Goal: Information Seeking & Learning: Learn about a topic

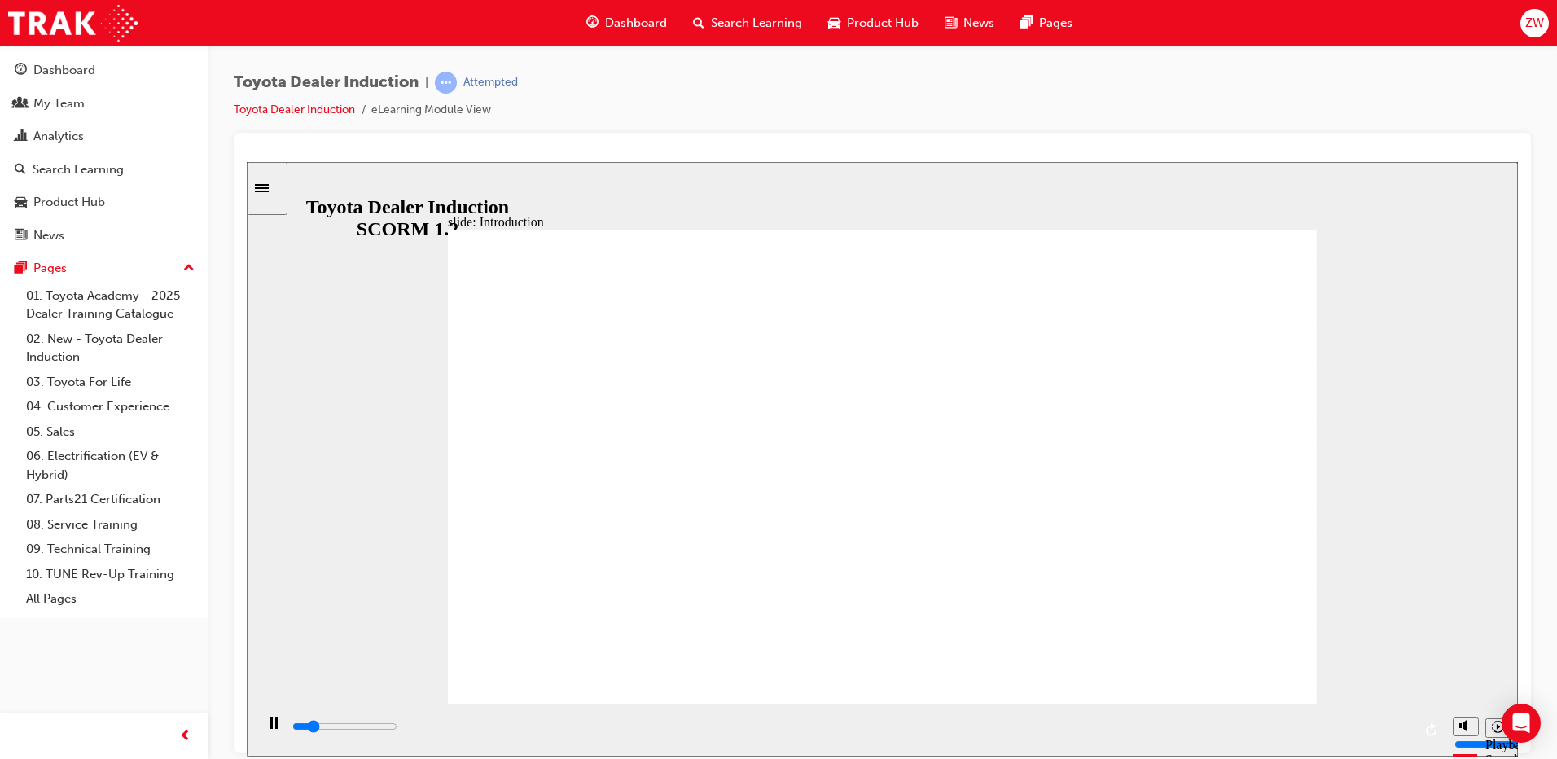
click at [1243, 166] on div "slide: People are our greatest asset Rectangle 1 People are our greatest asset …" at bounding box center [882, 458] width 1271 height 594
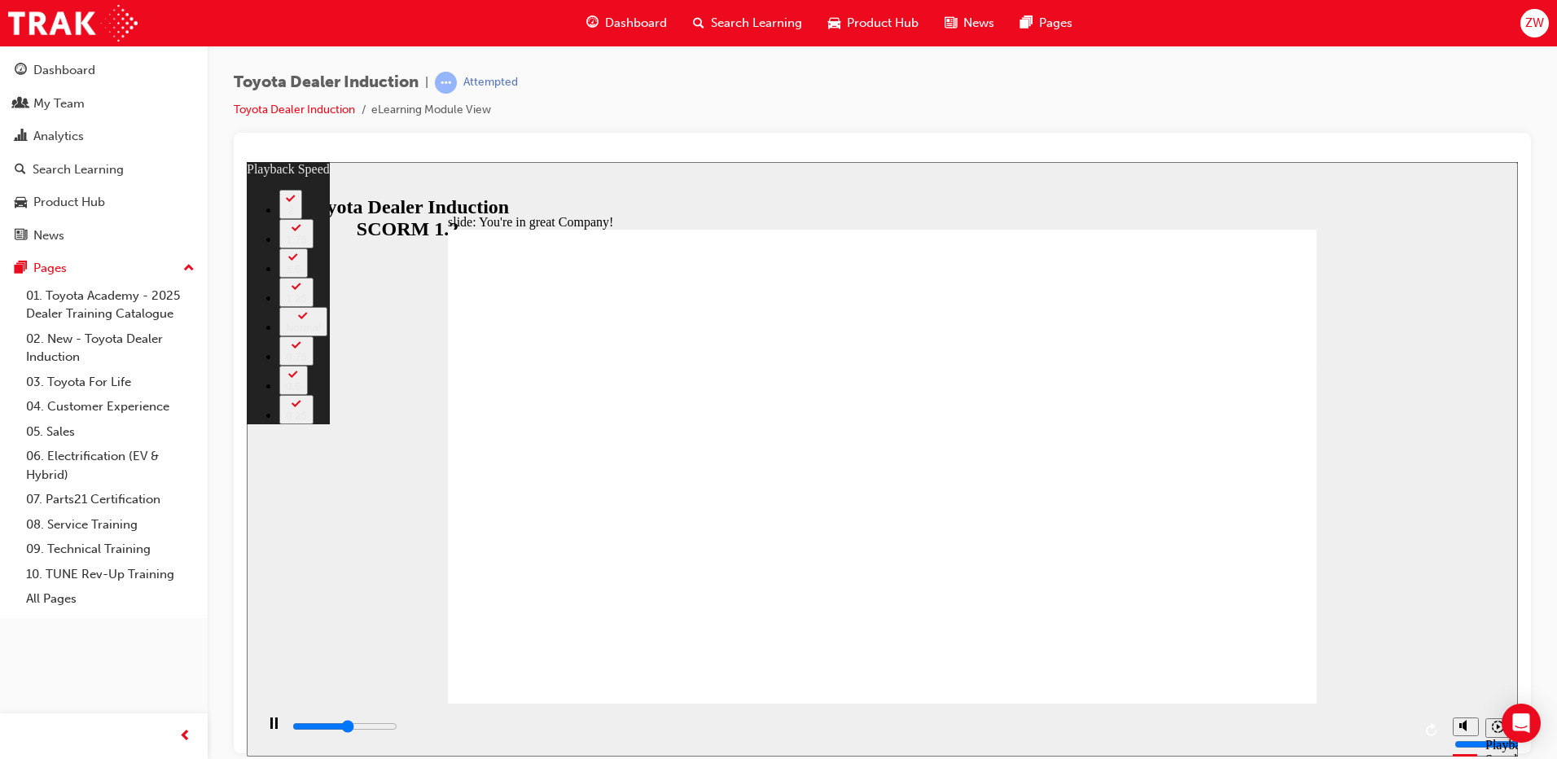
type input "4000"
type input "0"
type input "4200"
type input "0"
type input "4500"
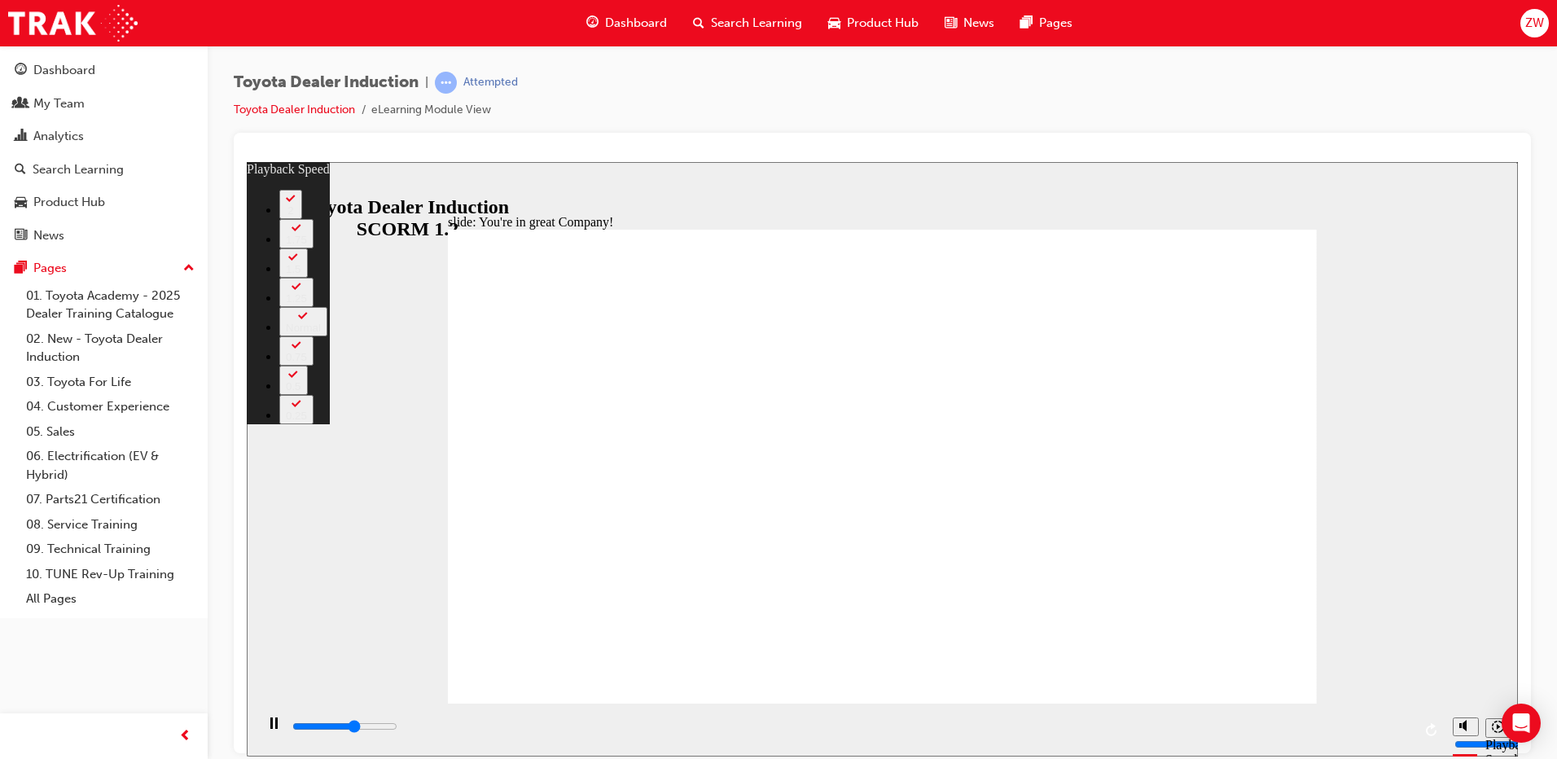
type input "1"
type input "4800"
type input "1"
type input "5000"
type input "1"
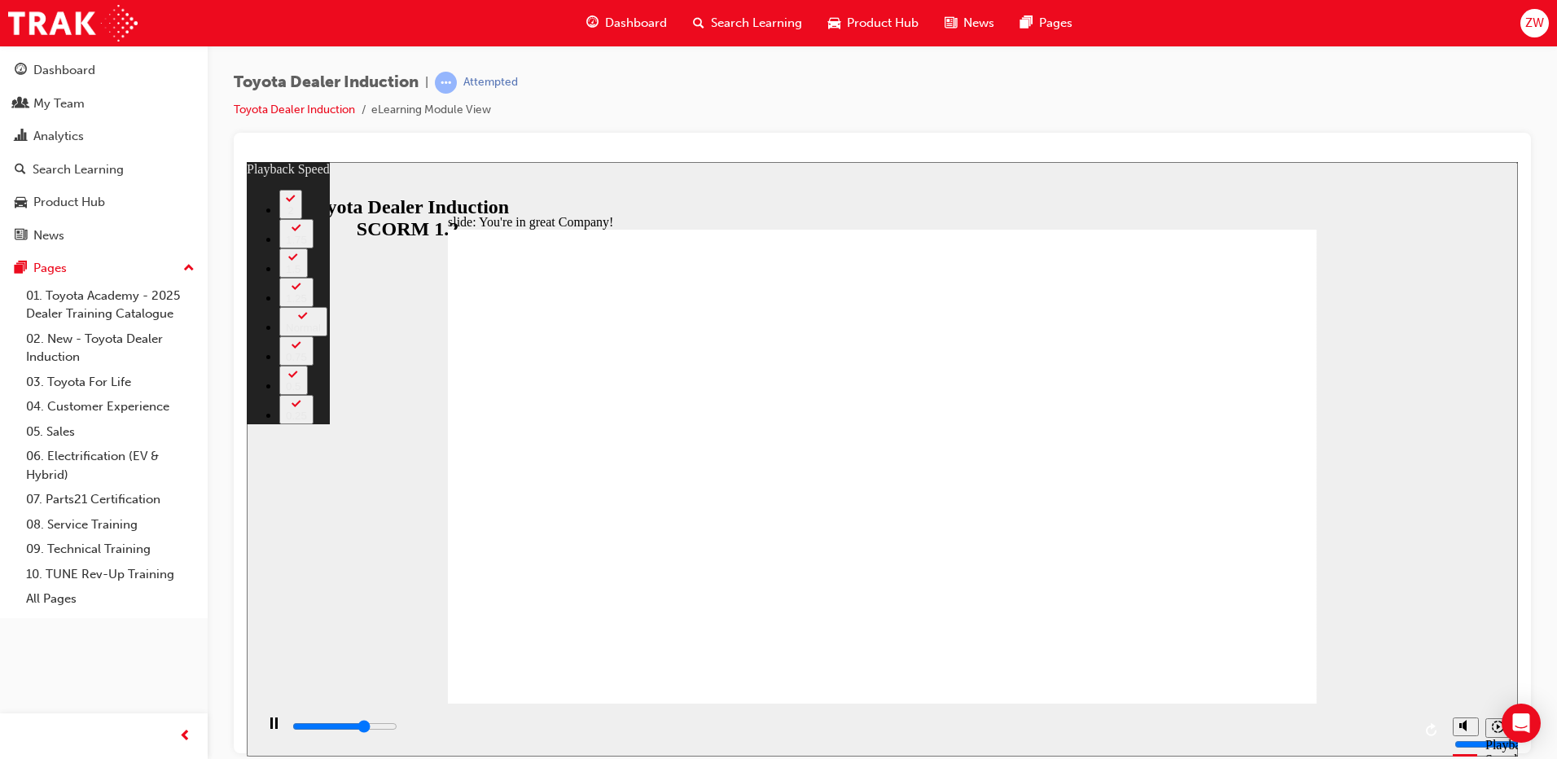
type input "5300"
type input "1"
type input "5500"
type input "2"
type input "5800"
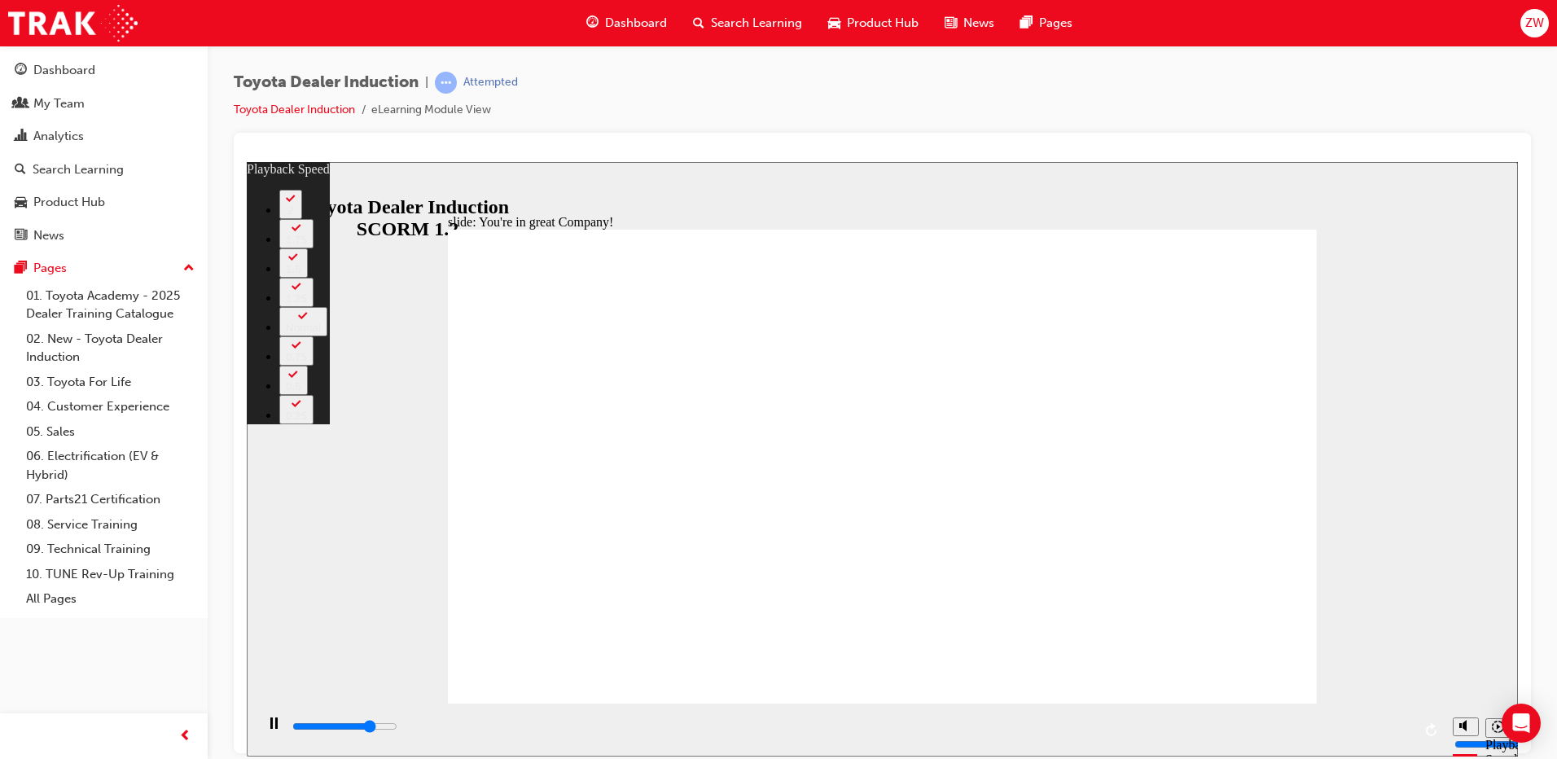
type input "2"
type input "6100"
type input "2"
type input "6400"
type input "2"
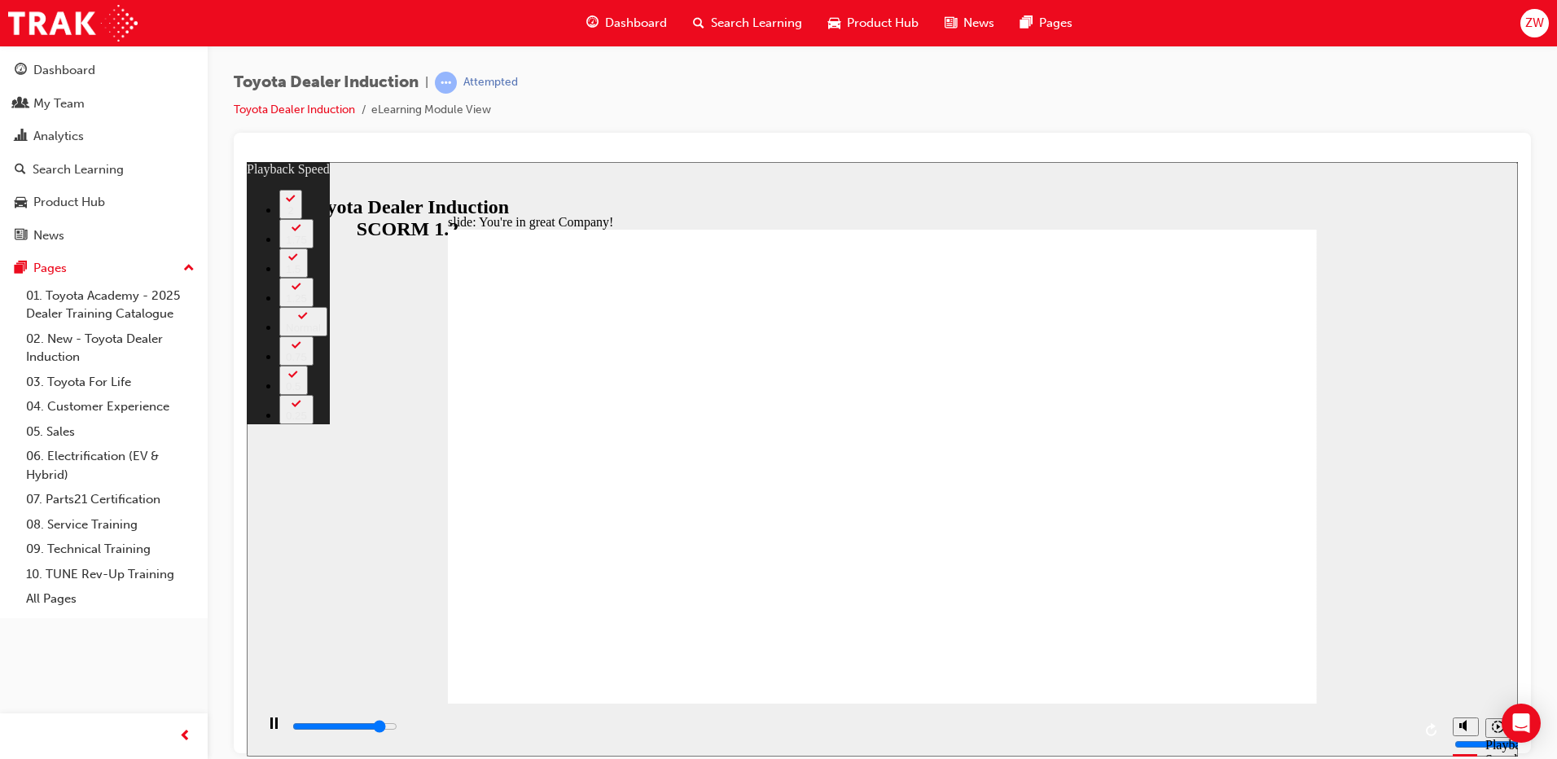
type input "6600"
type input "3"
type input "6700"
type input "3"
type input "6900"
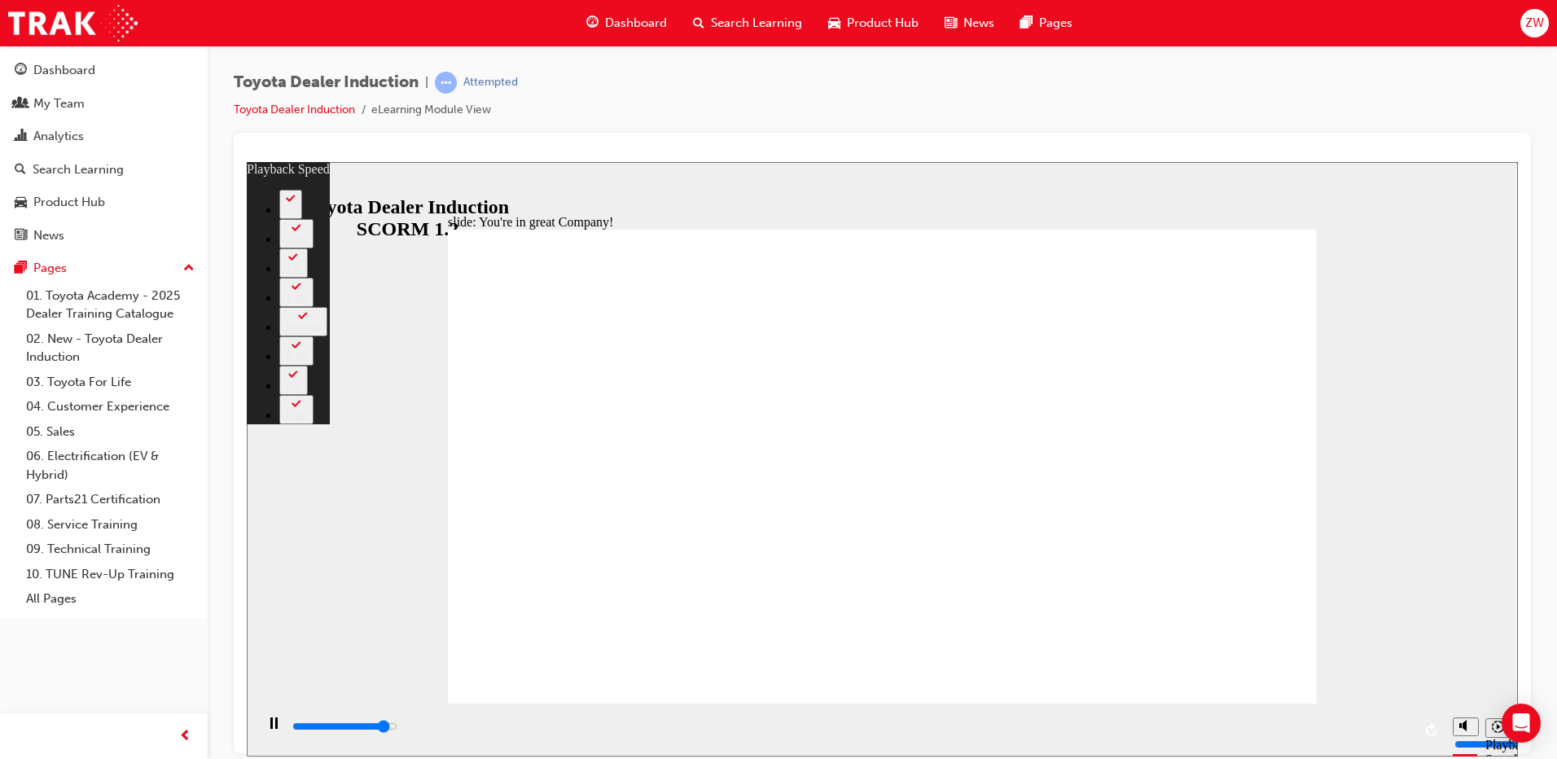
type input "3"
type input "7100"
type input "3"
type input "7400"
type input "3"
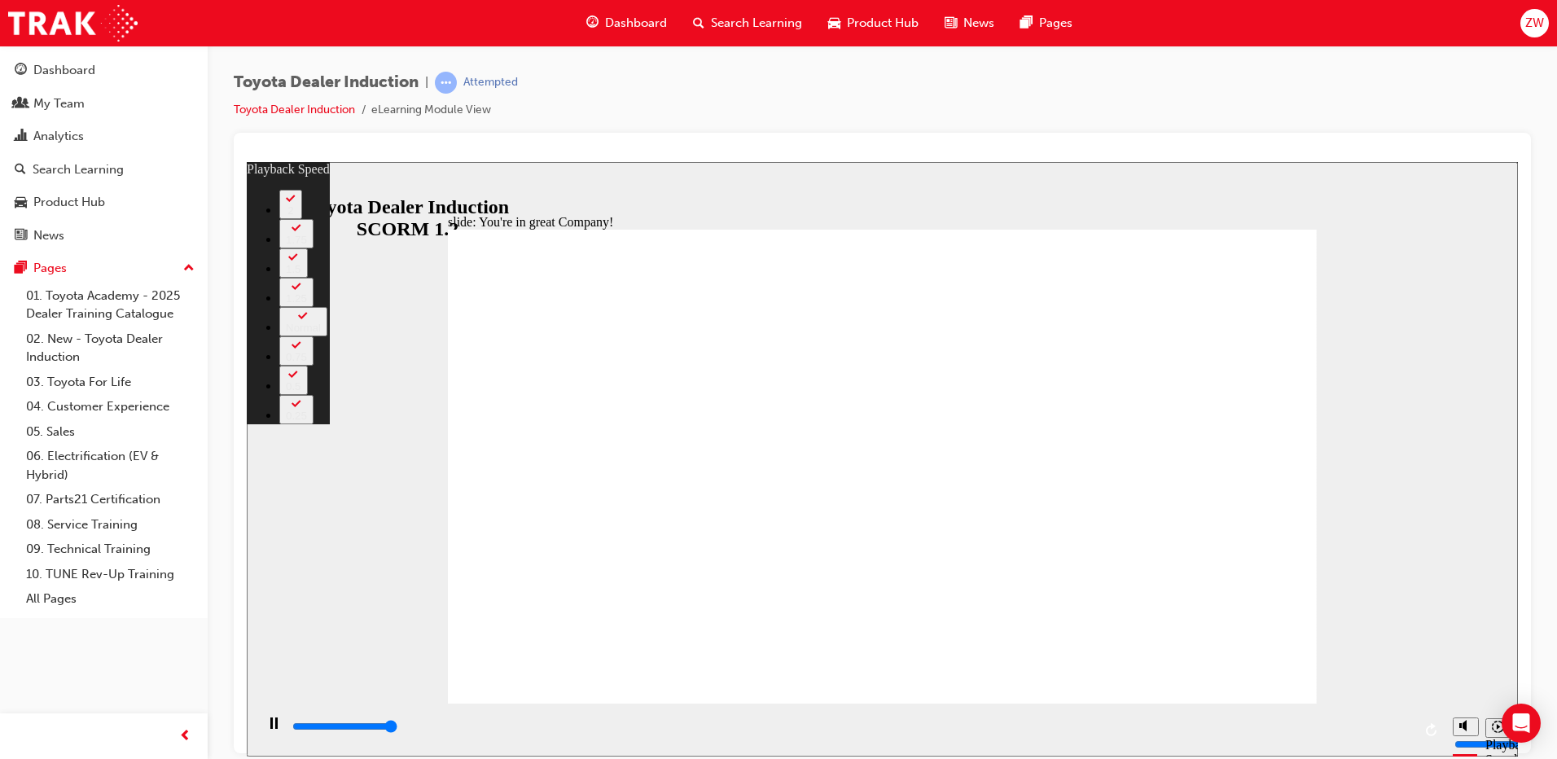
type input "7500"
type input "156"
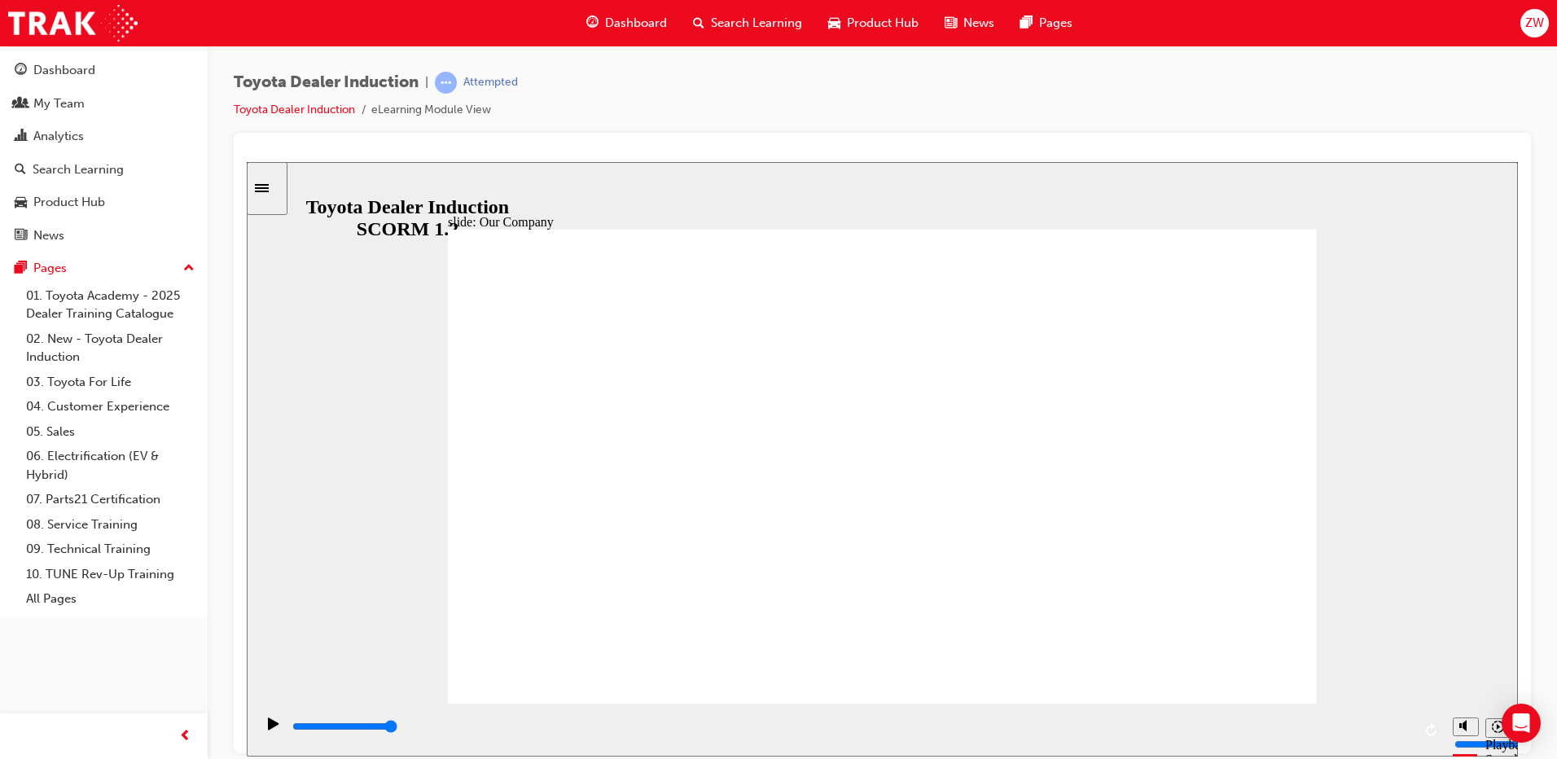
drag, startPoint x: 639, startPoint y: 604, endPoint x: 867, endPoint y: 612, distance: 228.2
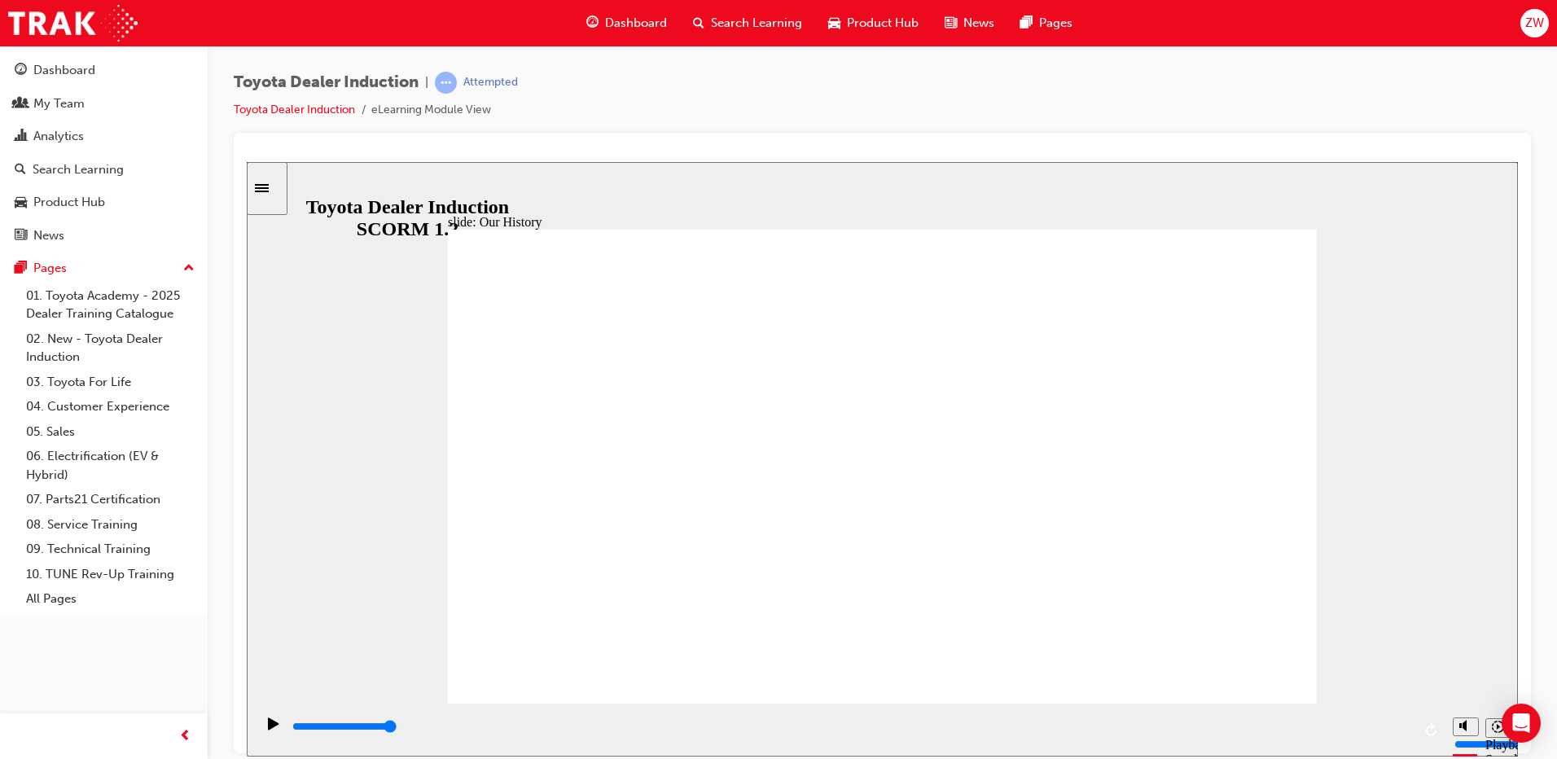
drag, startPoint x: 881, startPoint y: 608, endPoint x: 1134, endPoint y: 607, distance: 252.4
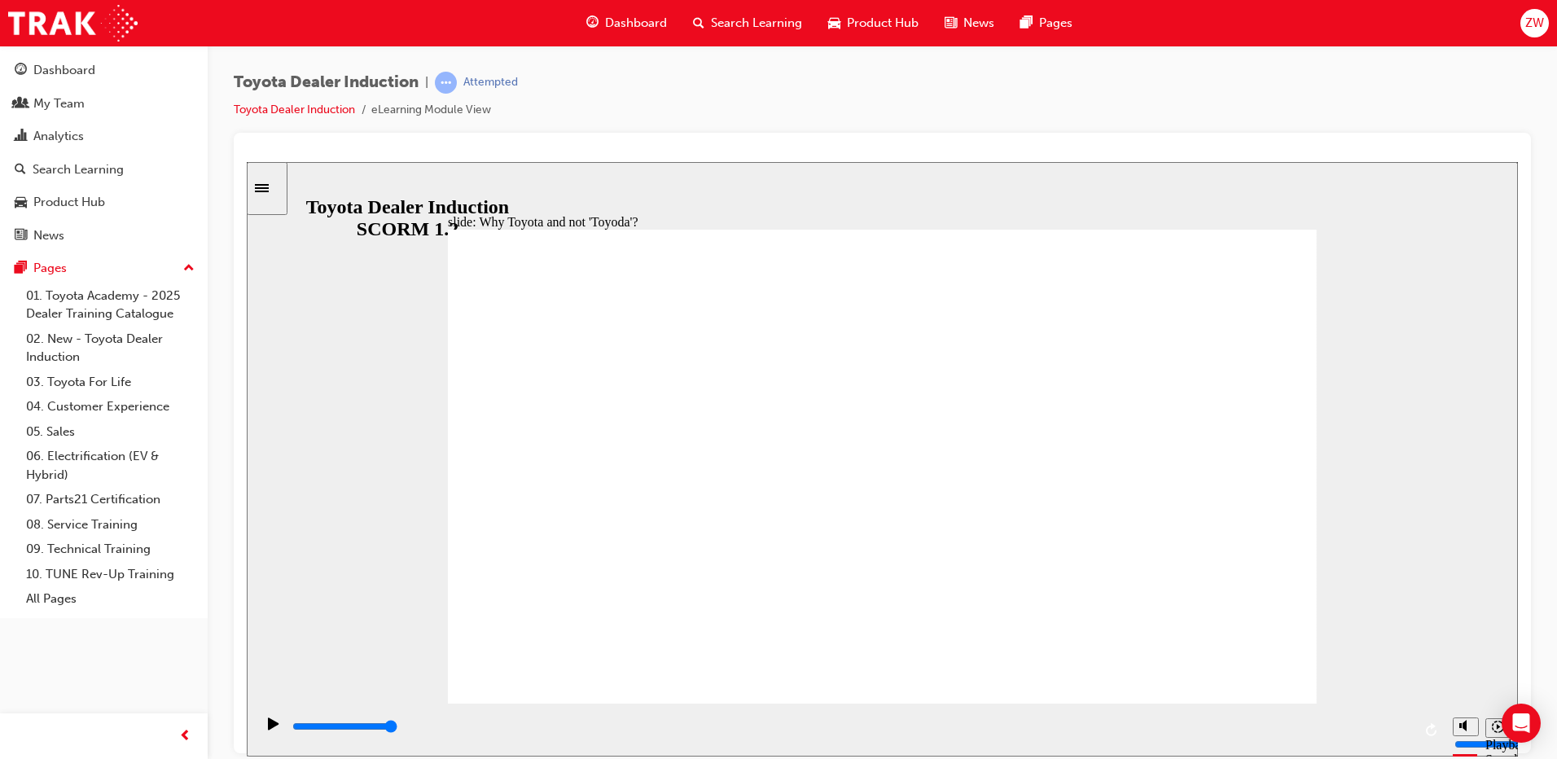
click at [635, 174] on div "slide: Passing Toyota's Presidency [PERSON_NAME] to [PERSON_NAME] Rectangle 1 M…" at bounding box center [882, 458] width 1271 height 594
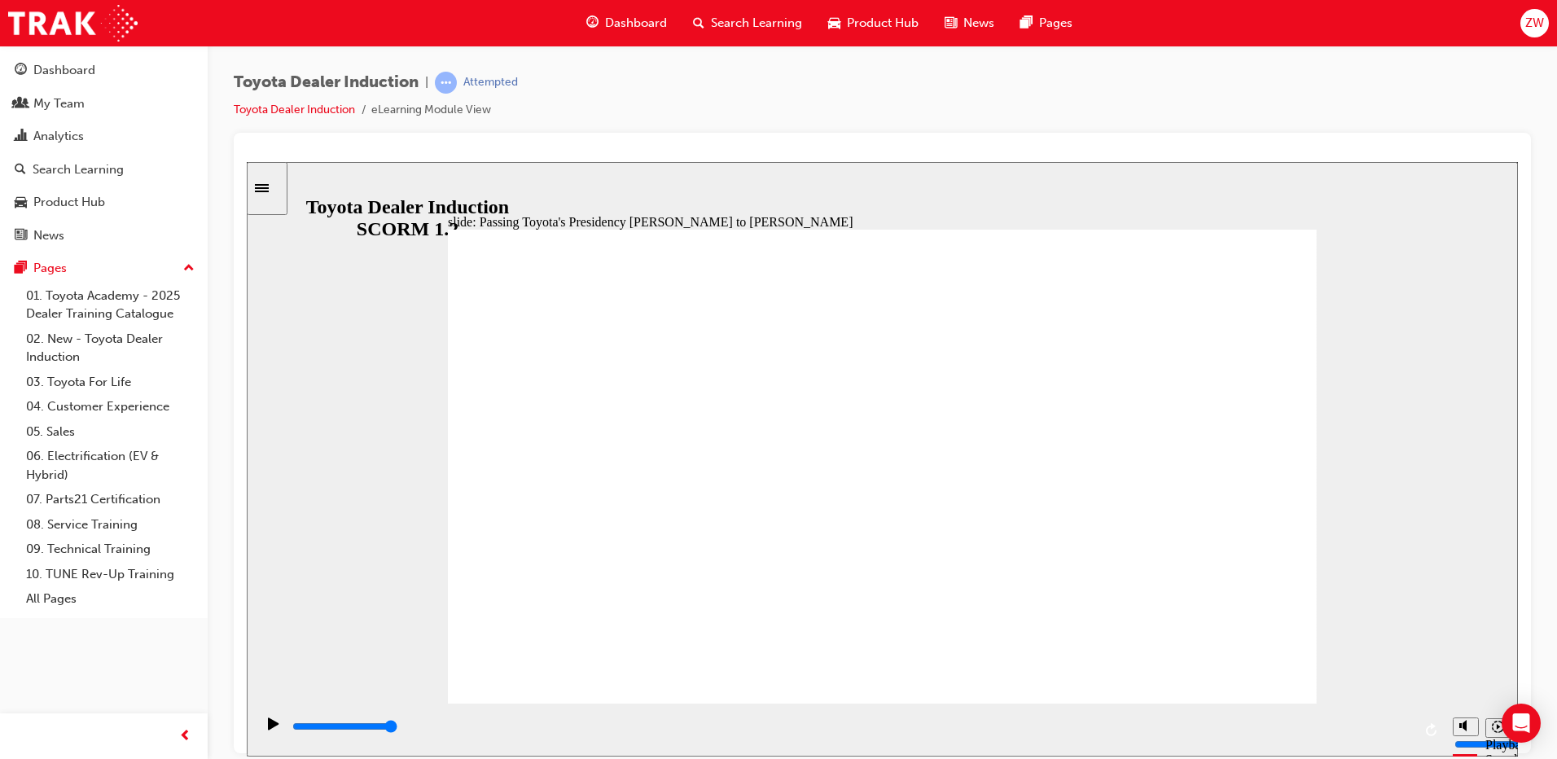
type input "5000"
radio input "true"
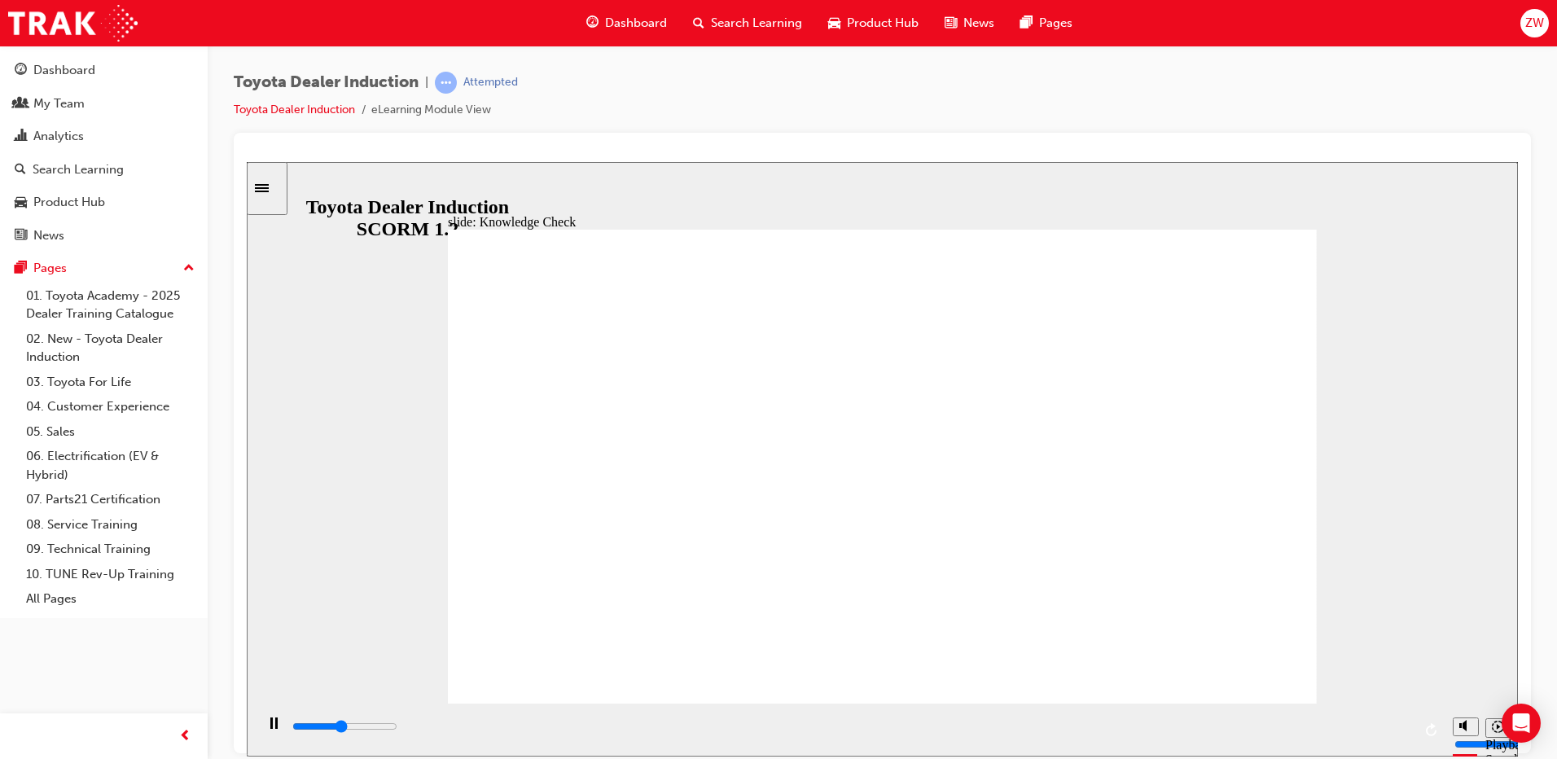
type input "2300"
radio input "true"
type input "2400"
radio input "true"
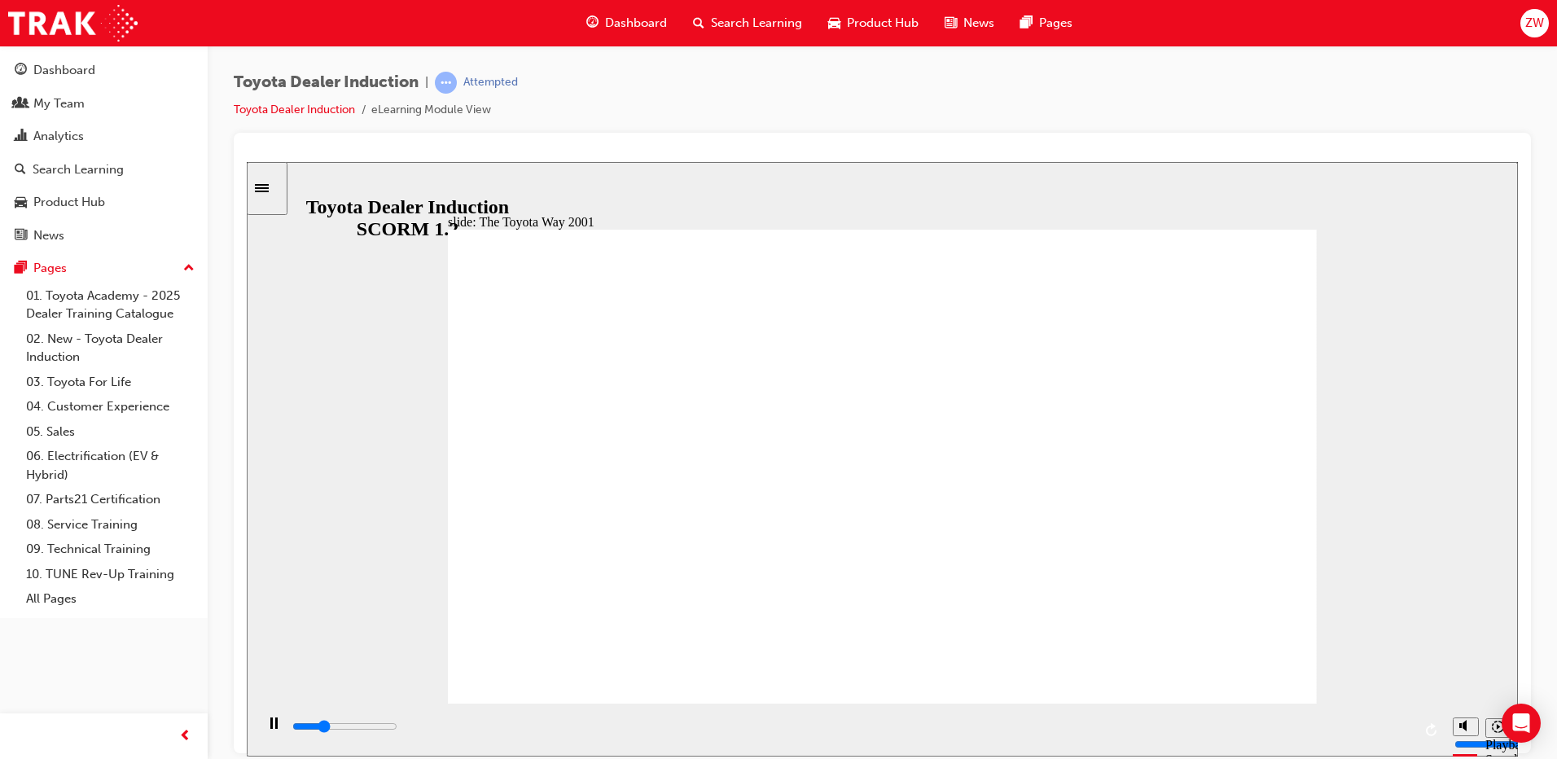
drag, startPoint x: 886, startPoint y: 535, endPoint x: 950, endPoint y: 485, distance: 81.8
drag, startPoint x: 950, startPoint y: 485, endPoint x: 995, endPoint y: 457, distance: 52.7
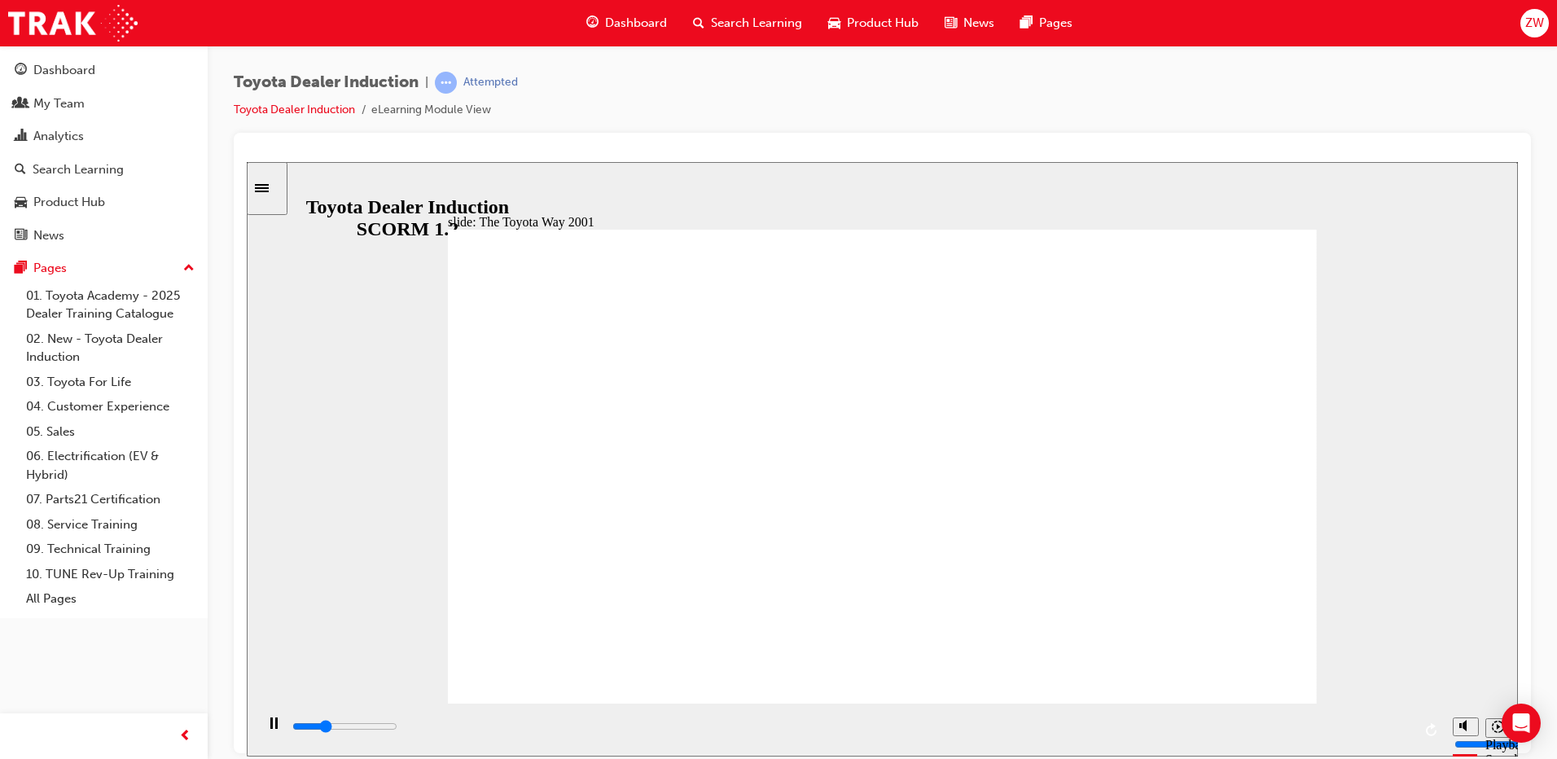
drag, startPoint x: 980, startPoint y: 577, endPoint x: 983, endPoint y: 585, distance: 8.8
drag, startPoint x: 991, startPoint y: 640, endPoint x: 1006, endPoint y: 647, distance: 16.8
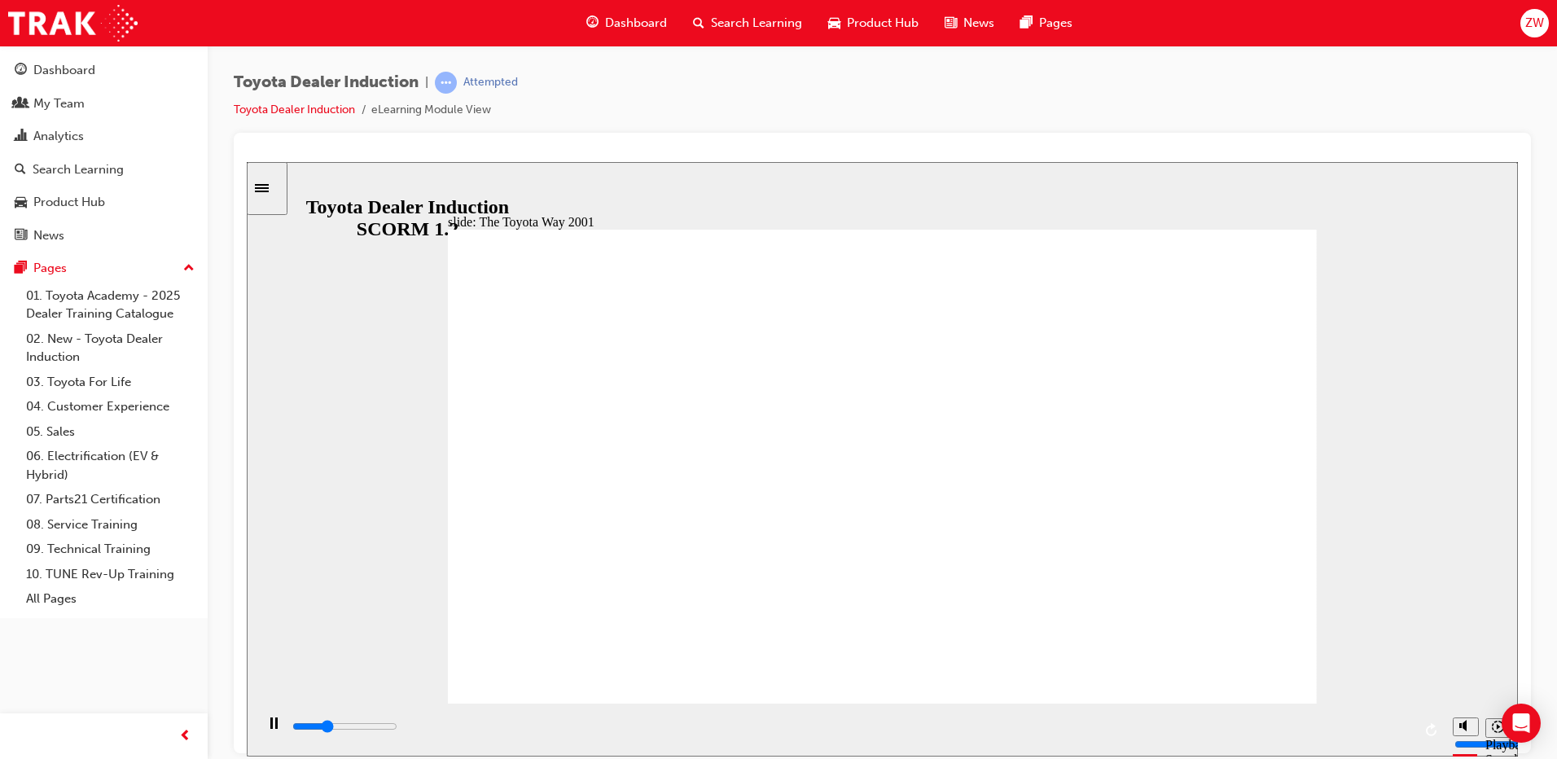
drag, startPoint x: 967, startPoint y: 519, endPoint x: 590, endPoint y: 500, distance: 376.7
drag, startPoint x: 923, startPoint y: 522, endPoint x: 1099, endPoint y: 413, distance: 207.7
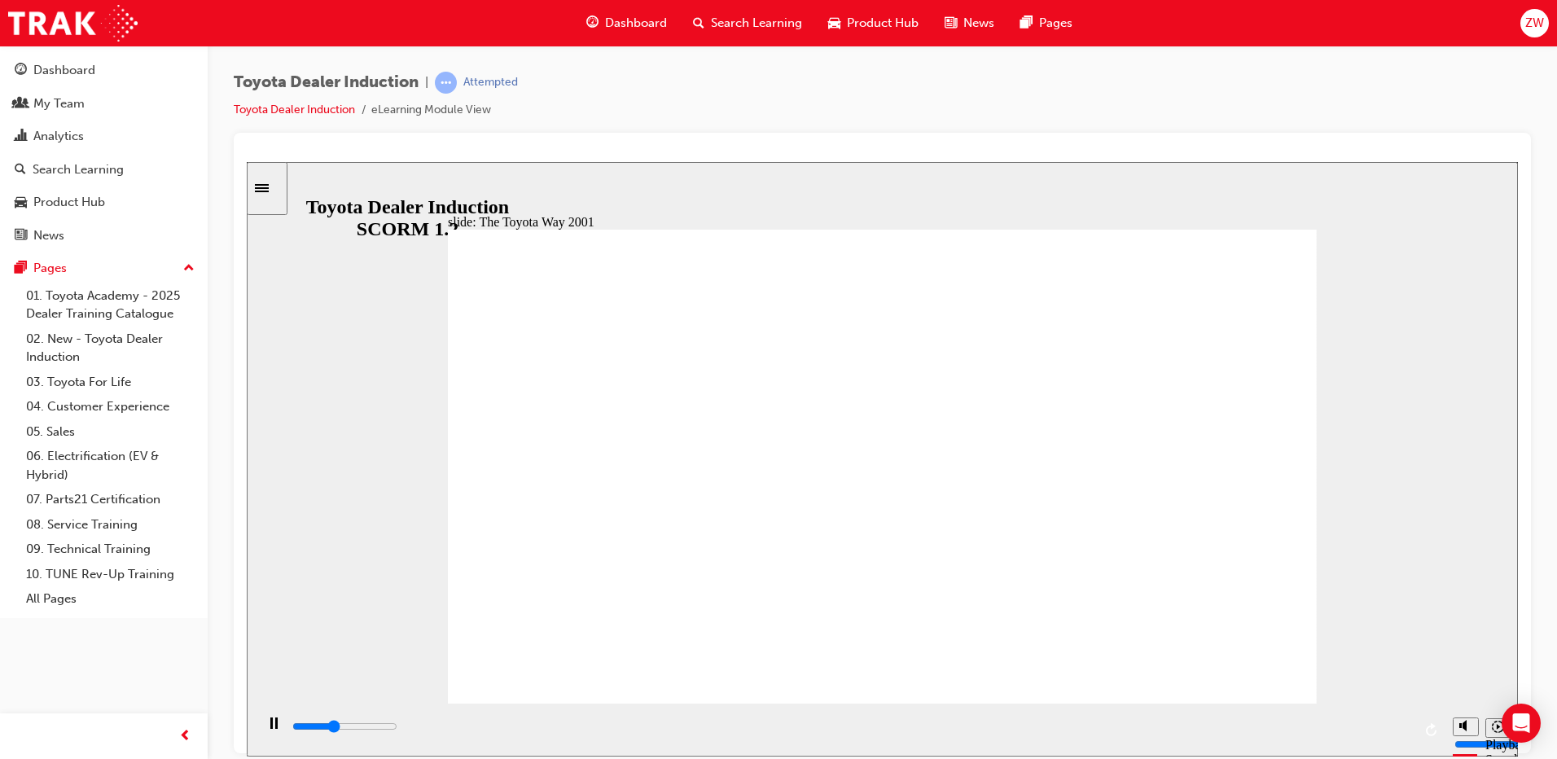
drag, startPoint x: 1097, startPoint y: 521, endPoint x: 1109, endPoint y: 559, distance: 40.2
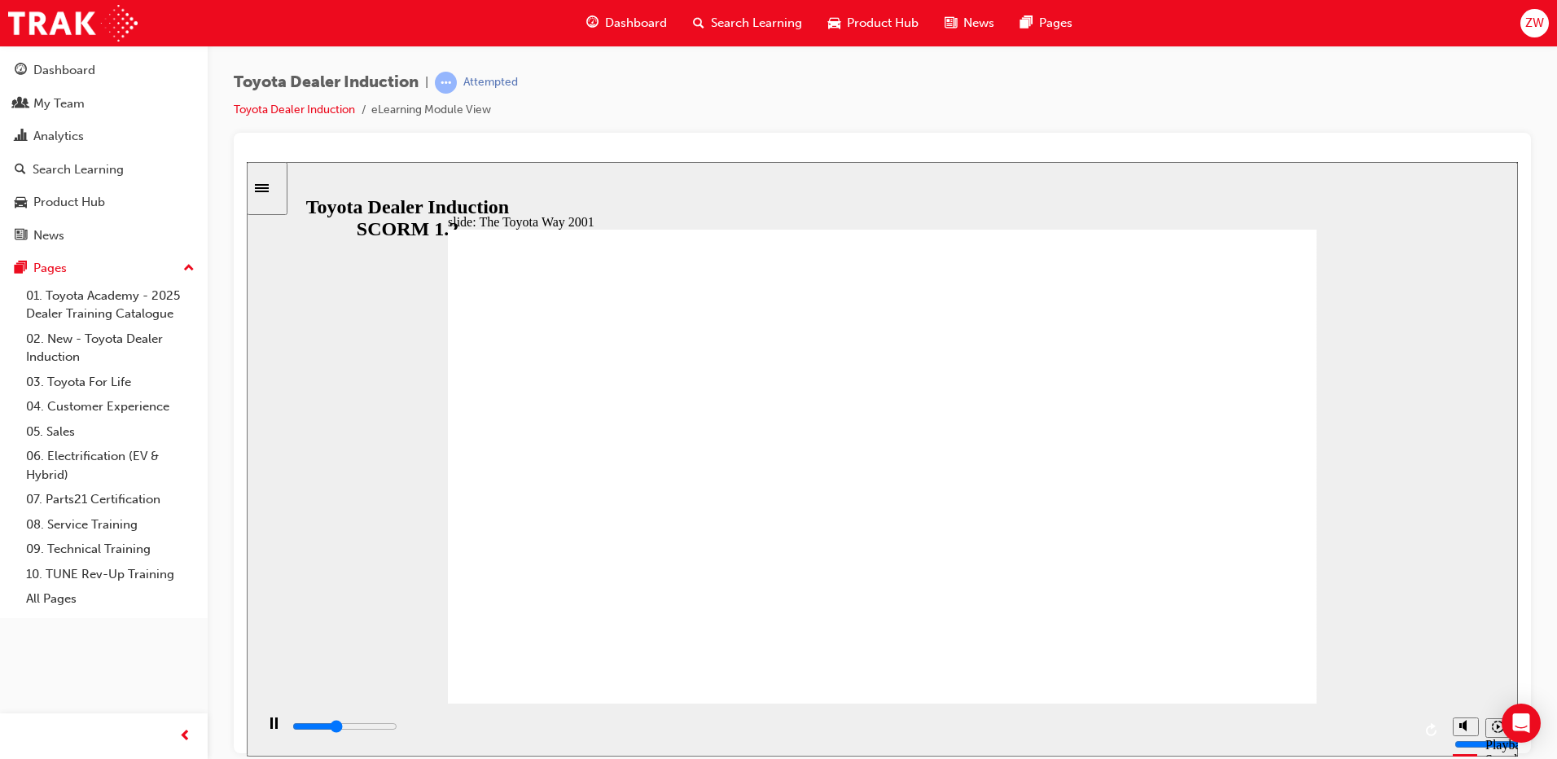
drag, startPoint x: 850, startPoint y: 538, endPoint x: 805, endPoint y: 578, distance: 60.0
drag, startPoint x: 796, startPoint y: 589, endPoint x: 889, endPoint y: 458, distance: 160.6
drag, startPoint x: 546, startPoint y: 314, endPoint x: 768, endPoint y: 441, distance: 255.7
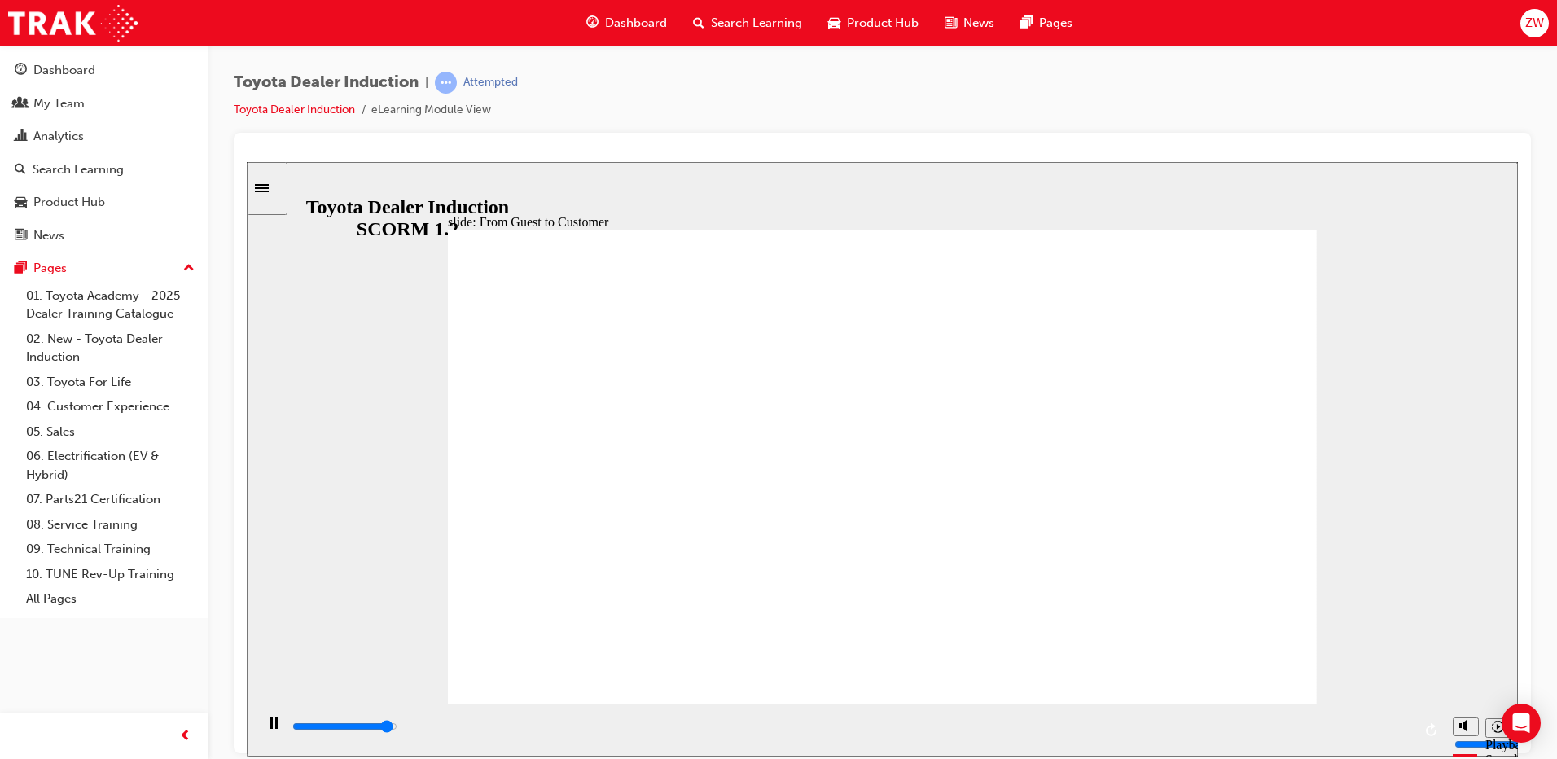
drag, startPoint x: 1265, startPoint y: 454, endPoint x: 1286, endPoint y: 496, distance: 47.0
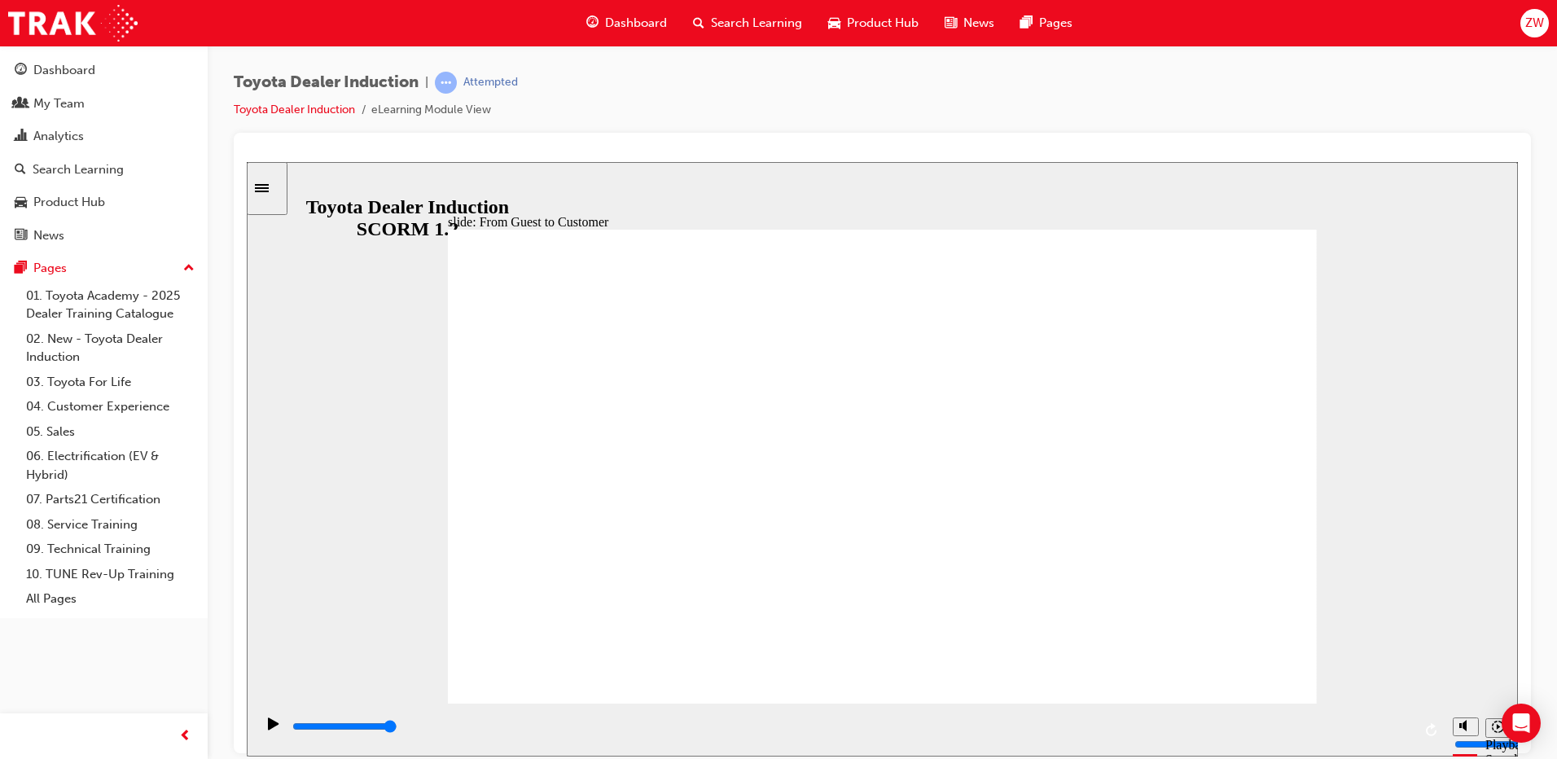
drag, startPoint x: 816, startPoint y: 341, endPoint x: 836, endPoint y: 439, distance: 99.8
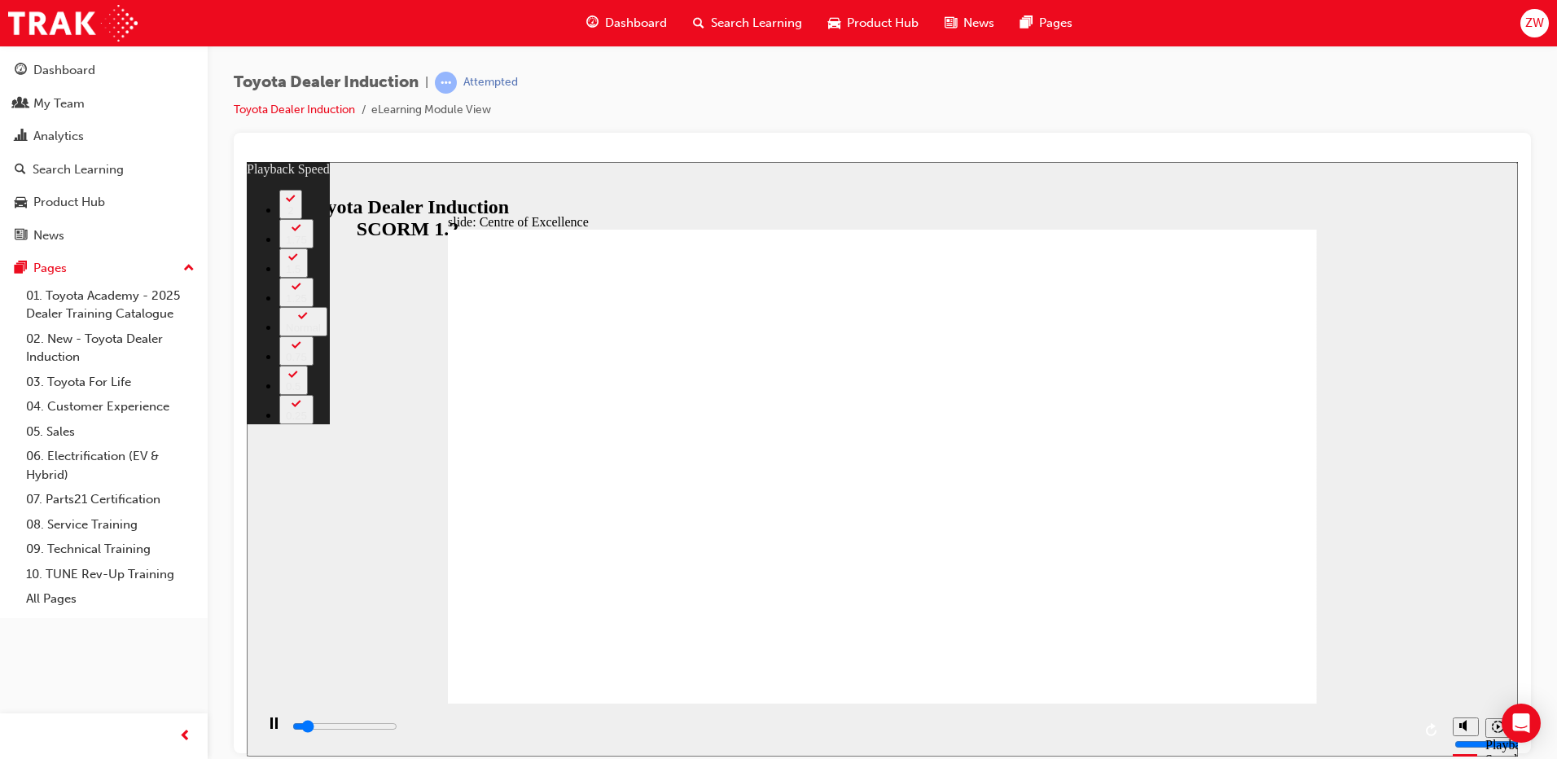
type input "1500"
type input "0"
type input "1700"
type input "0"
type input "2000"
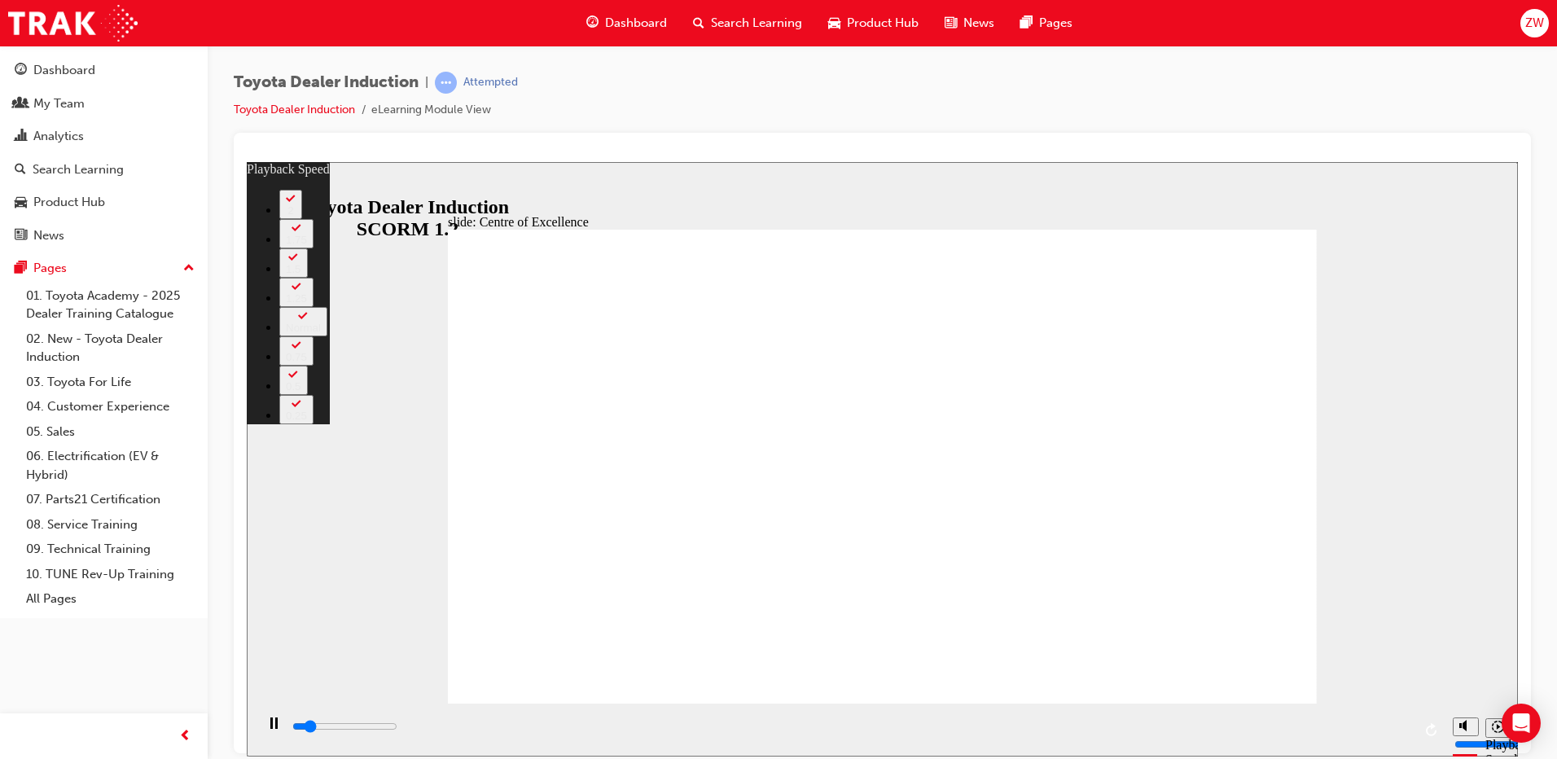
type input "1"
type input "2200"
type input "1"
type input "2500"
type input "1"
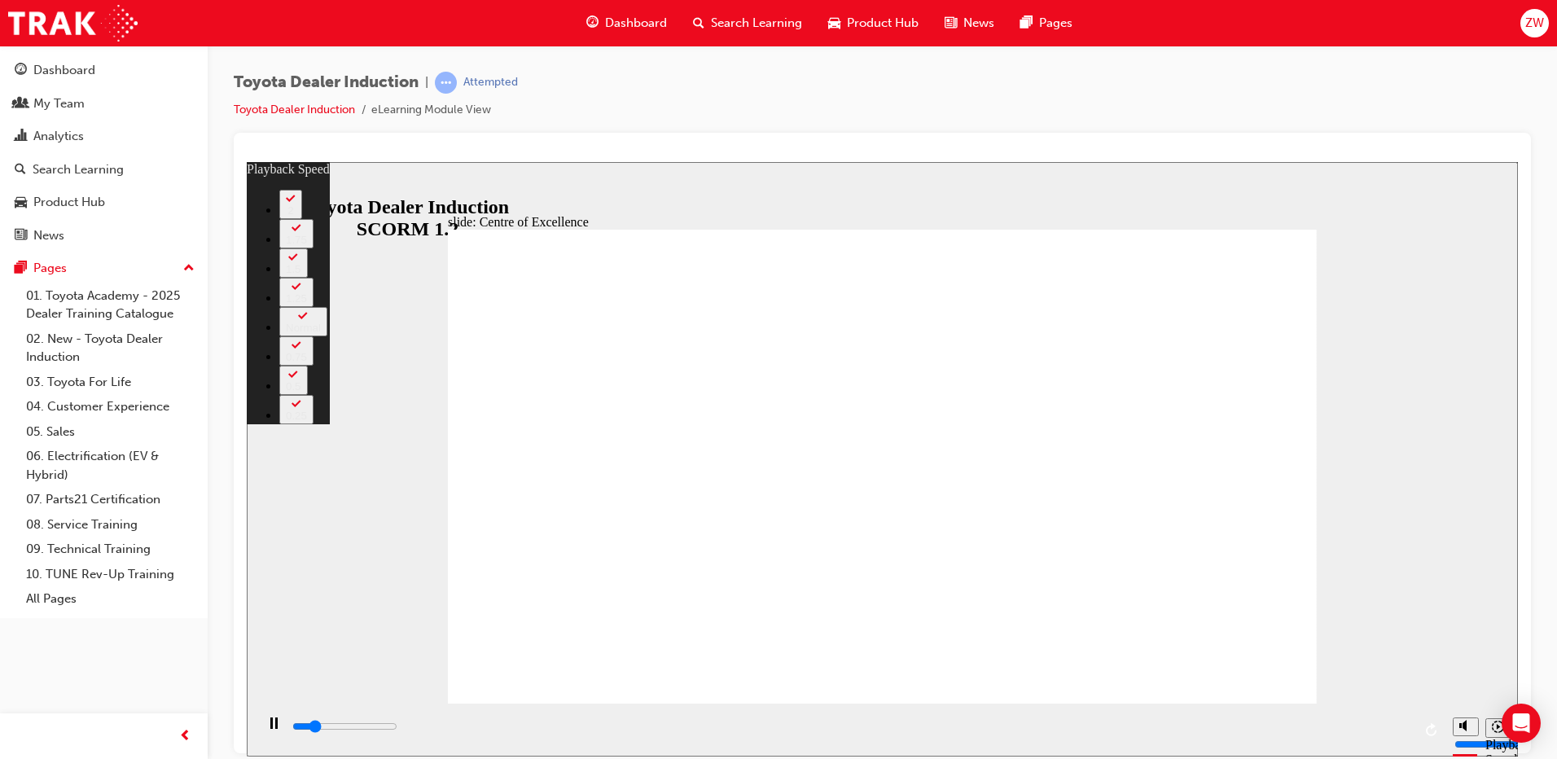
type input "2700"
type input "1"
type input "3000"
type input "2"
type input "3300"
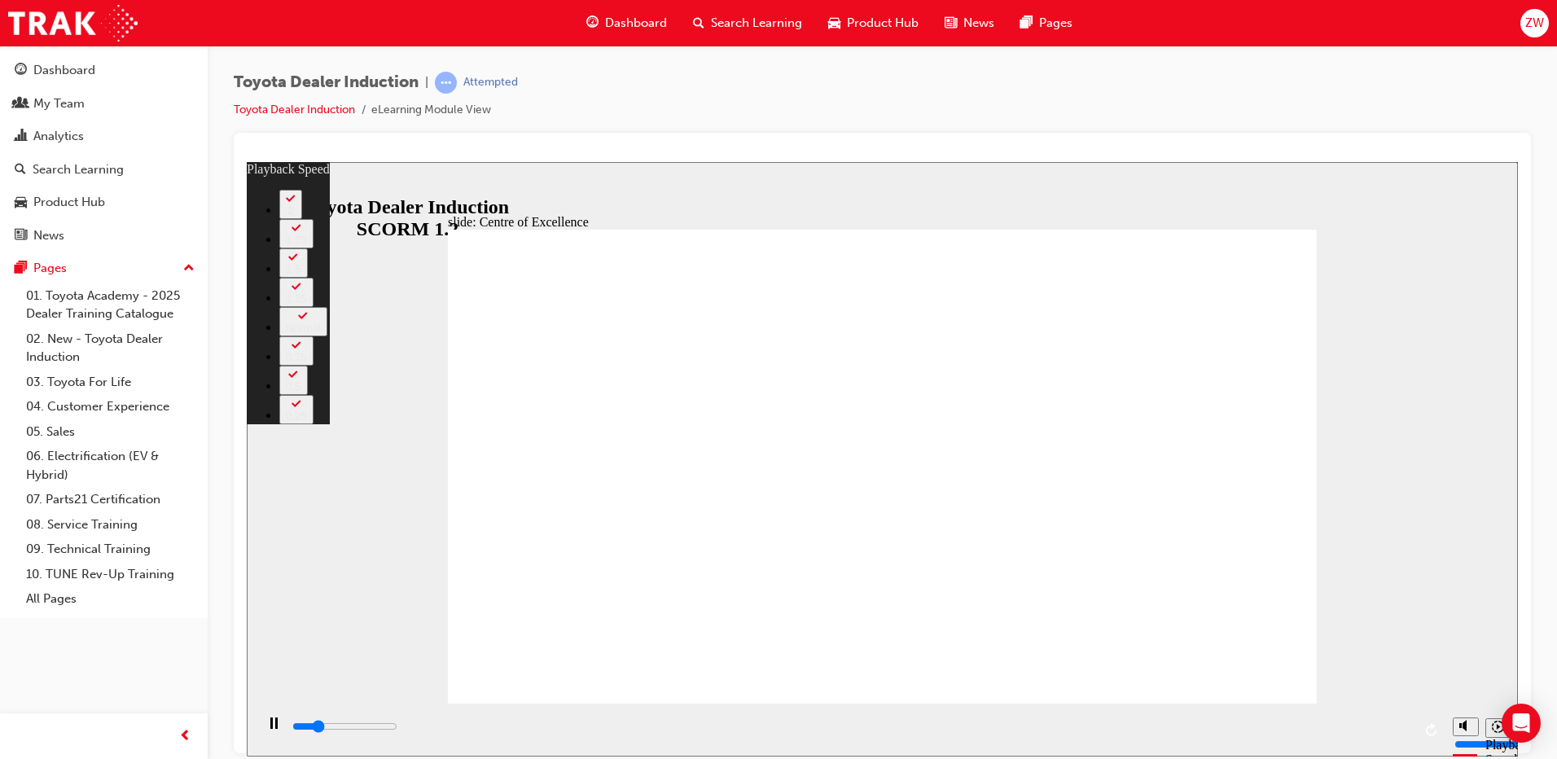
type input "2"
type input "3600"
type input "2"
type input "3800"
type input "2"
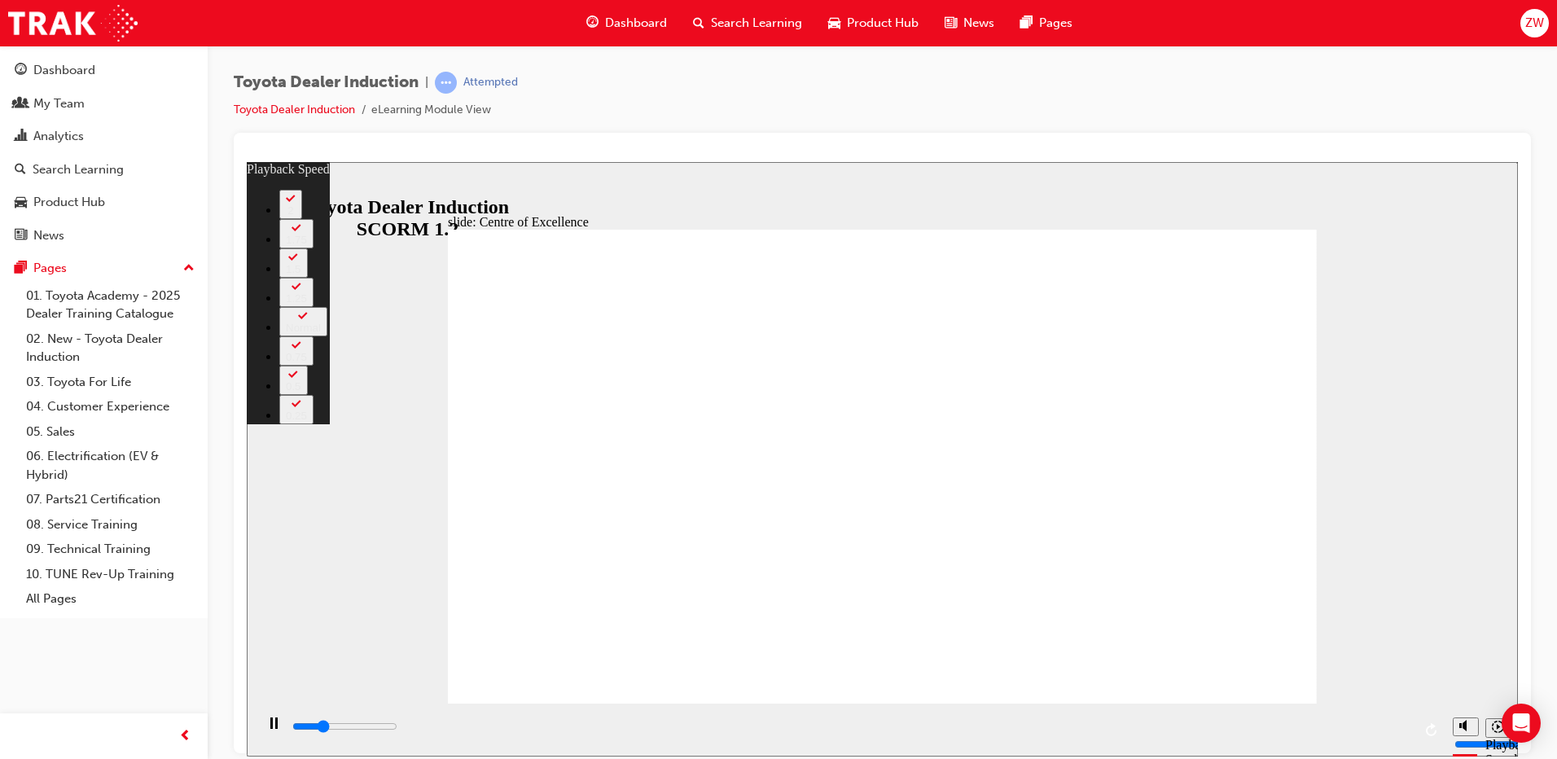
type input "4100"
type input "3"
type input "4300"
type input "3"
type input "4600"
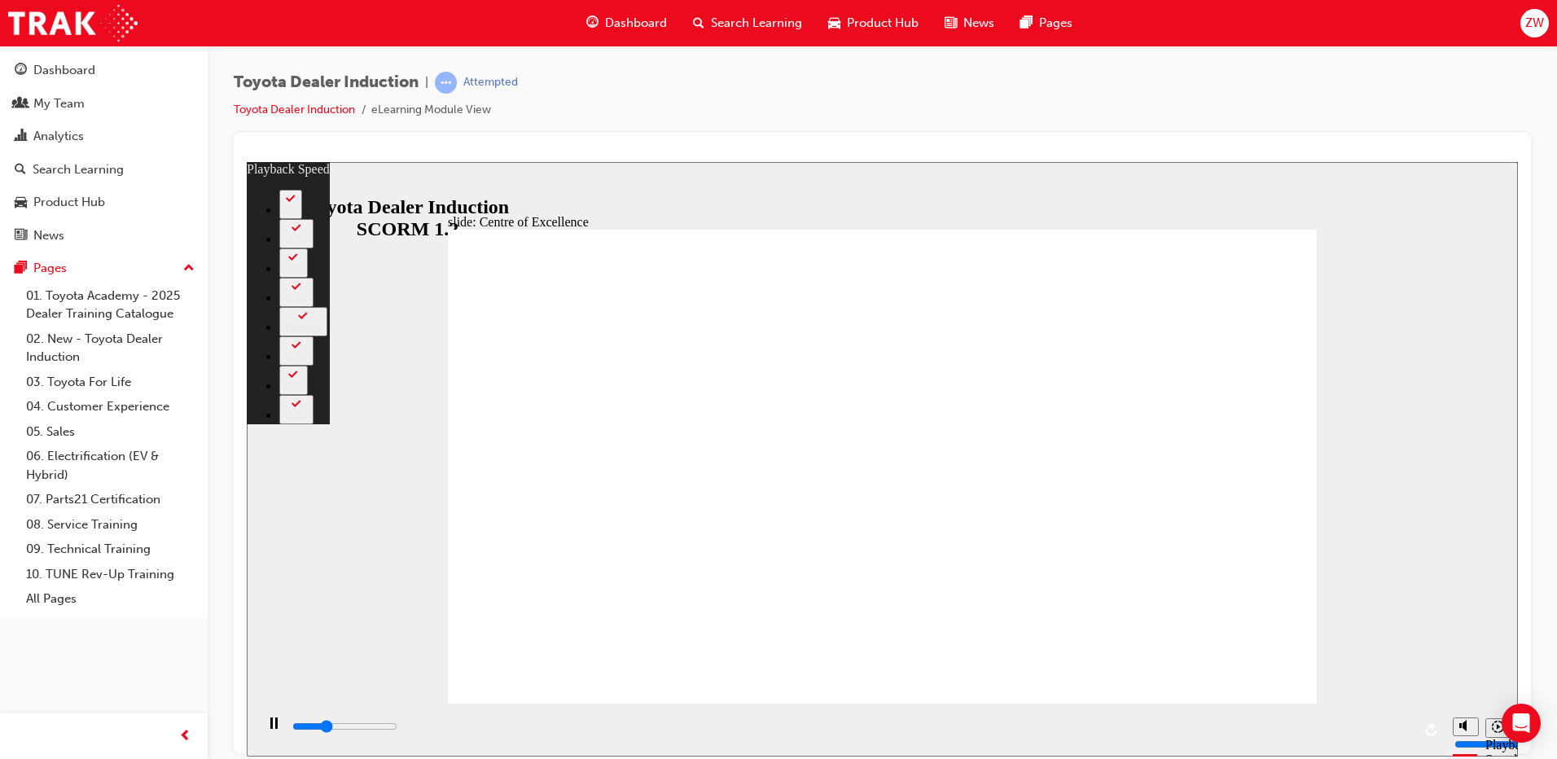
type input "3"
type input "4800"
type input "3"
type input "4900"
type input "3"
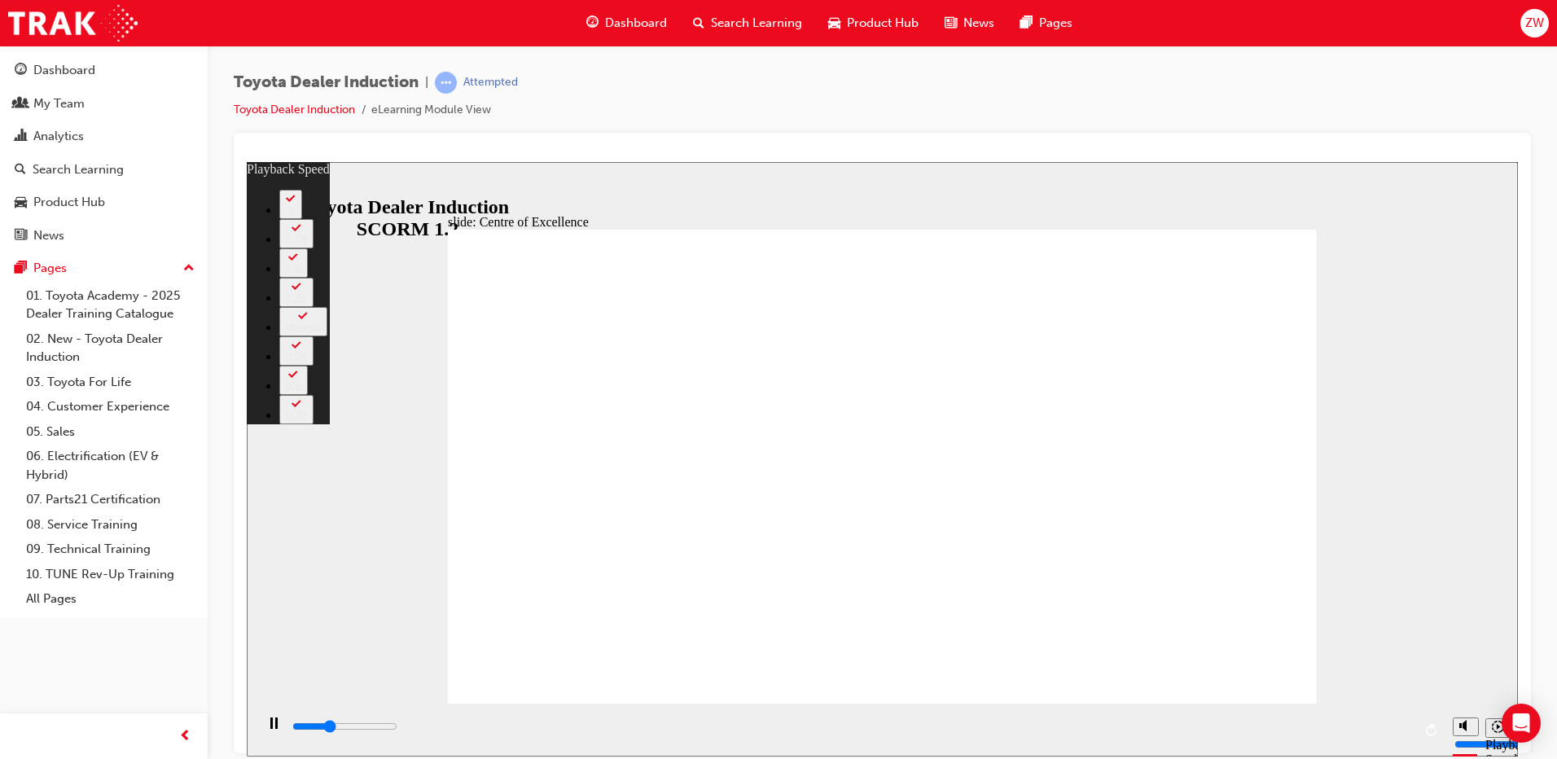
type input "5100"
type input "4"
type input "5400"
type input "4"
type input "5700"
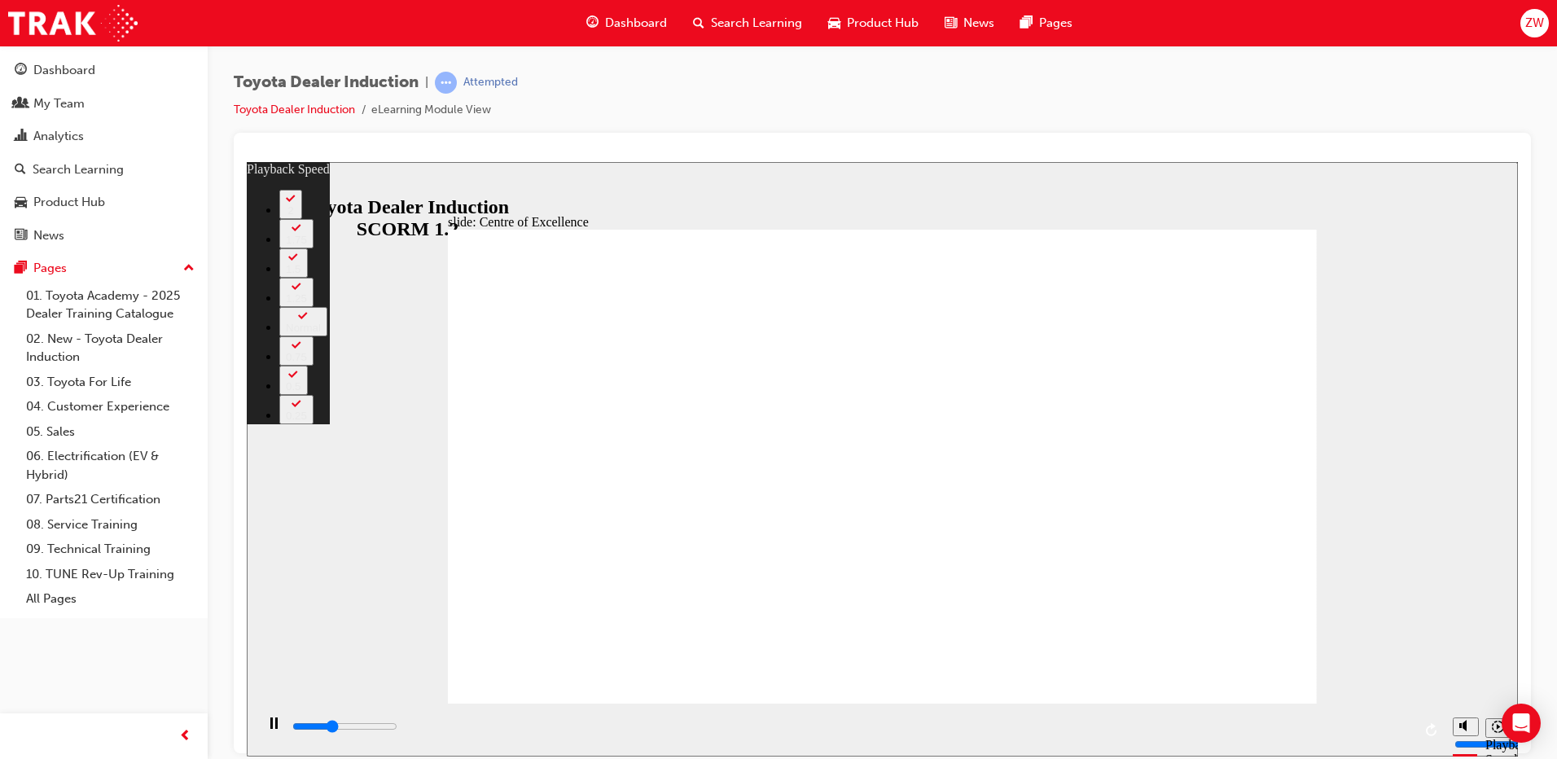
type input "4"
type input "5900"
type input "4"
type input "6200"
type input "5"
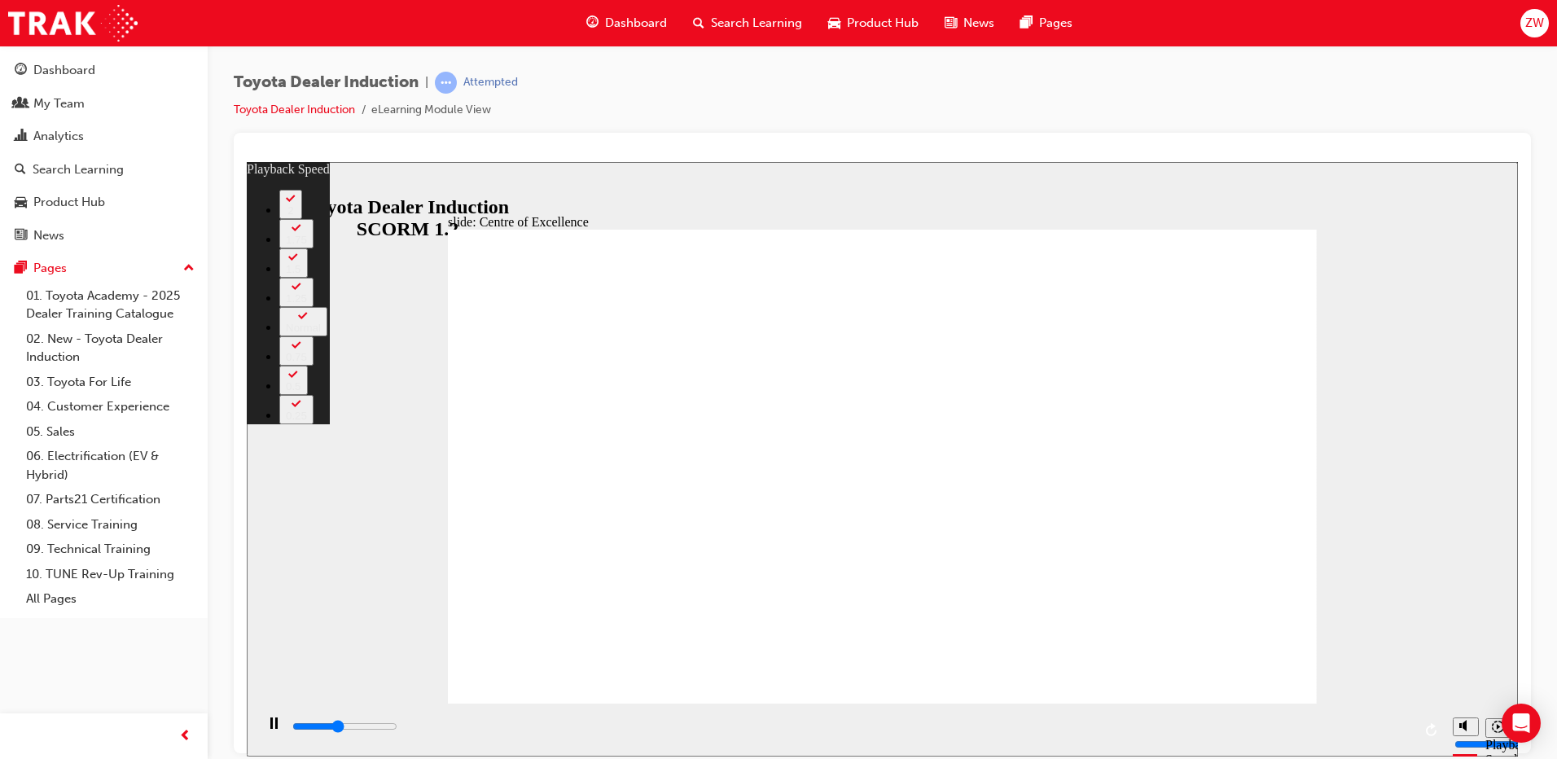
type input "6500"
type input "5"
type input "6700"
type input "5"
type input "7000"
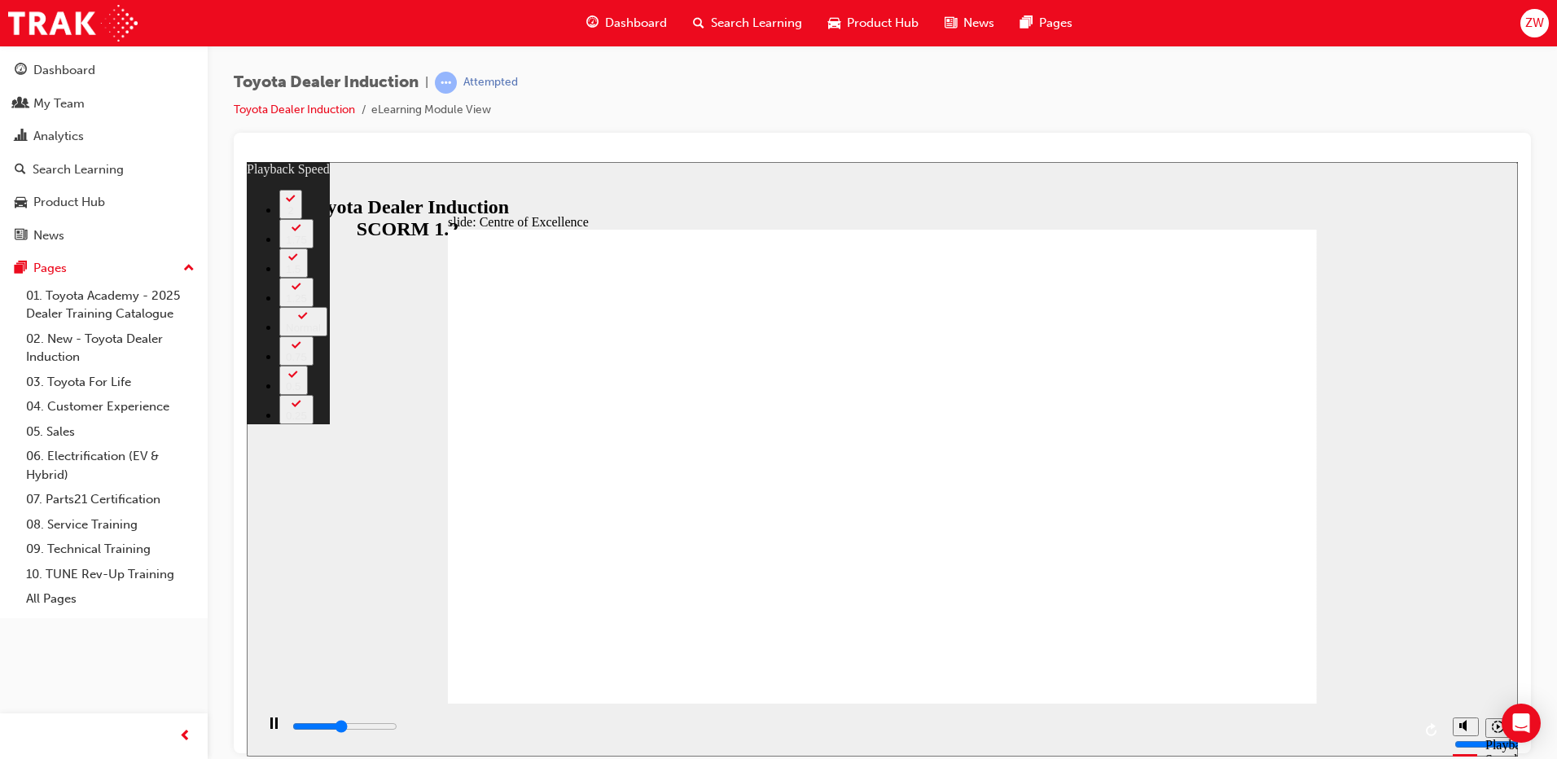
type input "6"
type input "7300"
type input "6"
type input "7500"
type input "6"
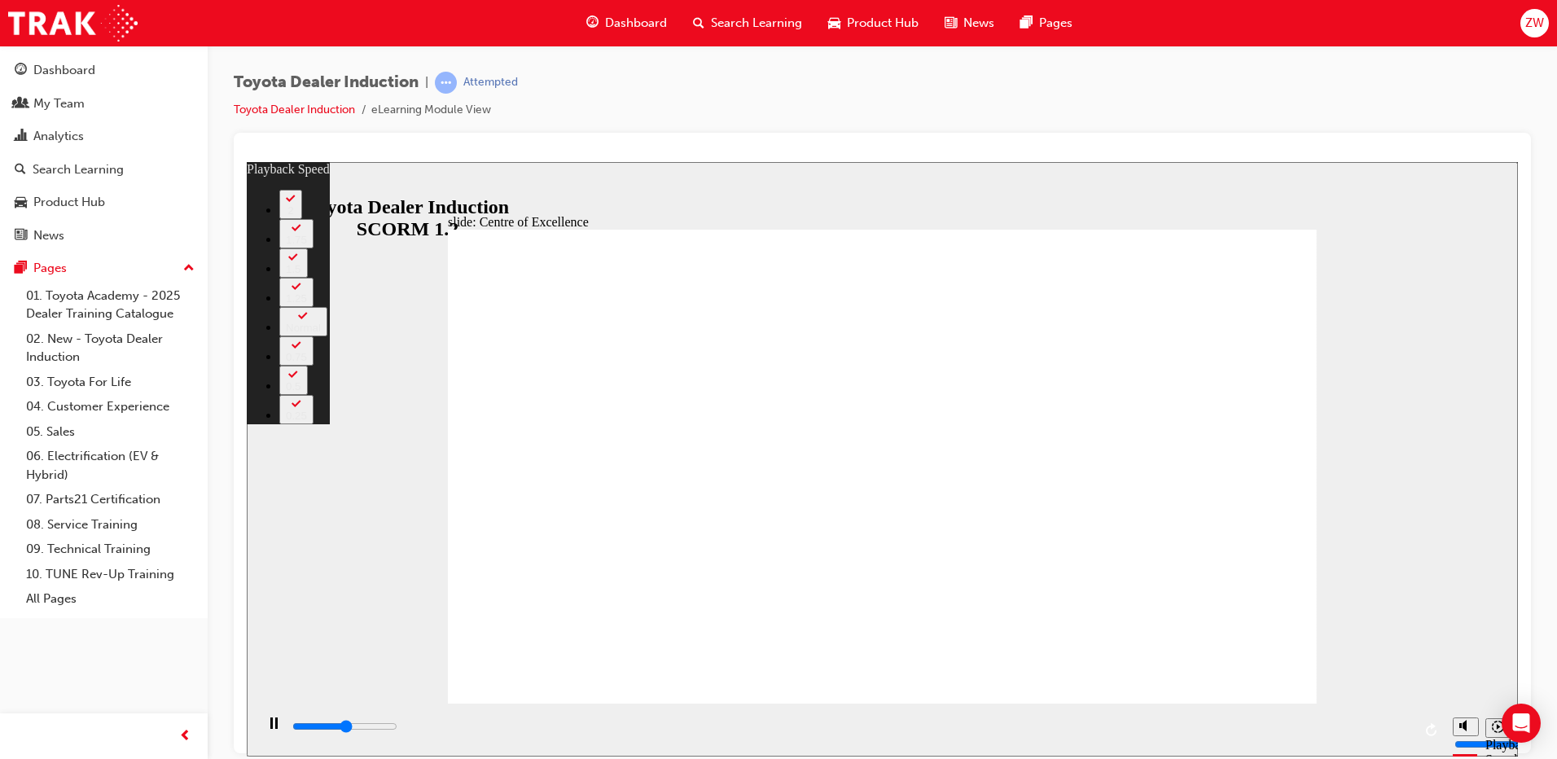
type input "7800"
type input "6"
type input "8100"
type input "7"
type input "8300"
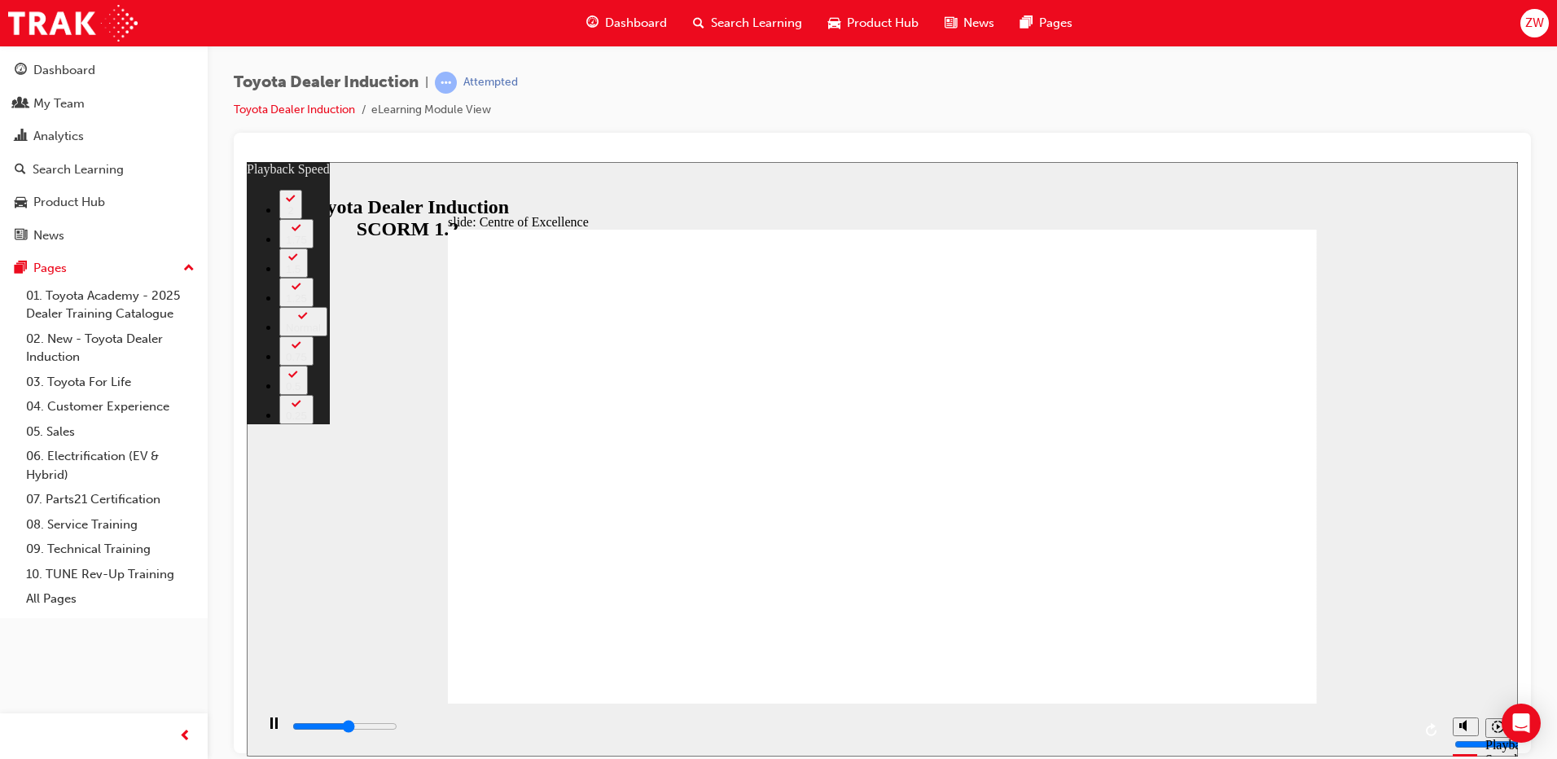
type input "7"
type input "8600"
type input "7"
type input "8800"
type input "7"
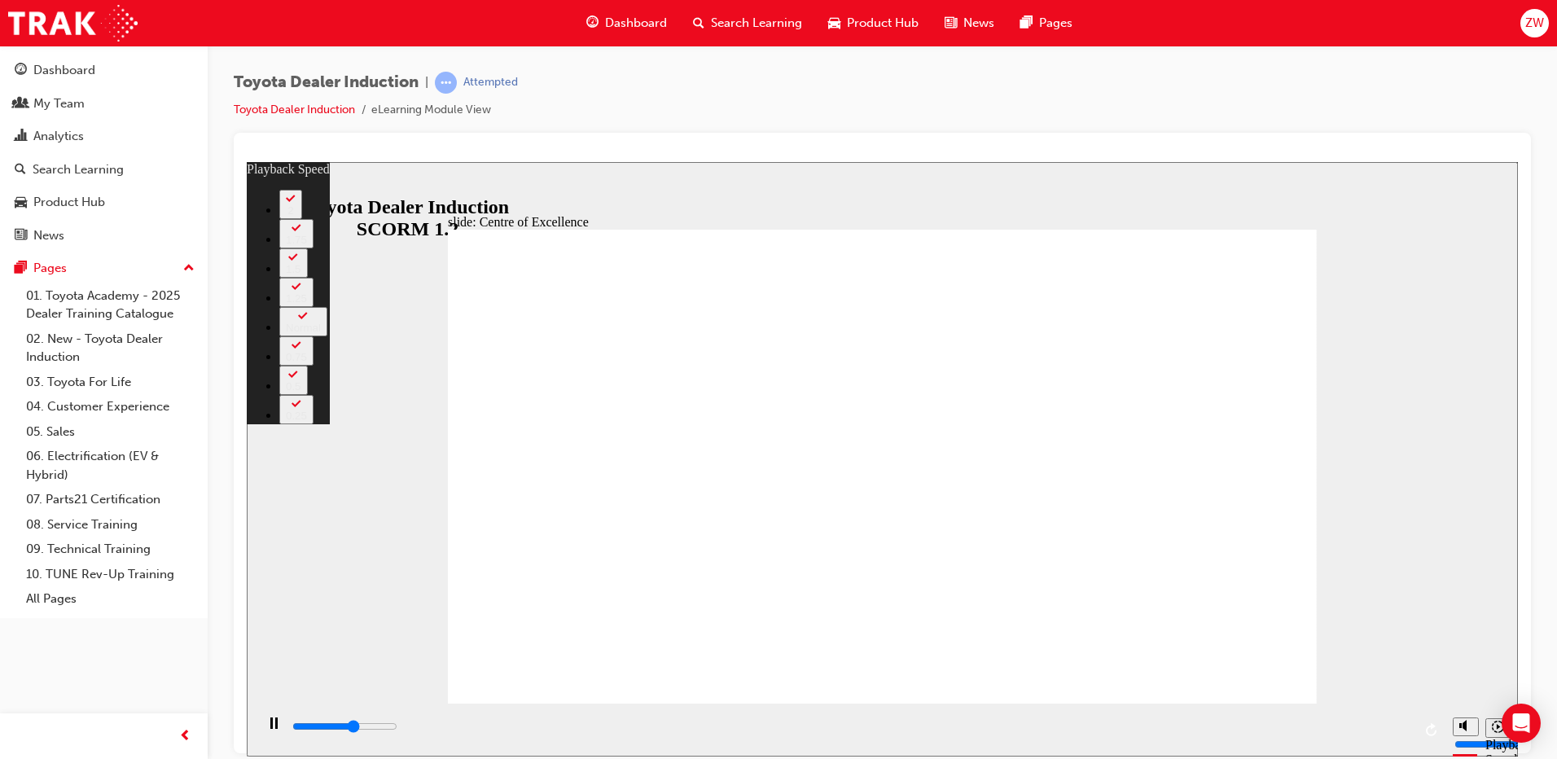
type input "9100"
type input "8"
type input "9400"
type input "8"
type input "9700"
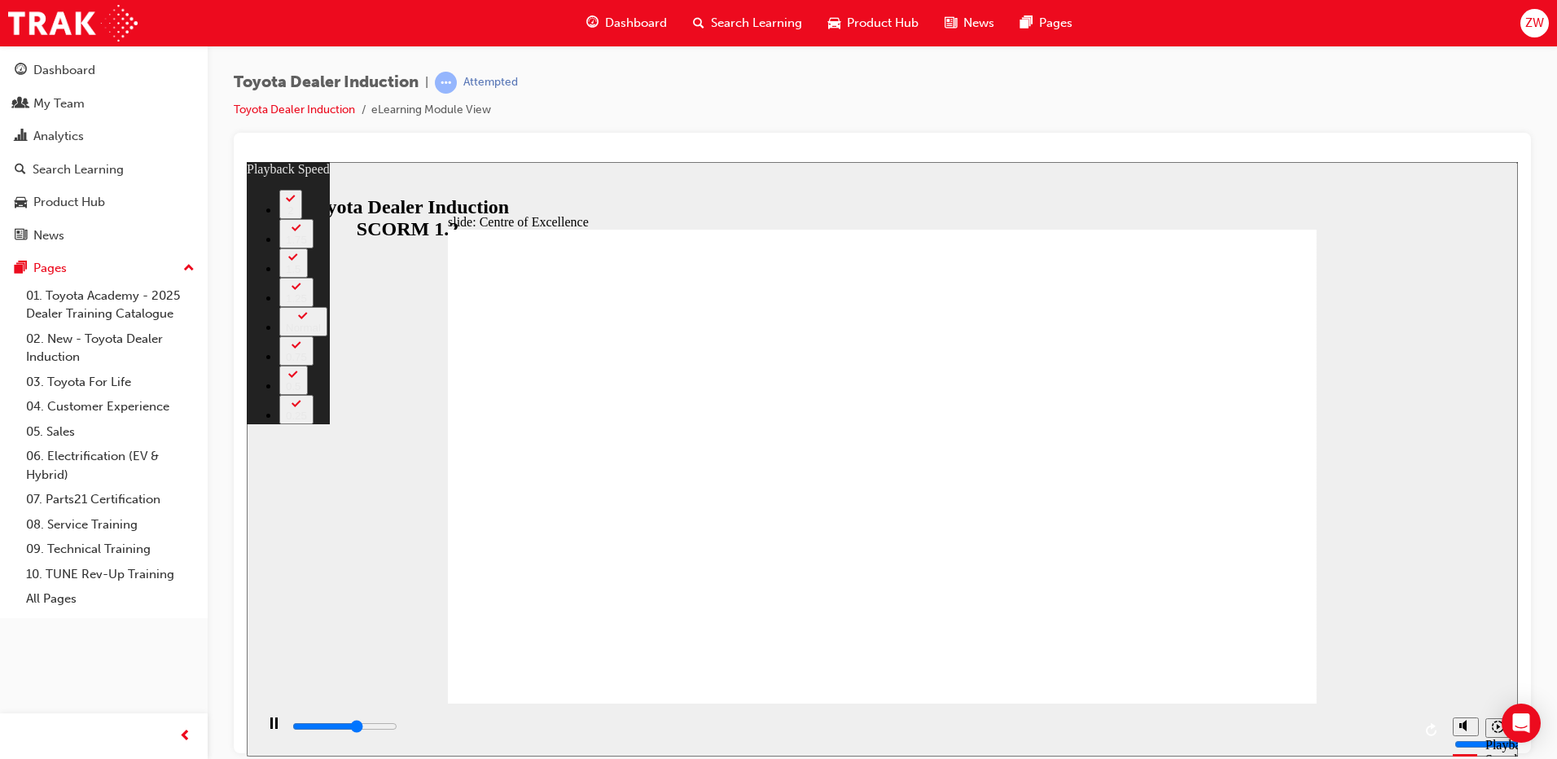
type input "8"
type input "9900"
type input "8"
type input "10200"
type input "9"
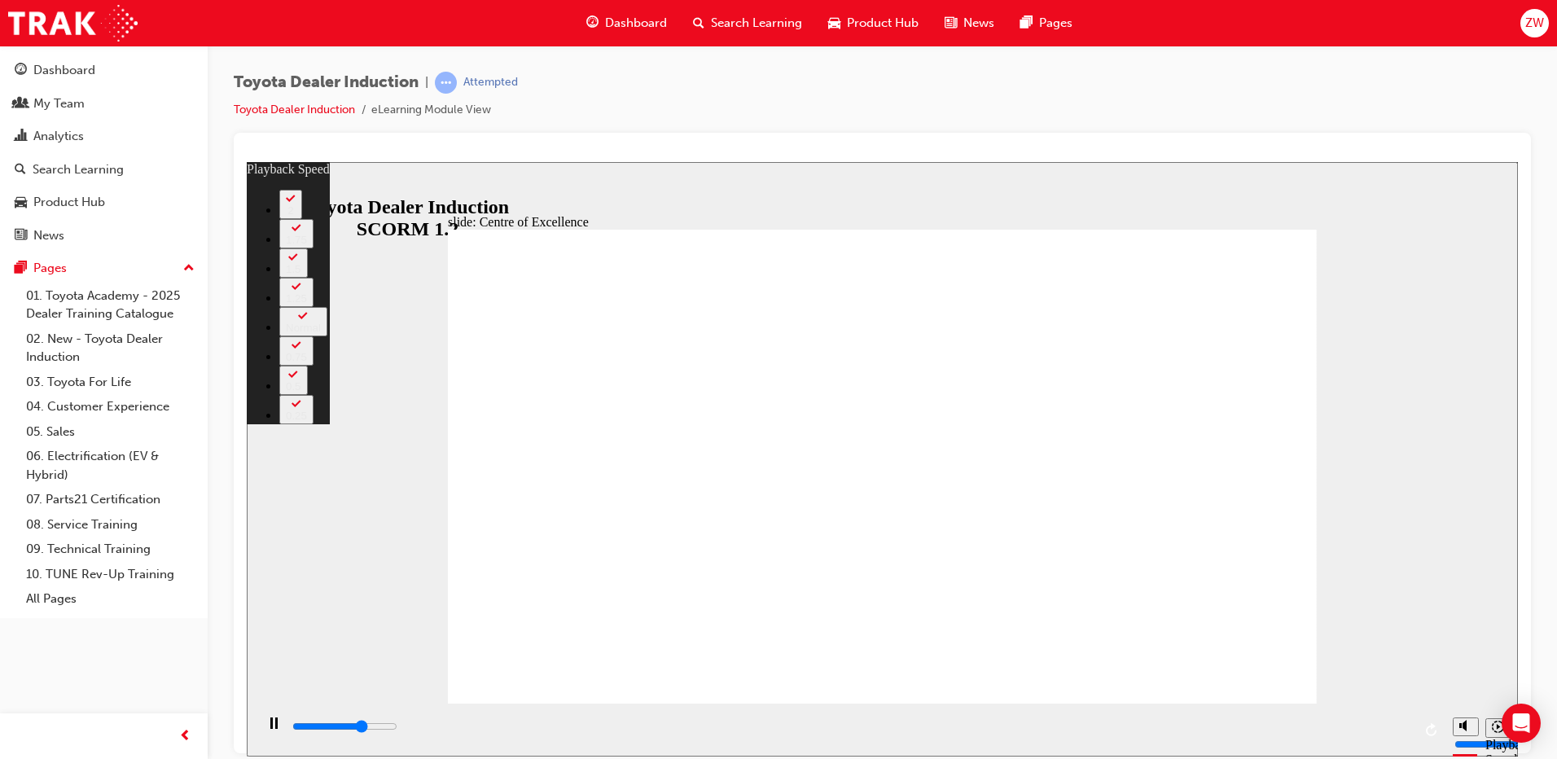
type input "10400"
type input "9"
type input "10700"
type input "9"
type input "11000"
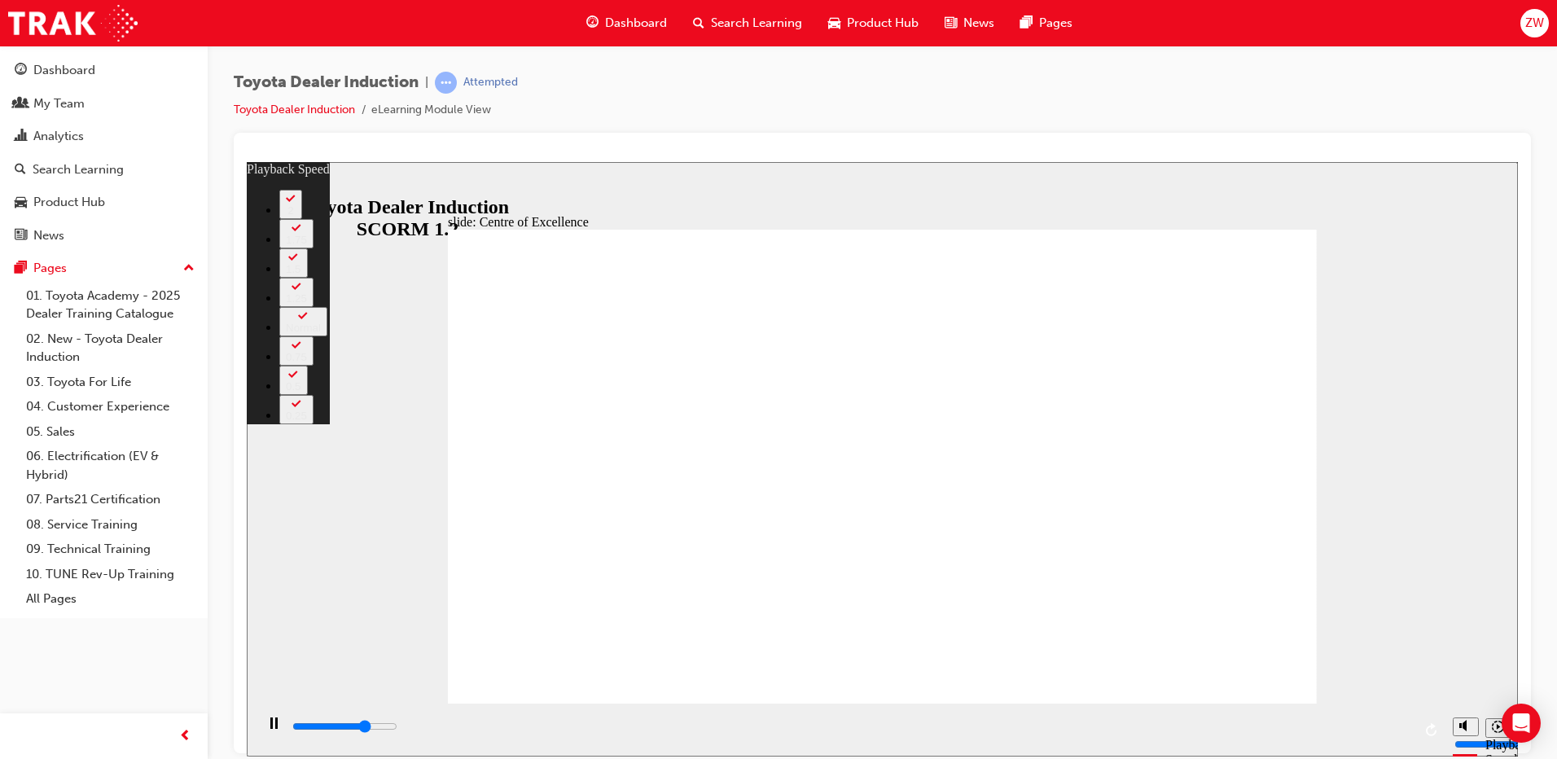
type input "10"
type input "11200"
type input "10"
type input "11500"
type input "10"
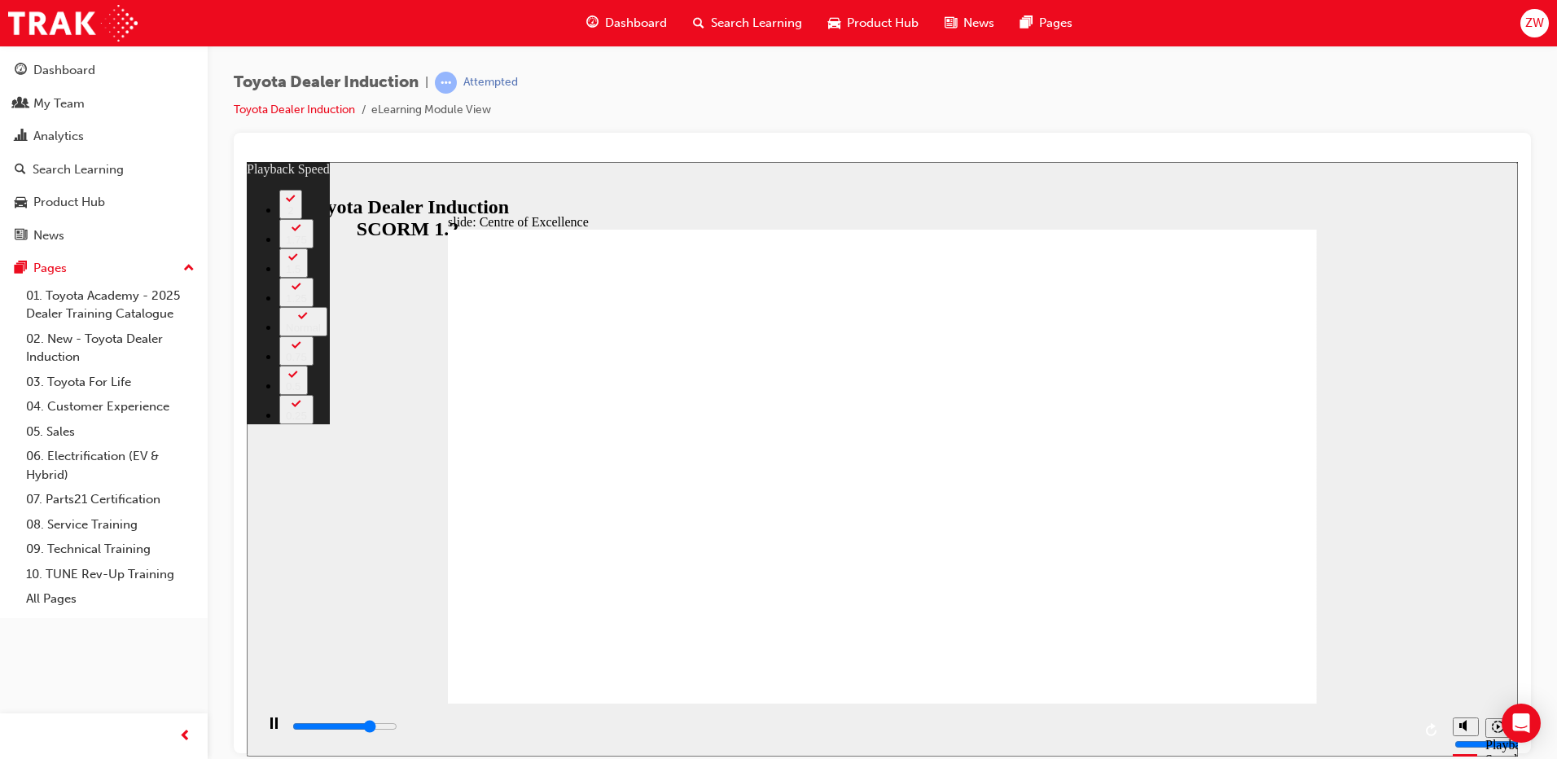
type input "11800"
type input "10"
type input "12100"
type input "11"
type input "12300"
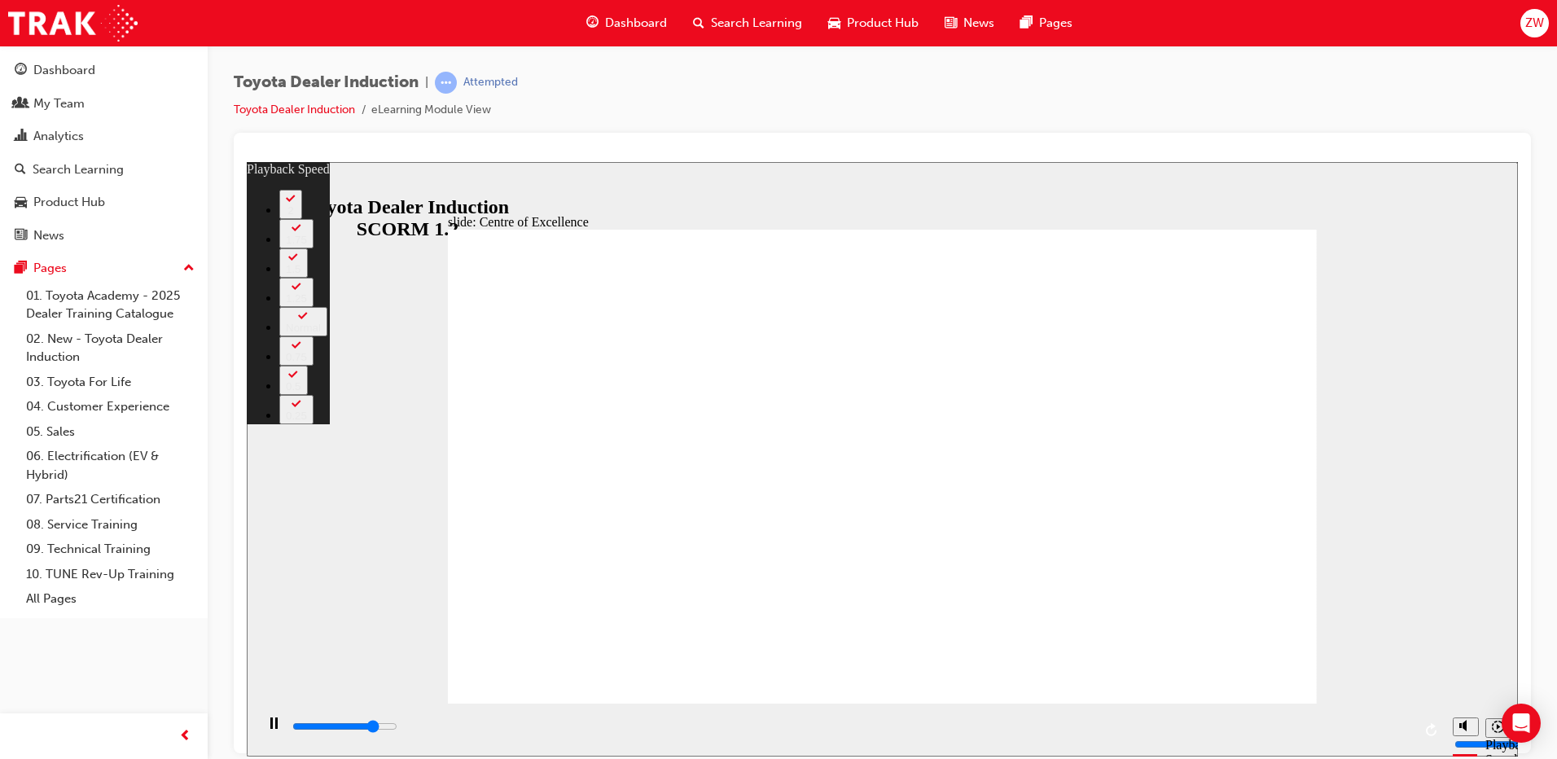
type input "11"
type input "12600"
type input "11"
type input "12800"
type input "11"
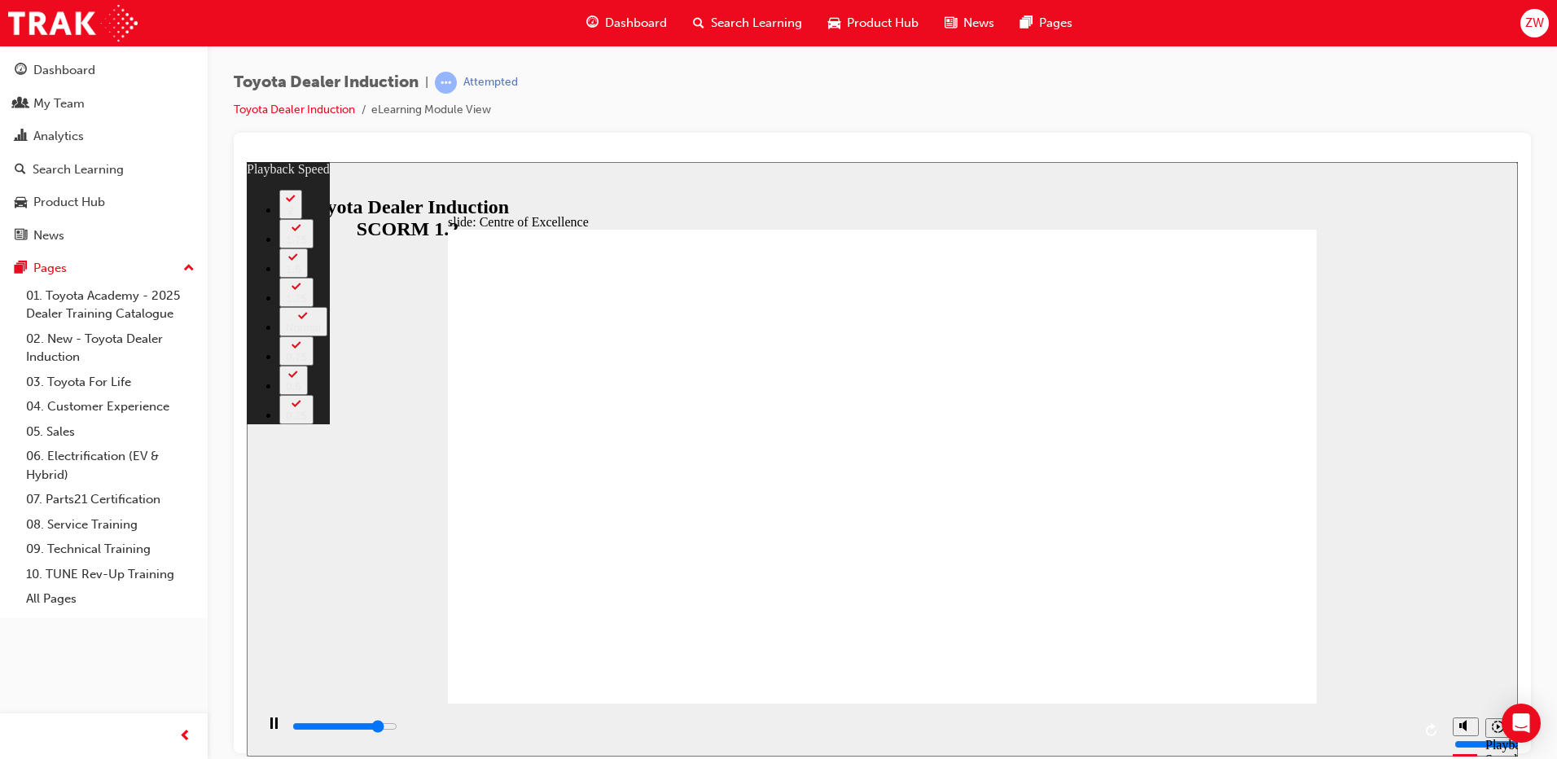
type input "13100"
type input "12"
type input "13400"
type input "12"
type input "13700"
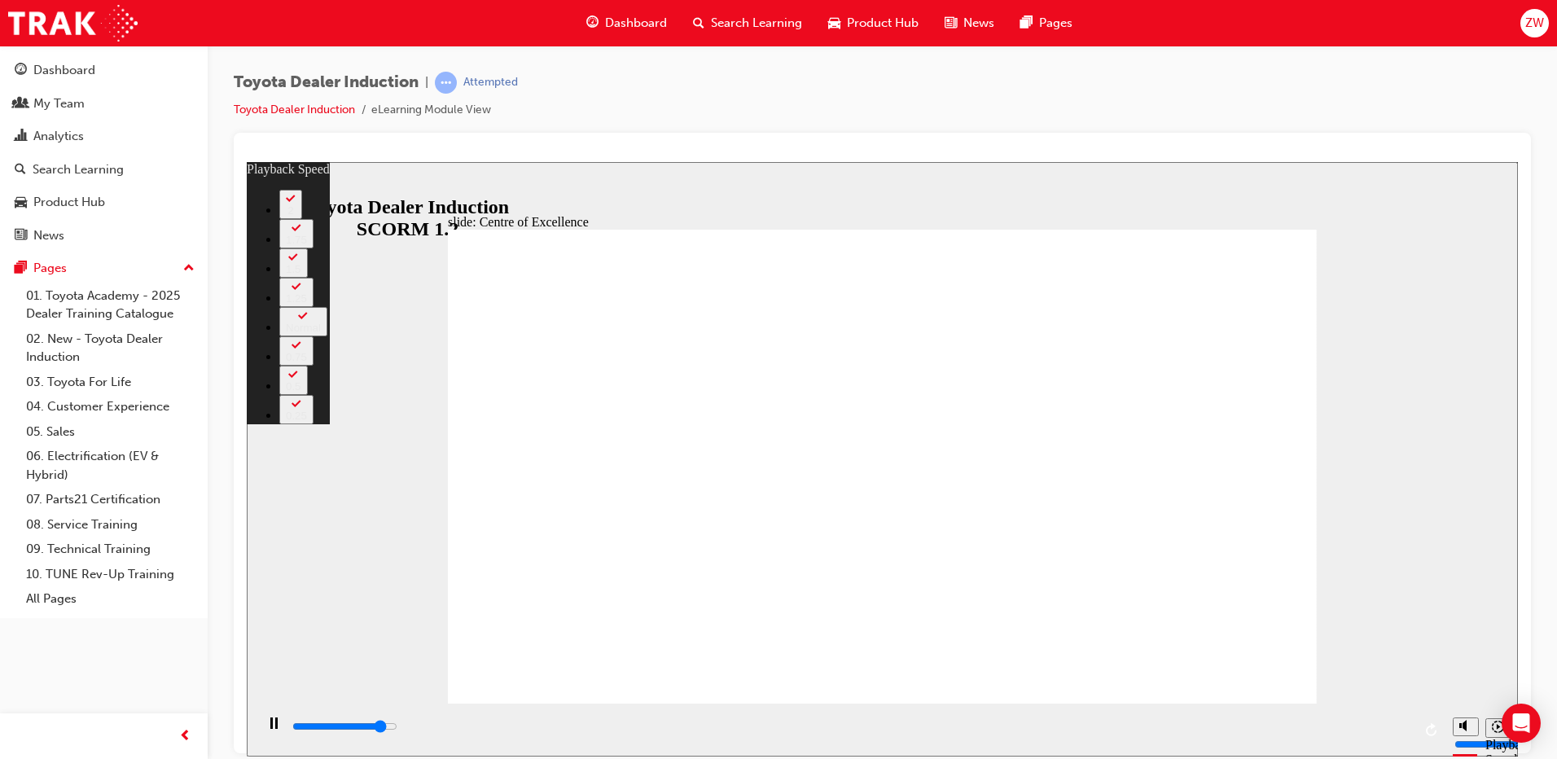
type input "12"
type input "13900"
type input "12"
type input "14200"
type input "13"
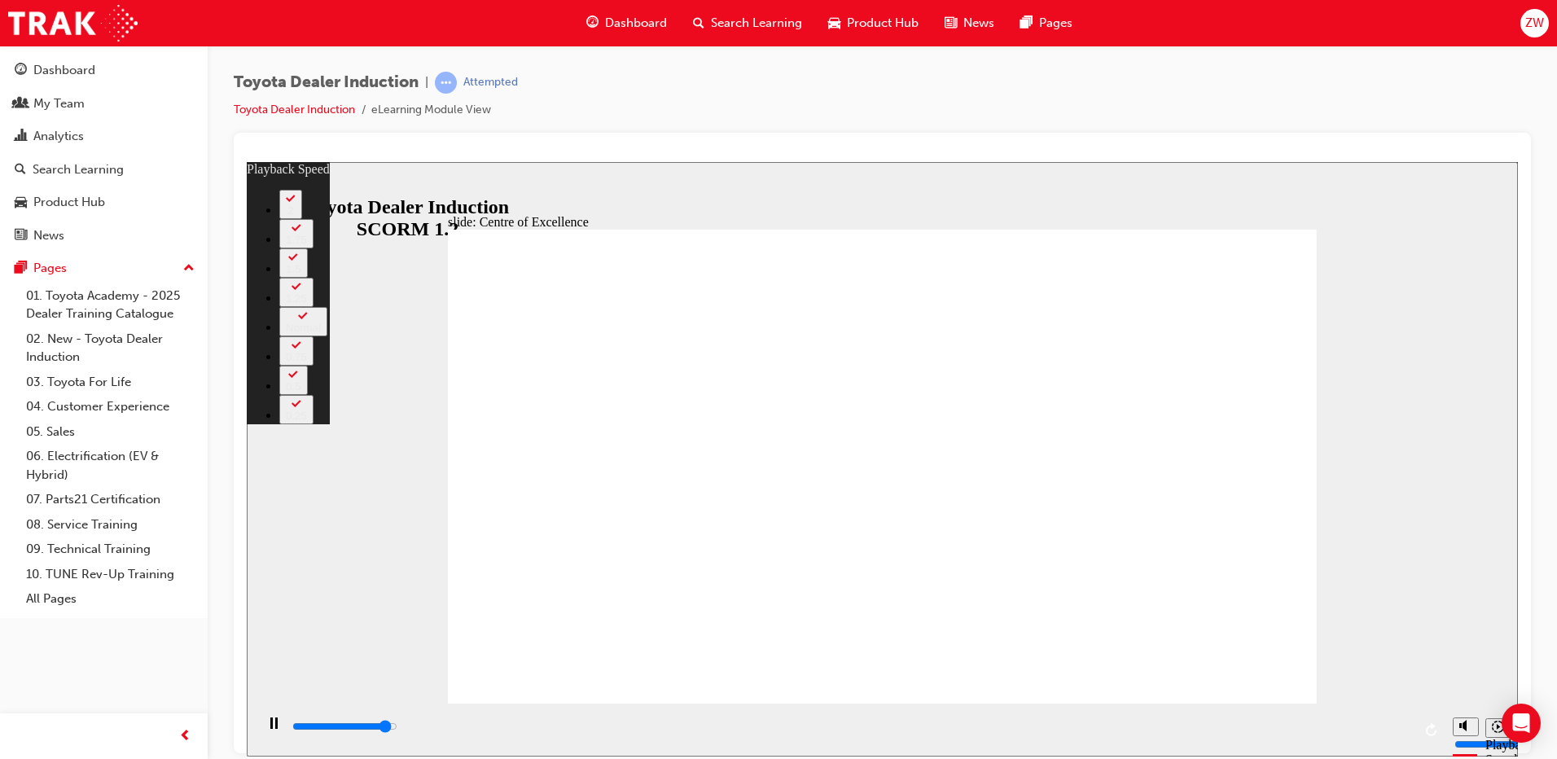
type input "14400"
type input "13"
type input "14700"
type input "13"
type input "15000"
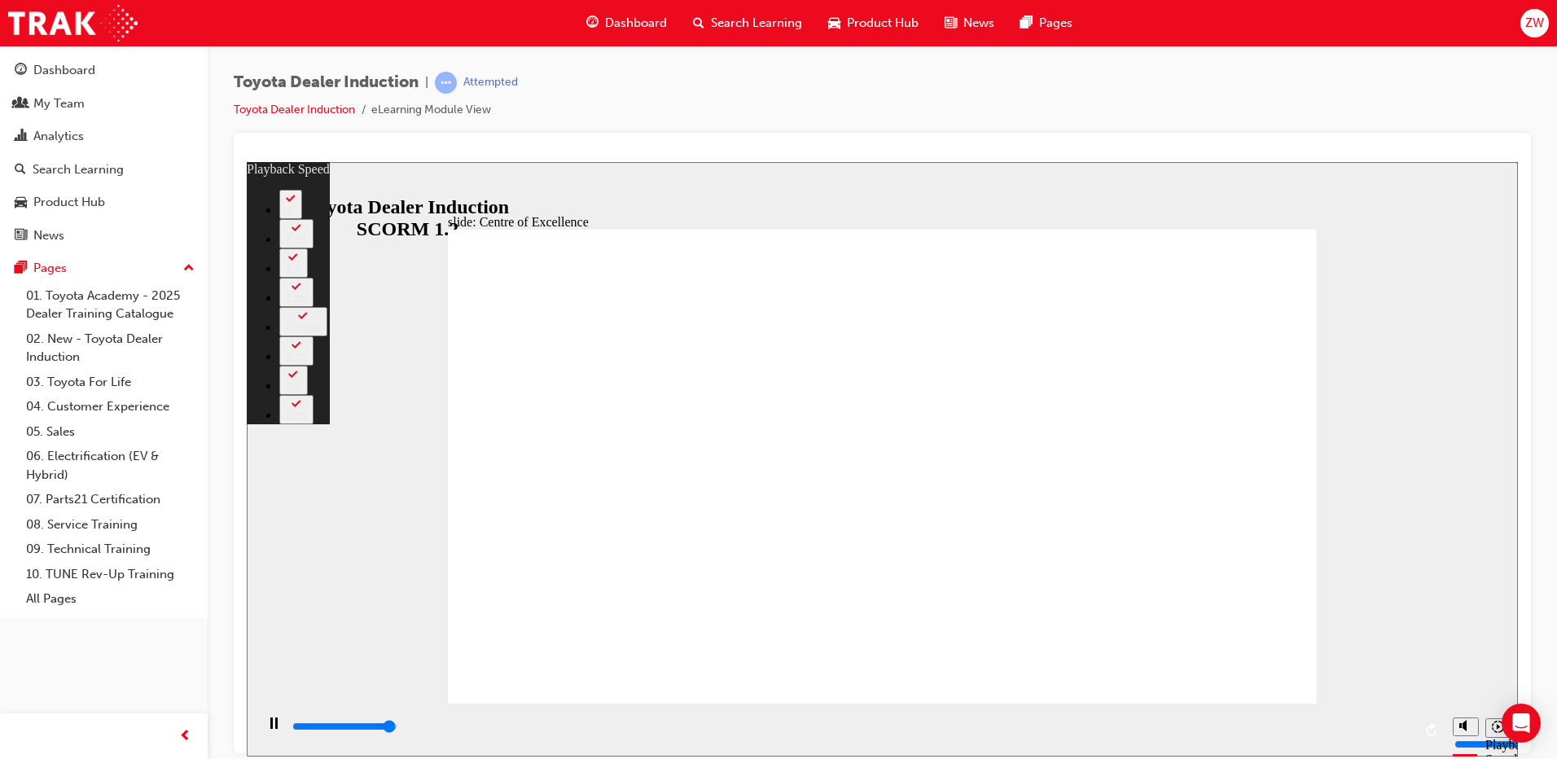
type input "14"
type input "15200"
type input "14"
type input "15300"
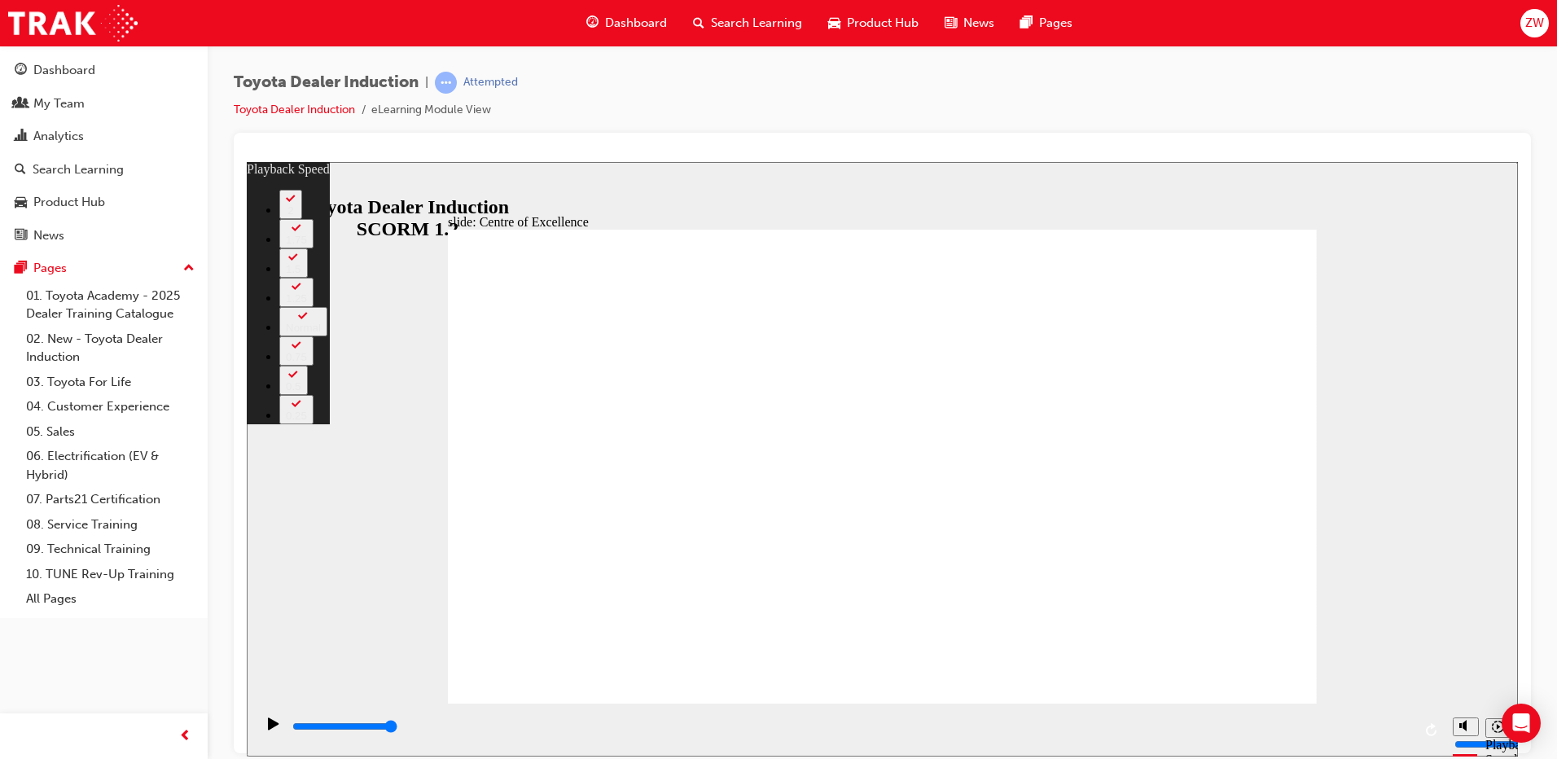
type input "248"
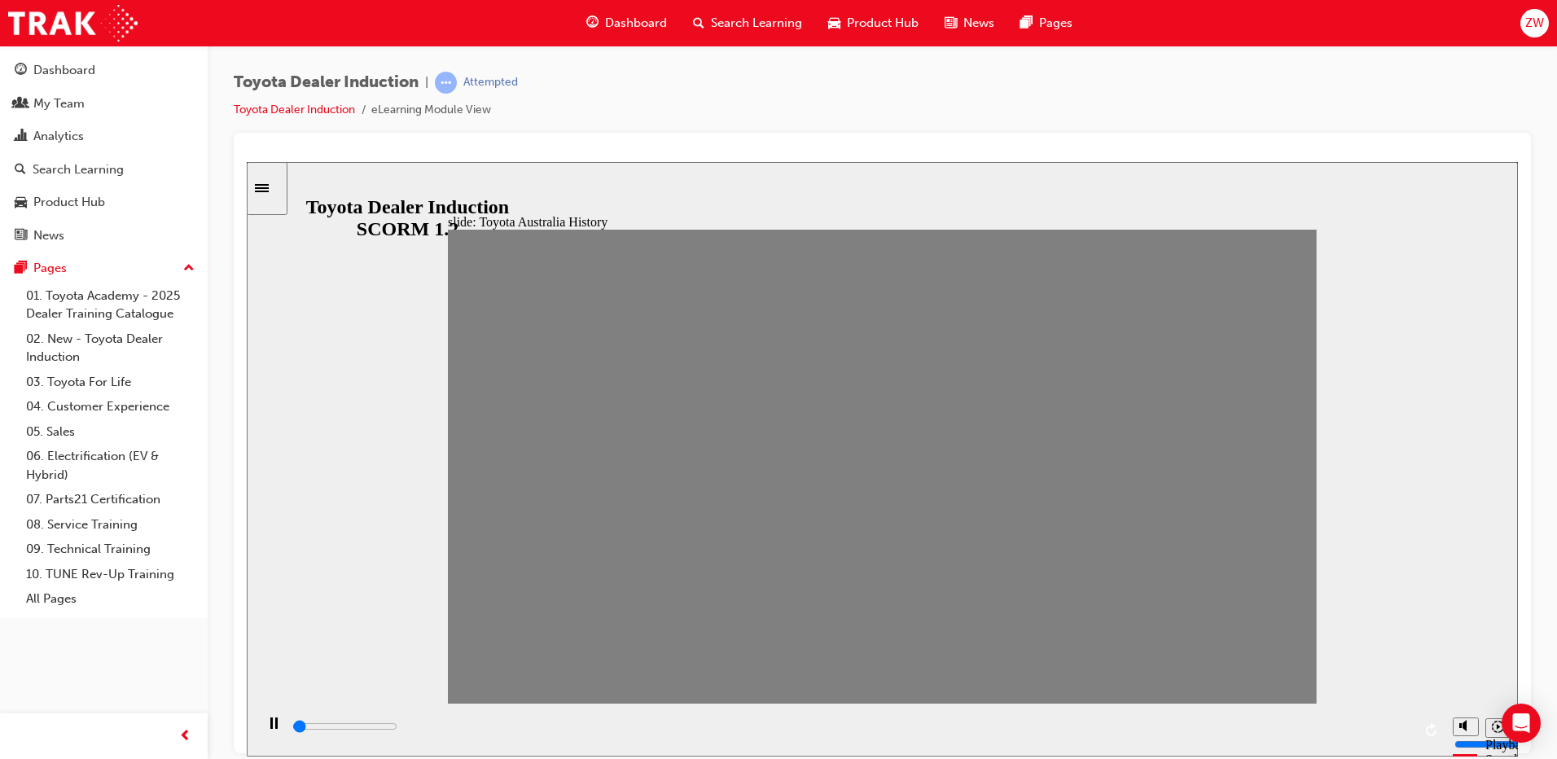
drag, startPoint x: 480, startPoint y: 479, endPoint x: 574, endPoint y: 481, distance: 93.7
drag, startPoint x: 559, startPoint y: 480, endPoint x: 1405, endPoint y: 500, distance: 847.1
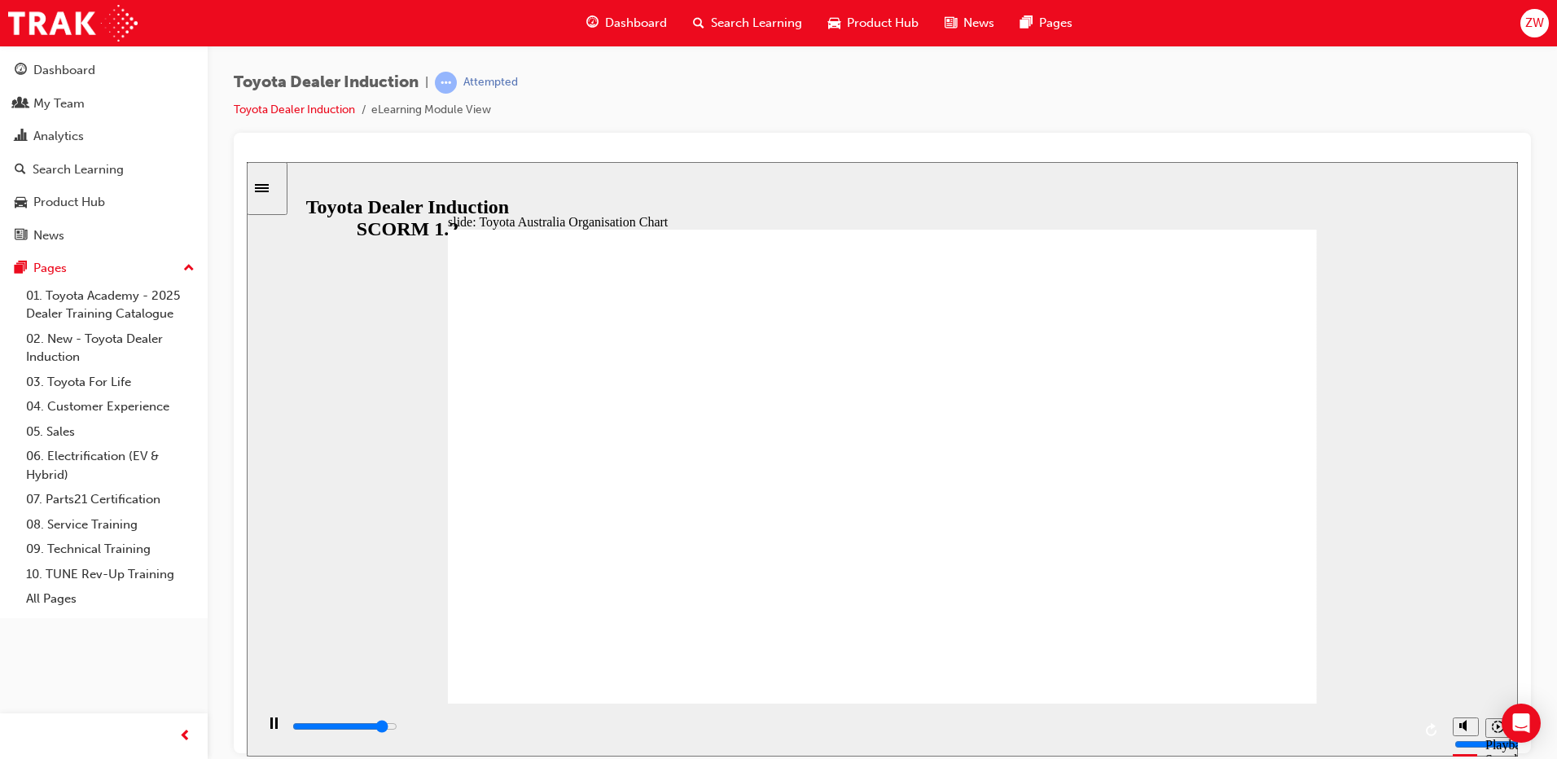
drag, startPoint x: 988, startPoint y: 484, endPoint x: 989, endPoint y: 463, distance: 20.4
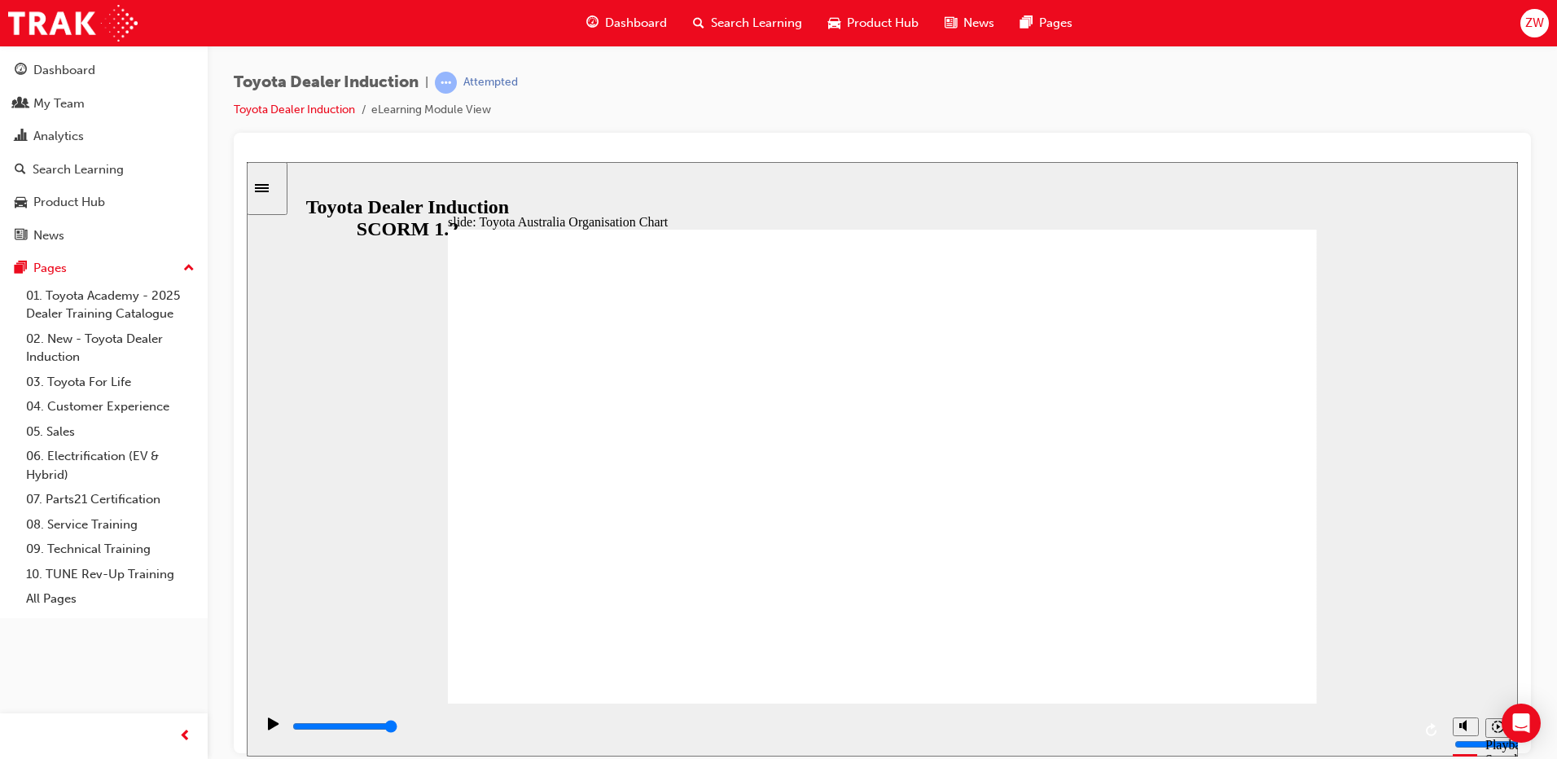
type input "5000"
radio input "true"
drag, startPoint x: 786, startPoint y: 492, endPoint x: 1230, endPoint y: 260, distance: 500.8
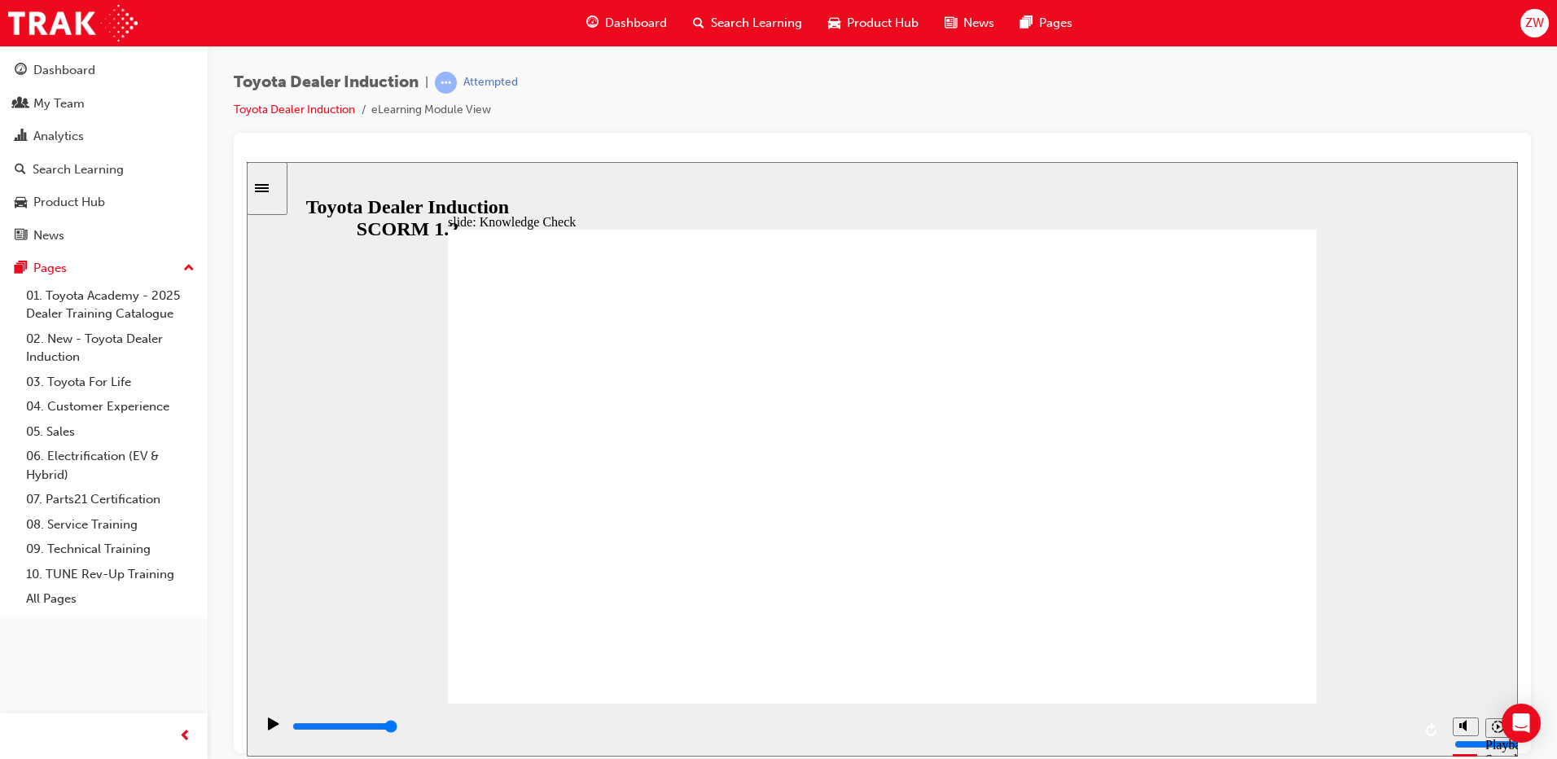
drag, startPoint x: 943, startPoint y: 532, endPoint x: 528, endPoint y: 225, distance: 515.8
type input "2100"
radio input "true"
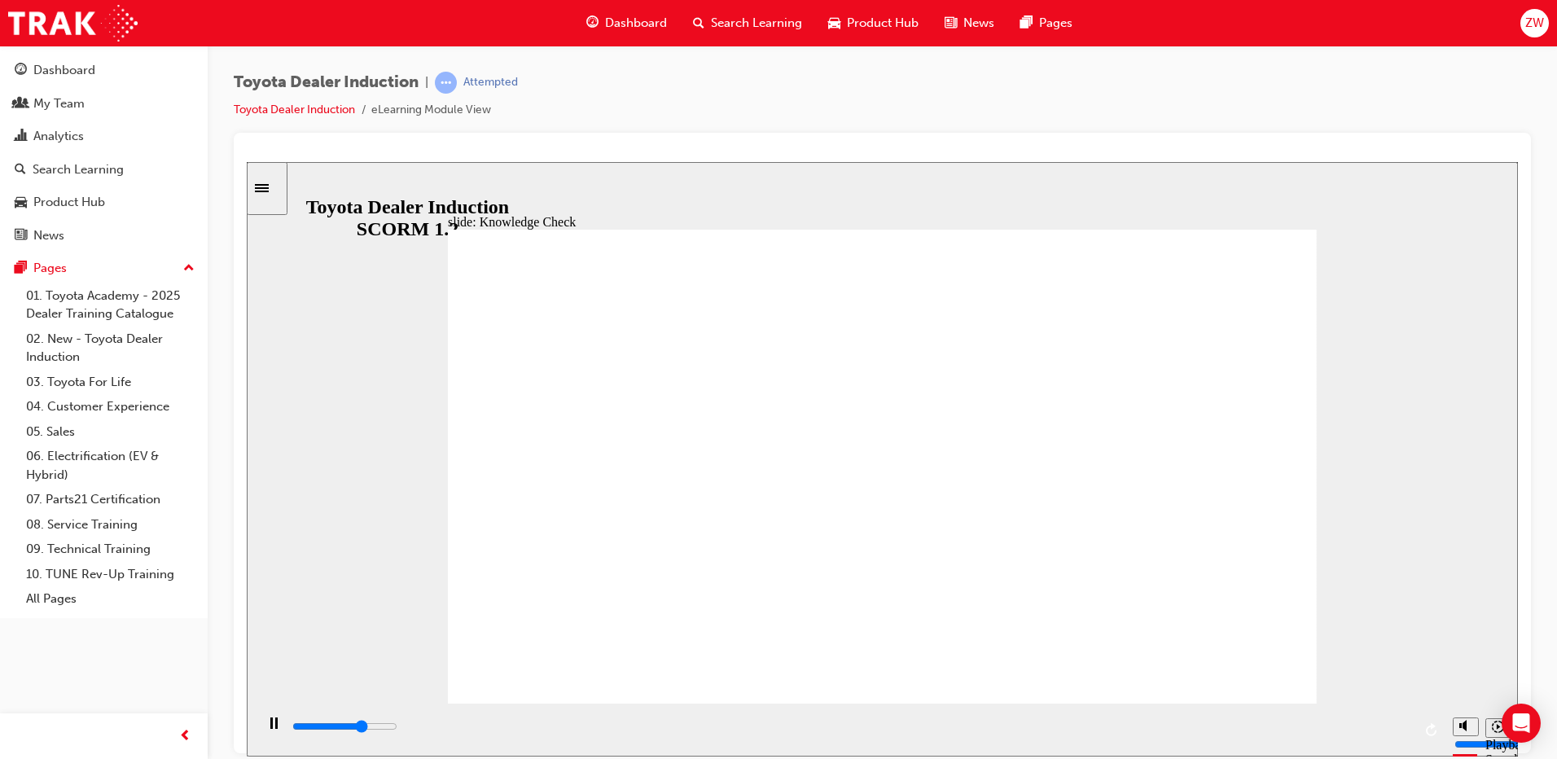
drag, startPoint x: 853, startPoint y: 577, endPoint x: 867, endPoint y: 564, distance: 19.0
type input "5000"
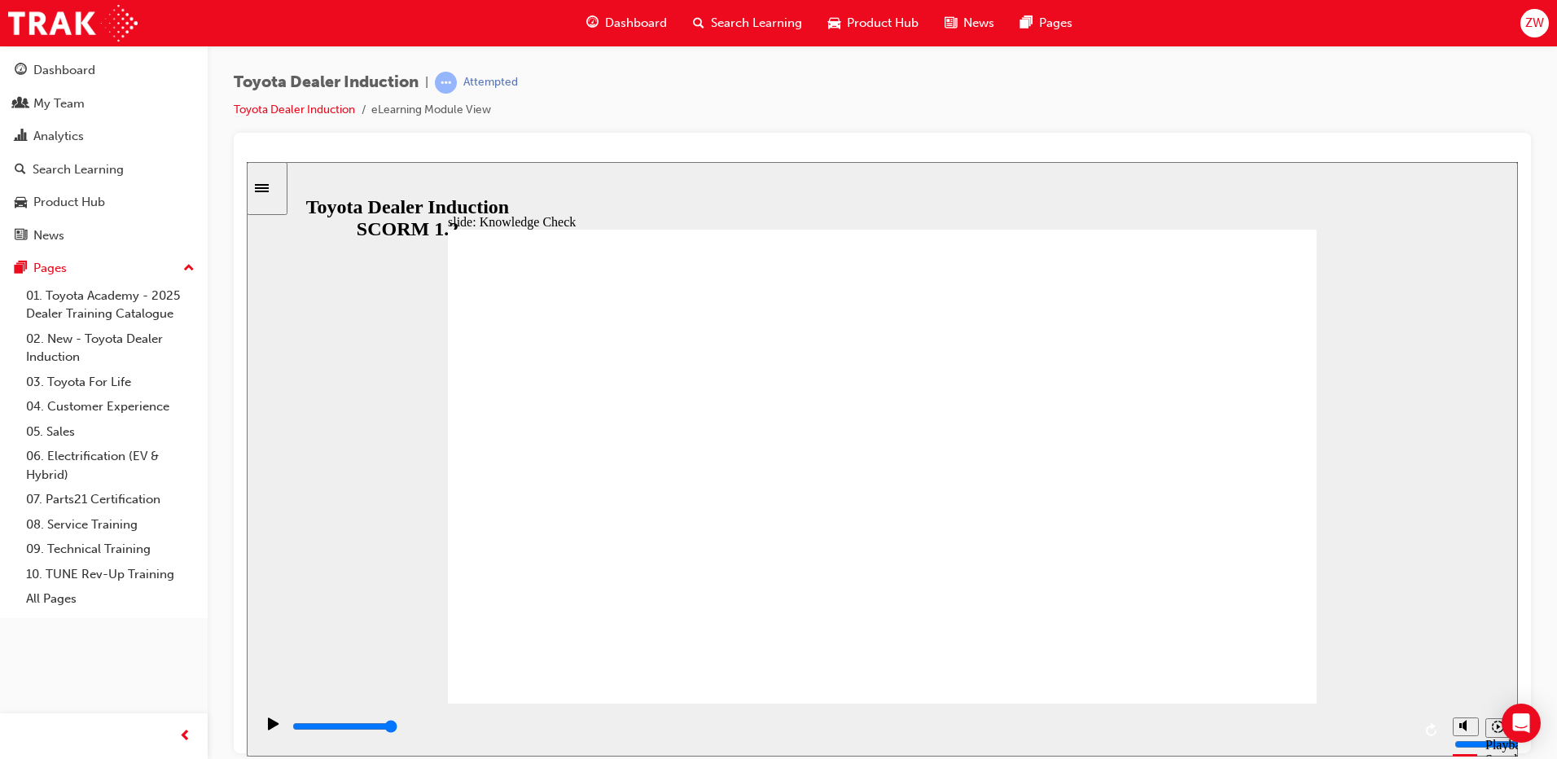
radio input "true"
drag, startPoint x: 1198, startPoint y: 250, endPoint x: 1236, endPoint y: 248, distance: 38.4
type input "1100"
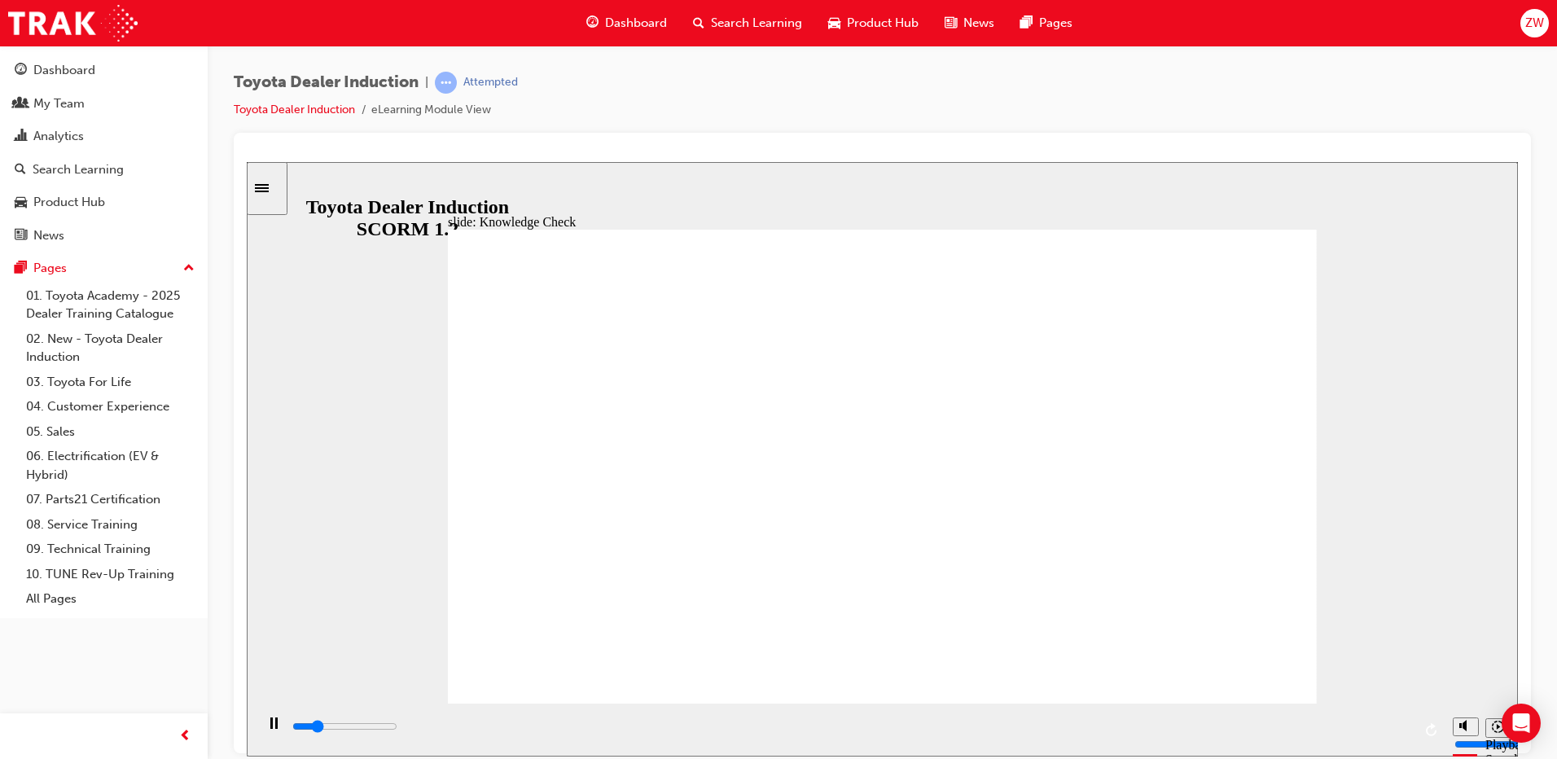
radio input "true"
type input "2300"
radio input "true"
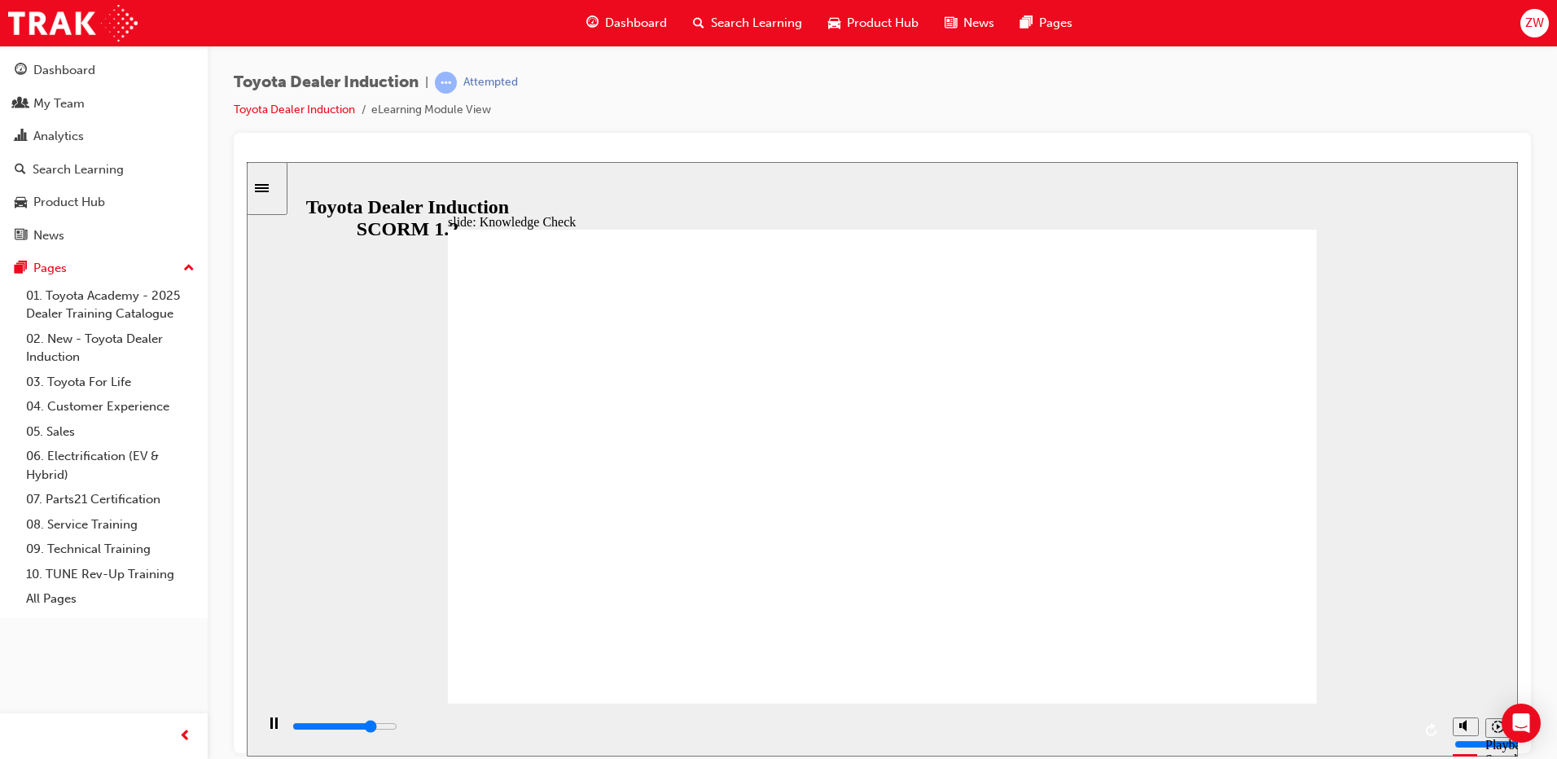
type input "900"
radio input "true"
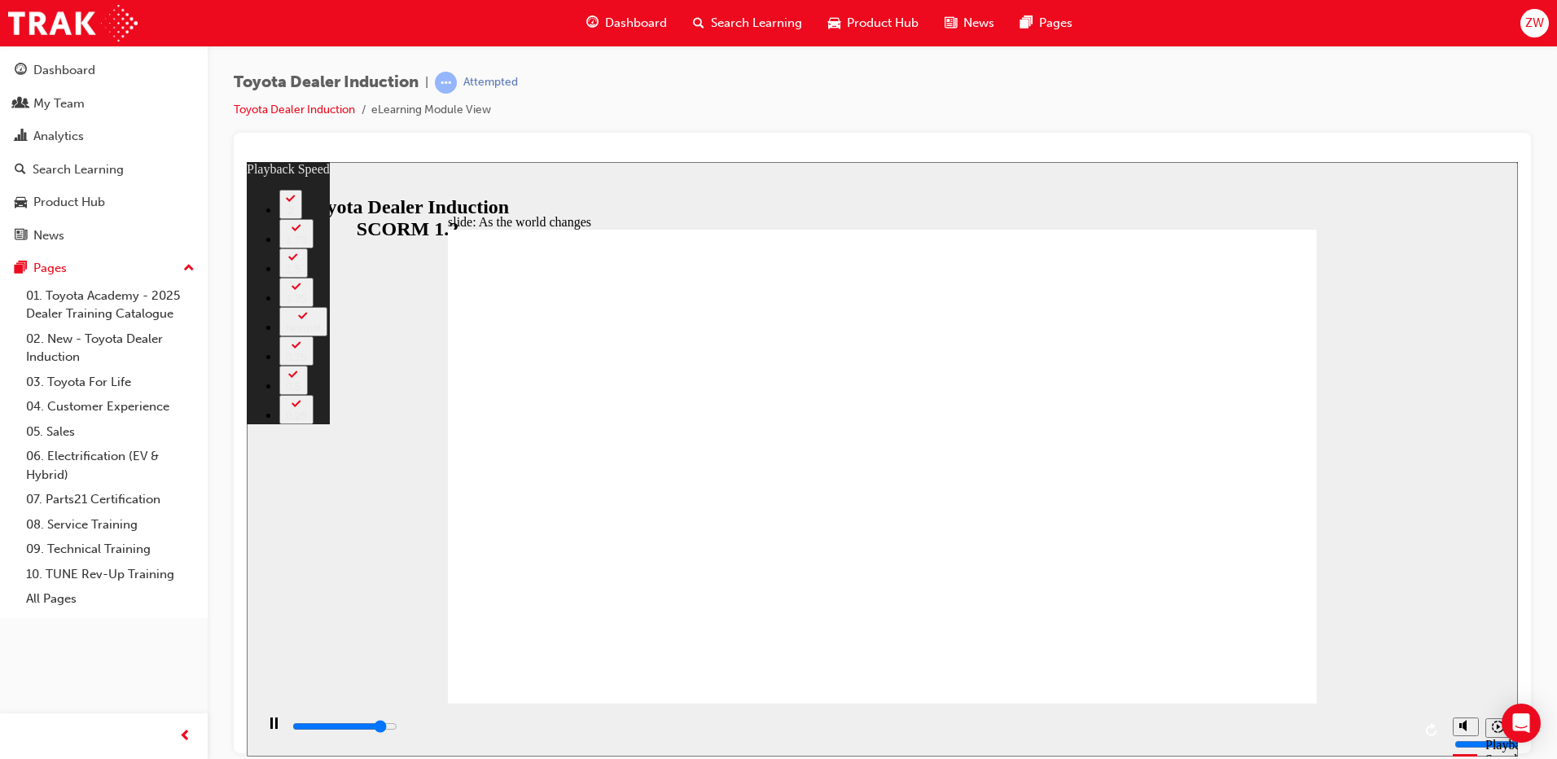
type input "8200"
type input "0"
type input "8300"
type input "0"
type input "8500"
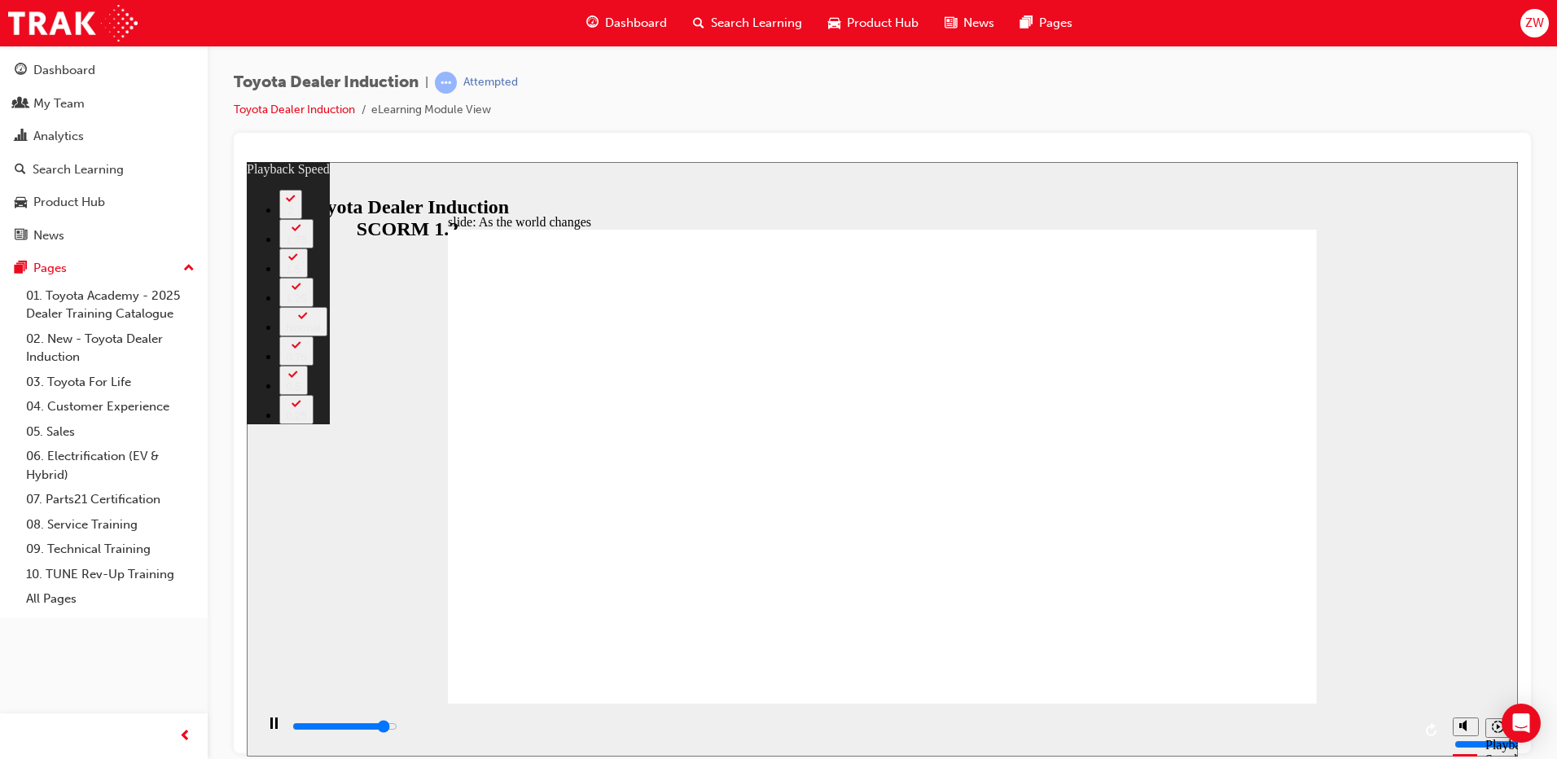
type input "0"
type input "8800"
type input "1"
type input "9000"
type input "1"
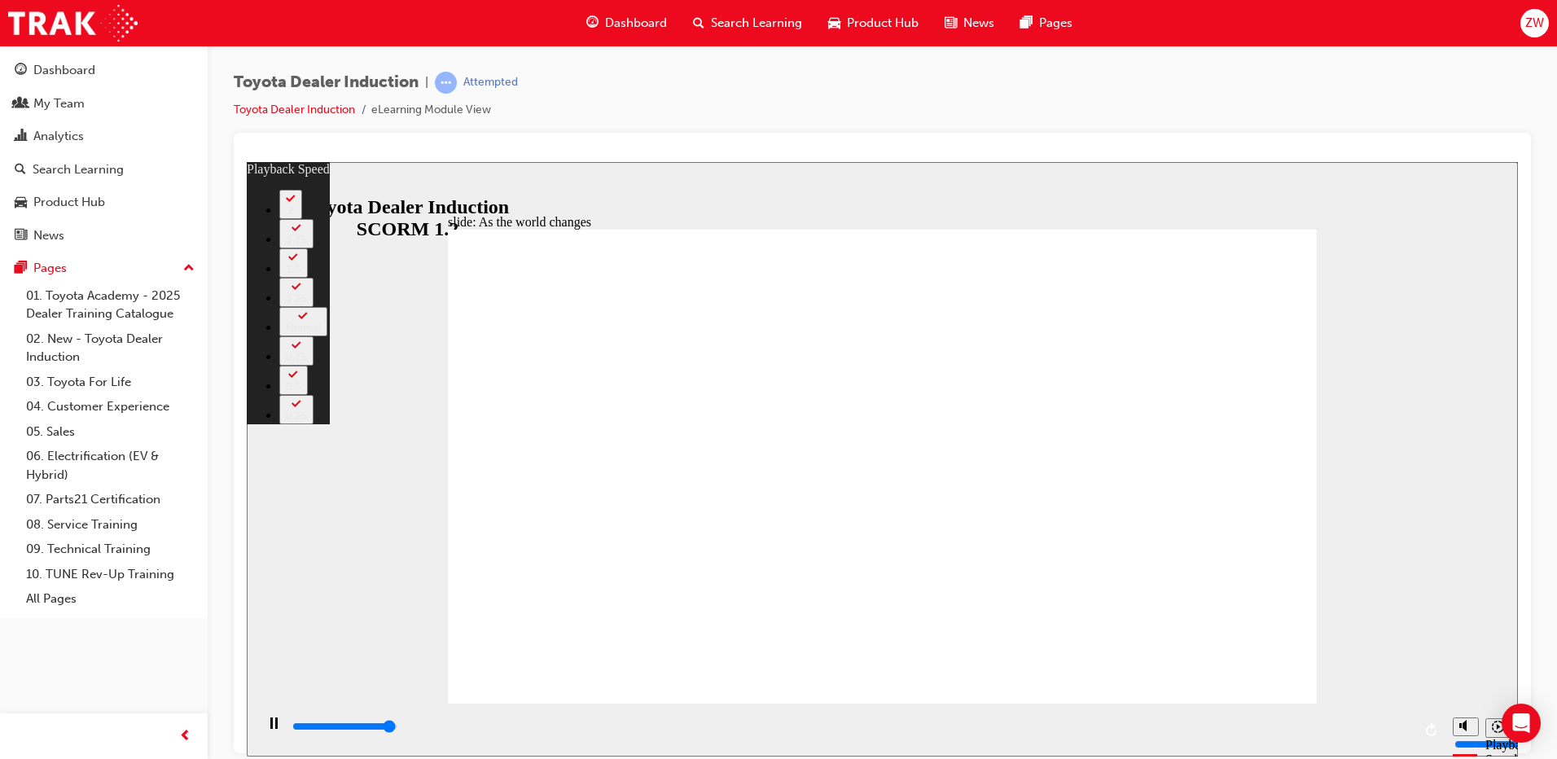
type input "9200"
type input "1"
type input "9200"
type input "1"
type input "9200"
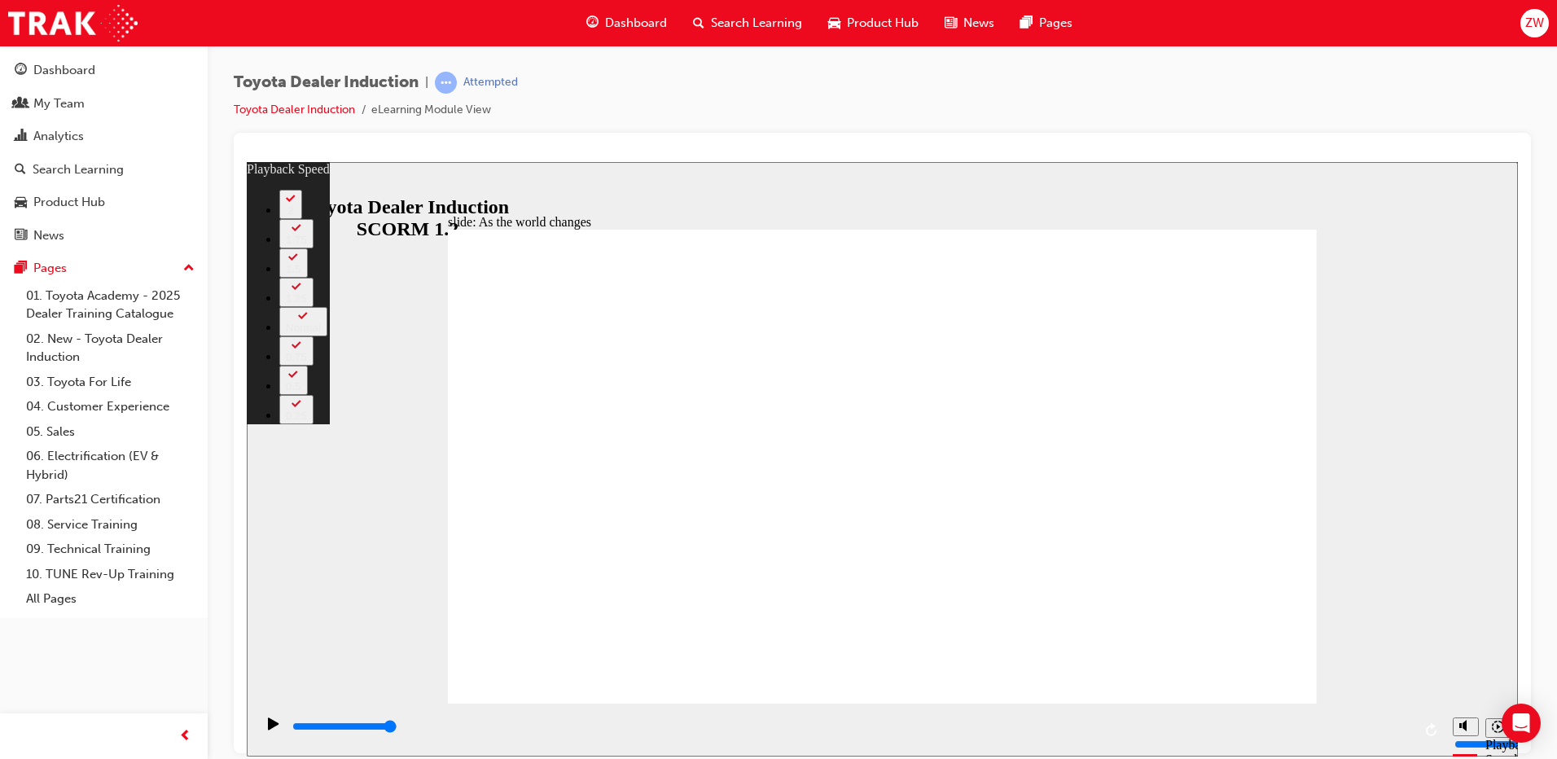
click at [1202, 99] on div "Toyota Dealer Induction | Attempted Toyota Dealer Induction eLearning Module Vi…" at bounding box center [882, 102] width 1297 height 61
type input "128"
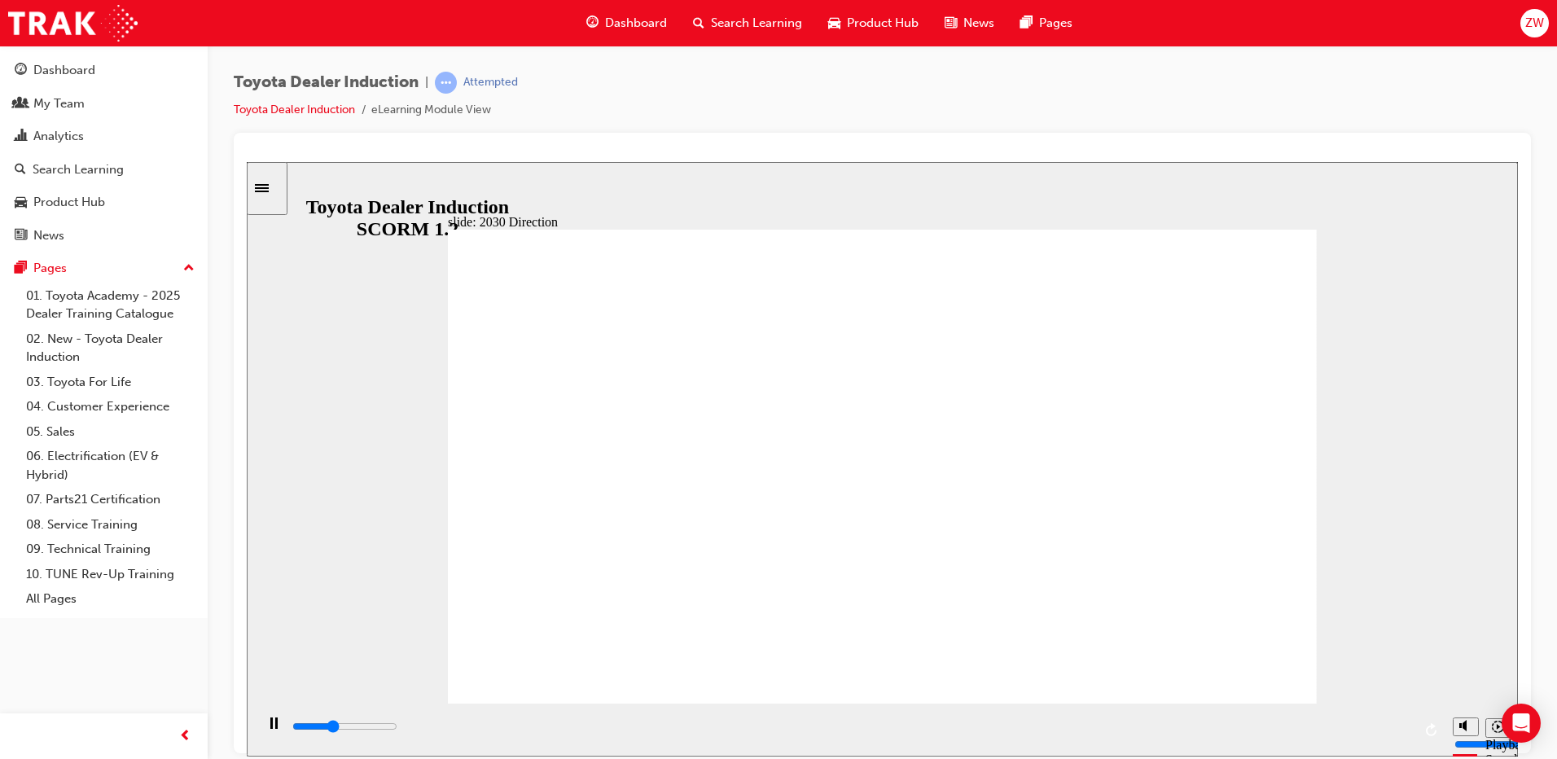
type input "5000"
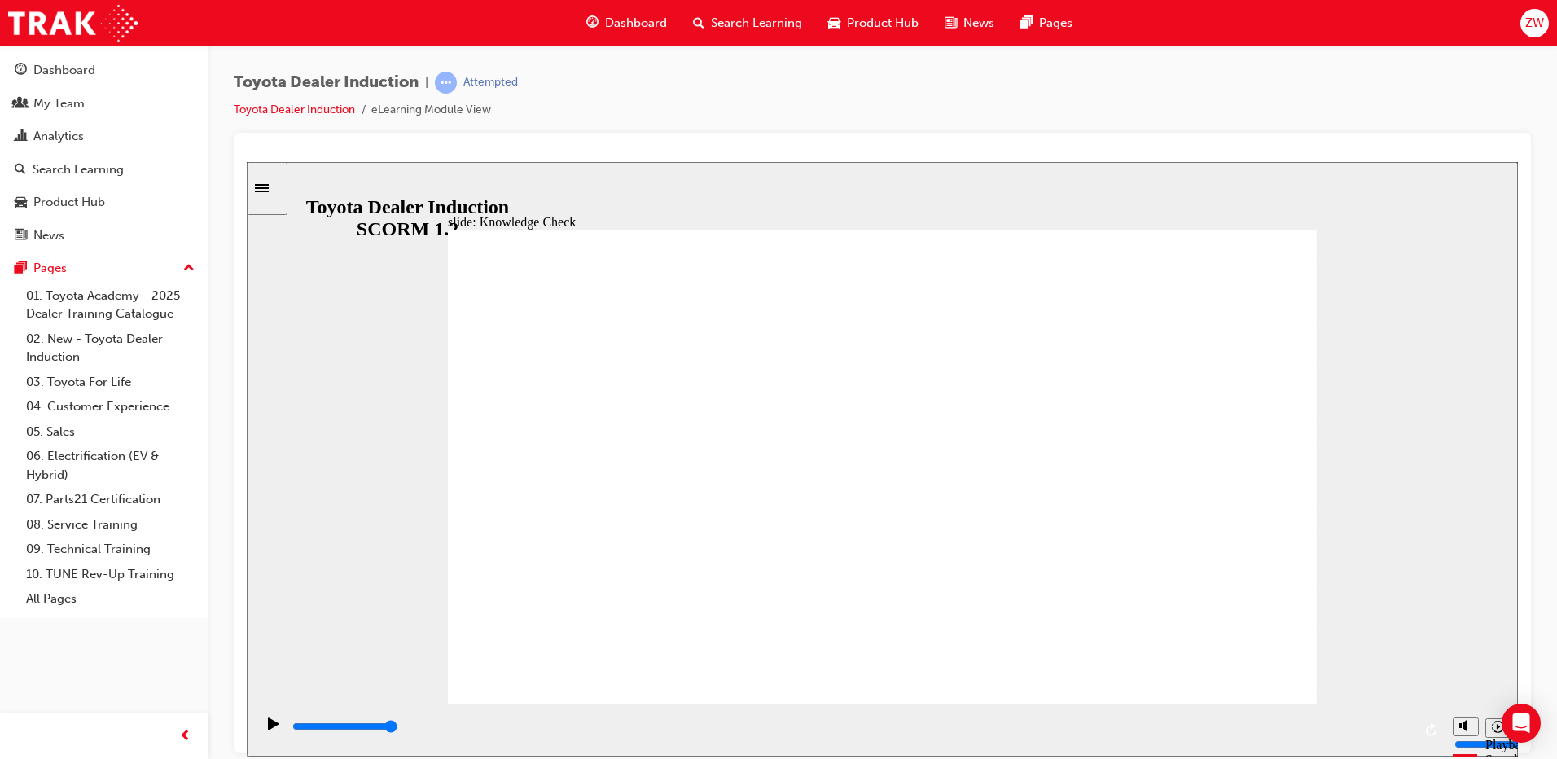
type input "w"
type input "wo"
type input "wor"
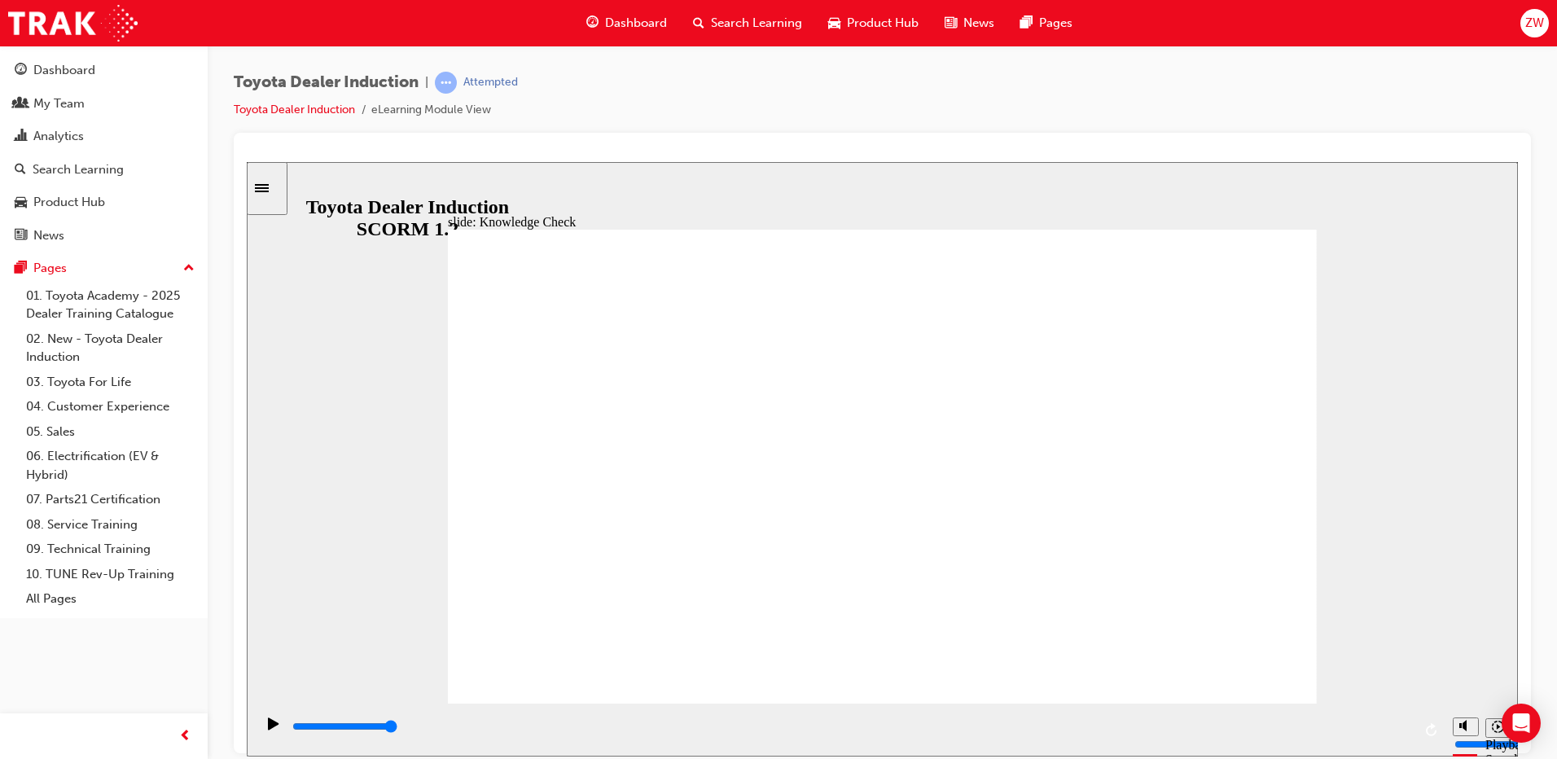
type input "wor"
type input "work"
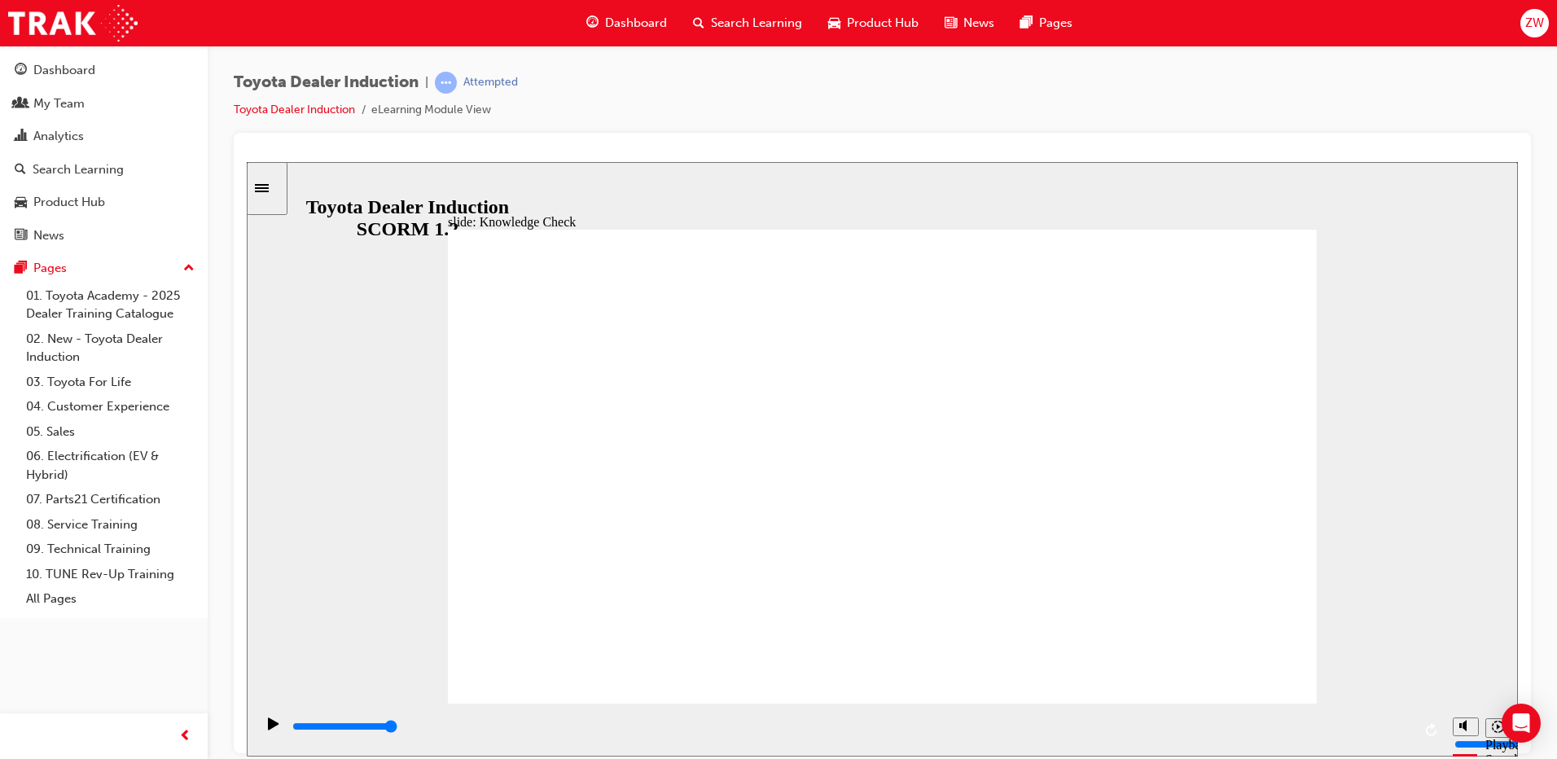
type input "work"
type input "800"
type input "work"
drag, startPoint x: 781, startPoint y: 485, endPoint x: 138, endPoint y: 450, distance: 644.3
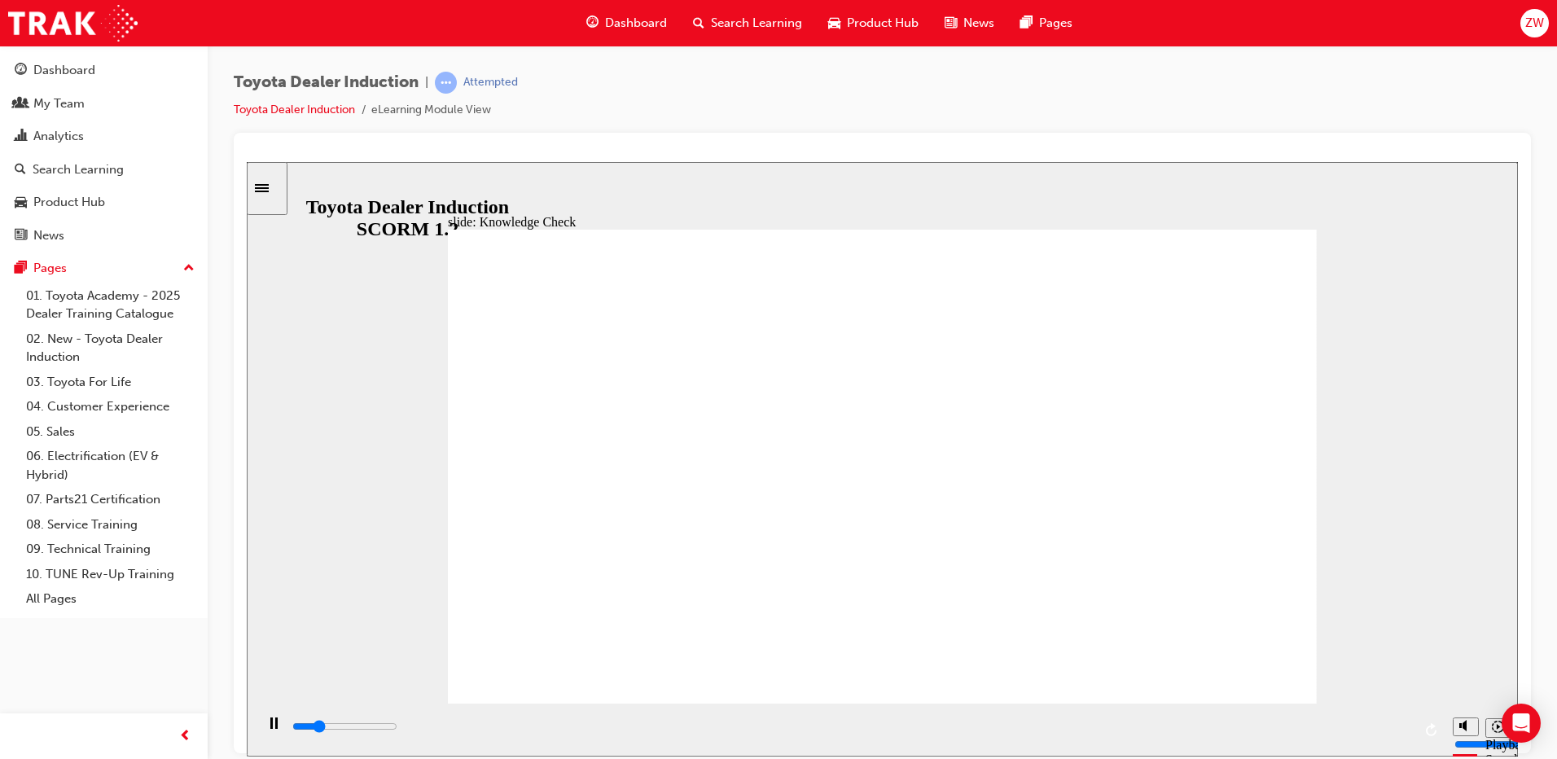
click at [247, 450] on html "slide: Knowledge Check Rectangle 1 BACK BACK SUBMIT SUBMIT Knowledge Check Fill…" at bounding box center [882, 458] width 1271 height 594
type input "2500"
type input "wor"
type input "2800"
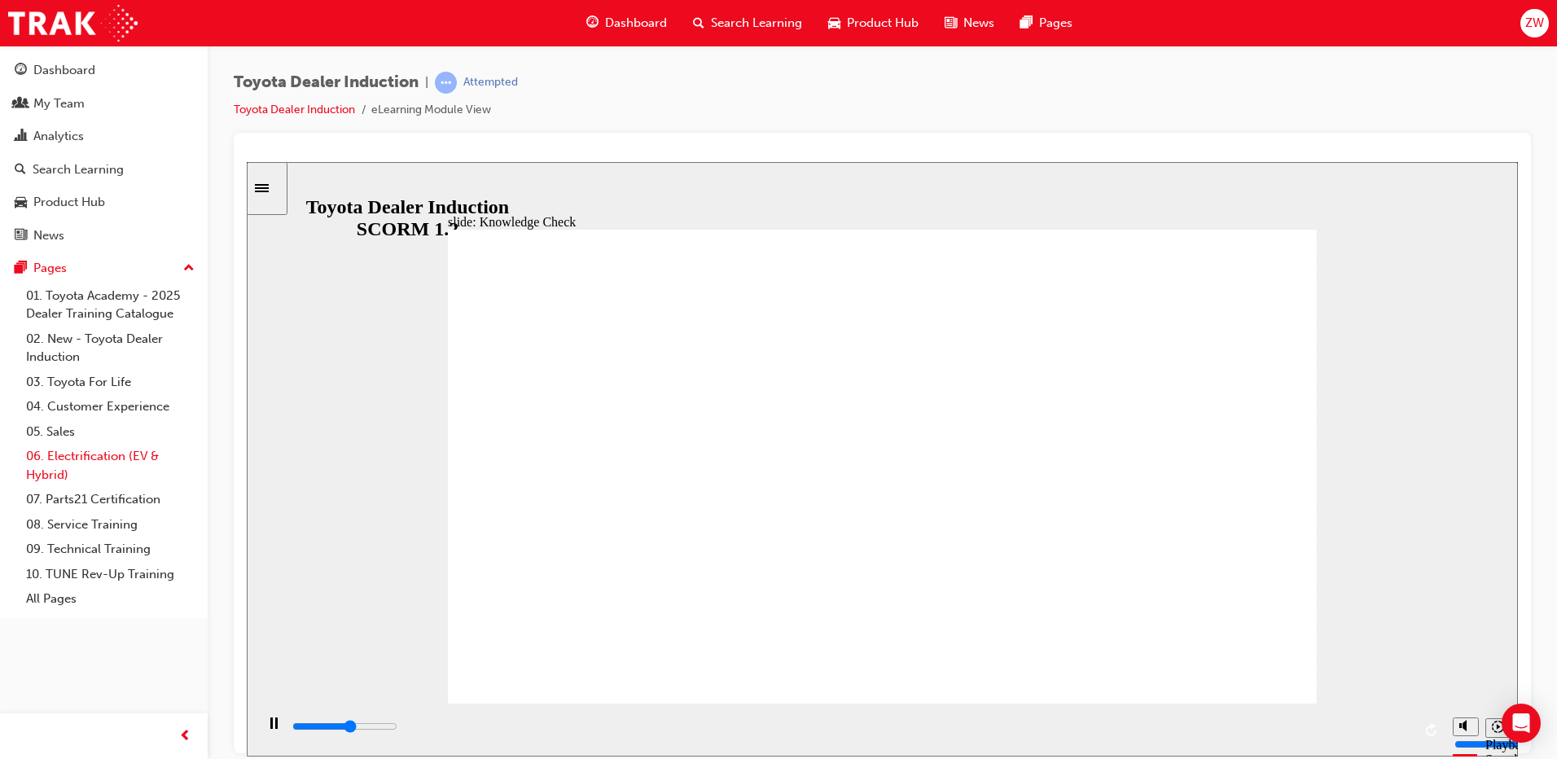
type input "wo"
type input "2900"
type input "w"
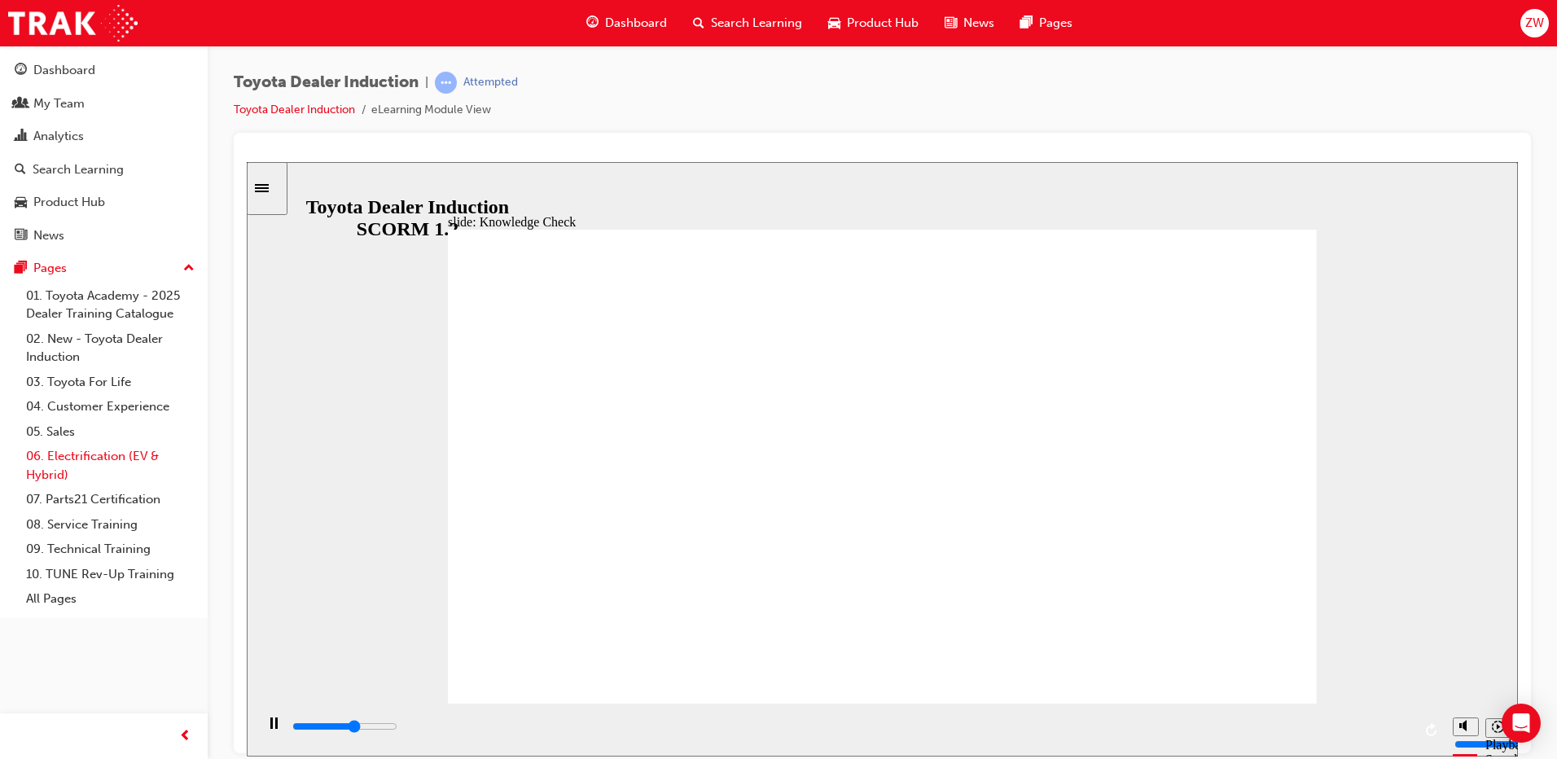
type input "3100"
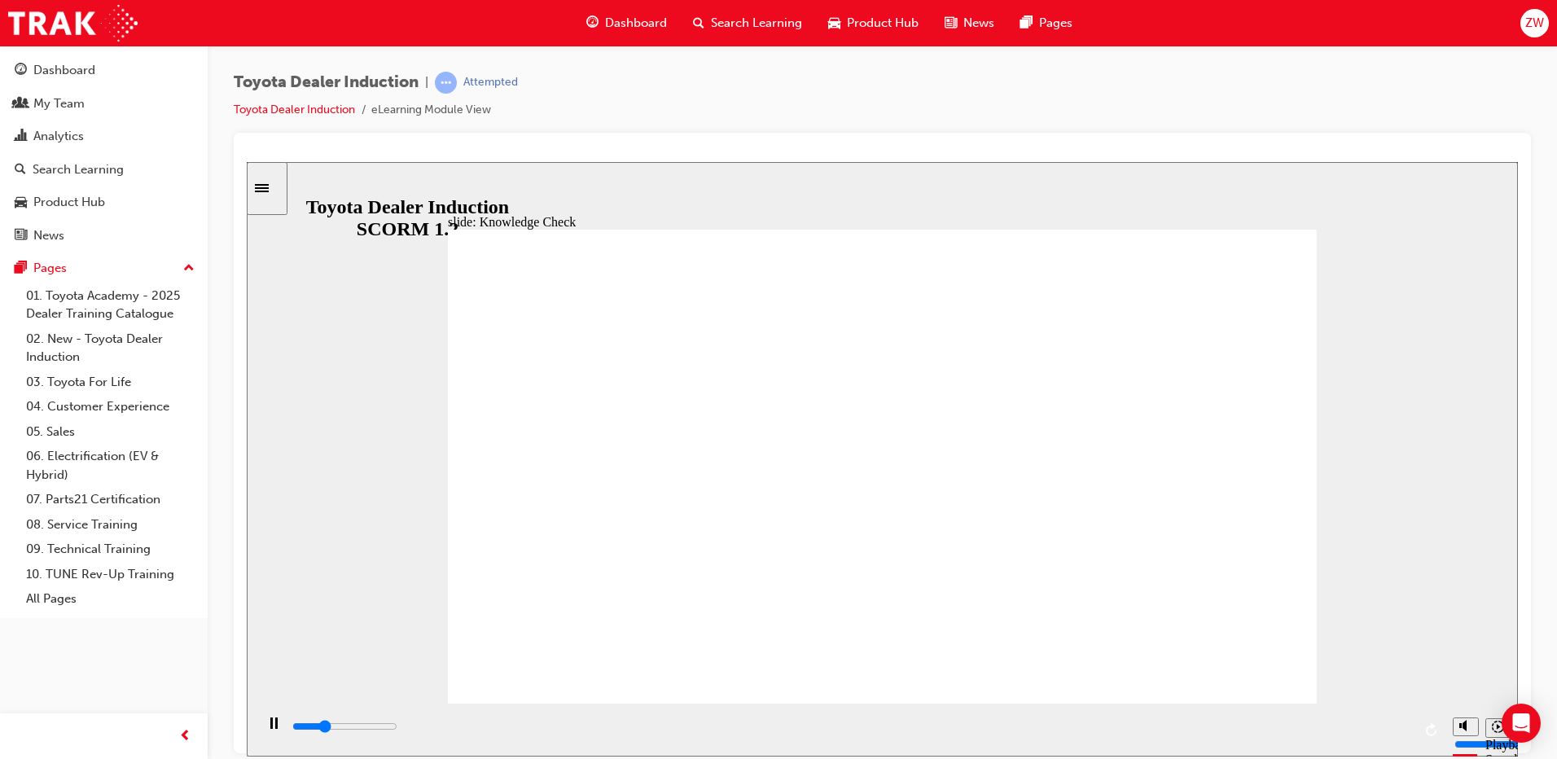
drag, startPoint x: 825, startPoint y: 485, endPoint x: 315, endPoint y: 497, distance: 509.9
click at [315, 497] on div "slide: Knowledge Check Rectangle 1 BACK BACK SUBMIT SUBMIT Knowledge Check Fill…" at bounding box center [882, 458] width 1271 height 594
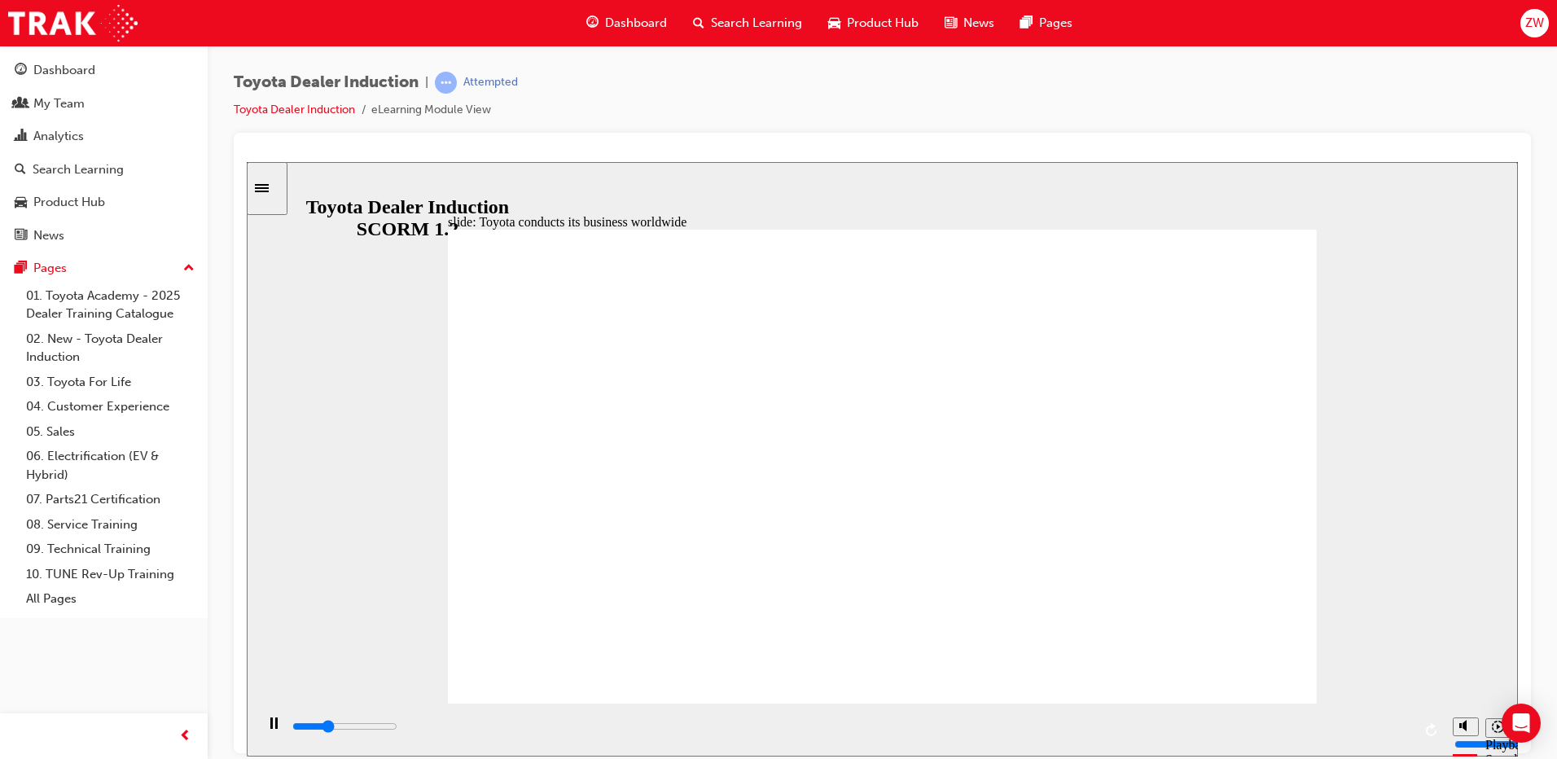
drag, startPoint x: 1008, startPoint y: 406, endPoint x: 998, endPoint y: 449, distance: 43.6
drag, startPoint x: 849, startPoint y: 487, endPoint x: 741, endPoint y: 492, distance: 107.6
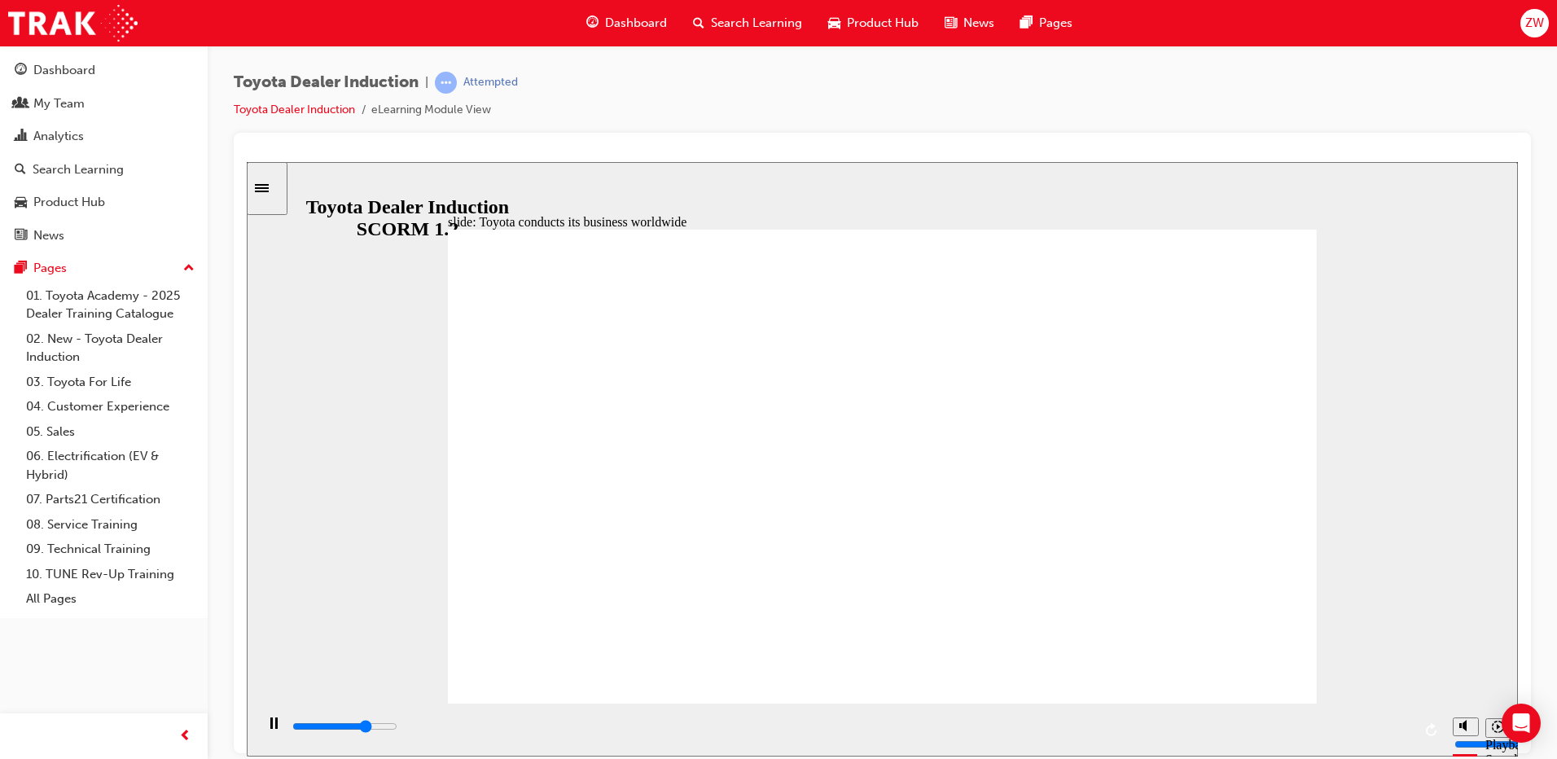
drag, startPoint x: 687, startPoint y: 442, endPoint x: 969, endPoint y: 406, distance: 284.0
drag, startPoint x: 963, startPoint y: 395, endPoint x: 1140, endPoint y: 441, distance: 183.3
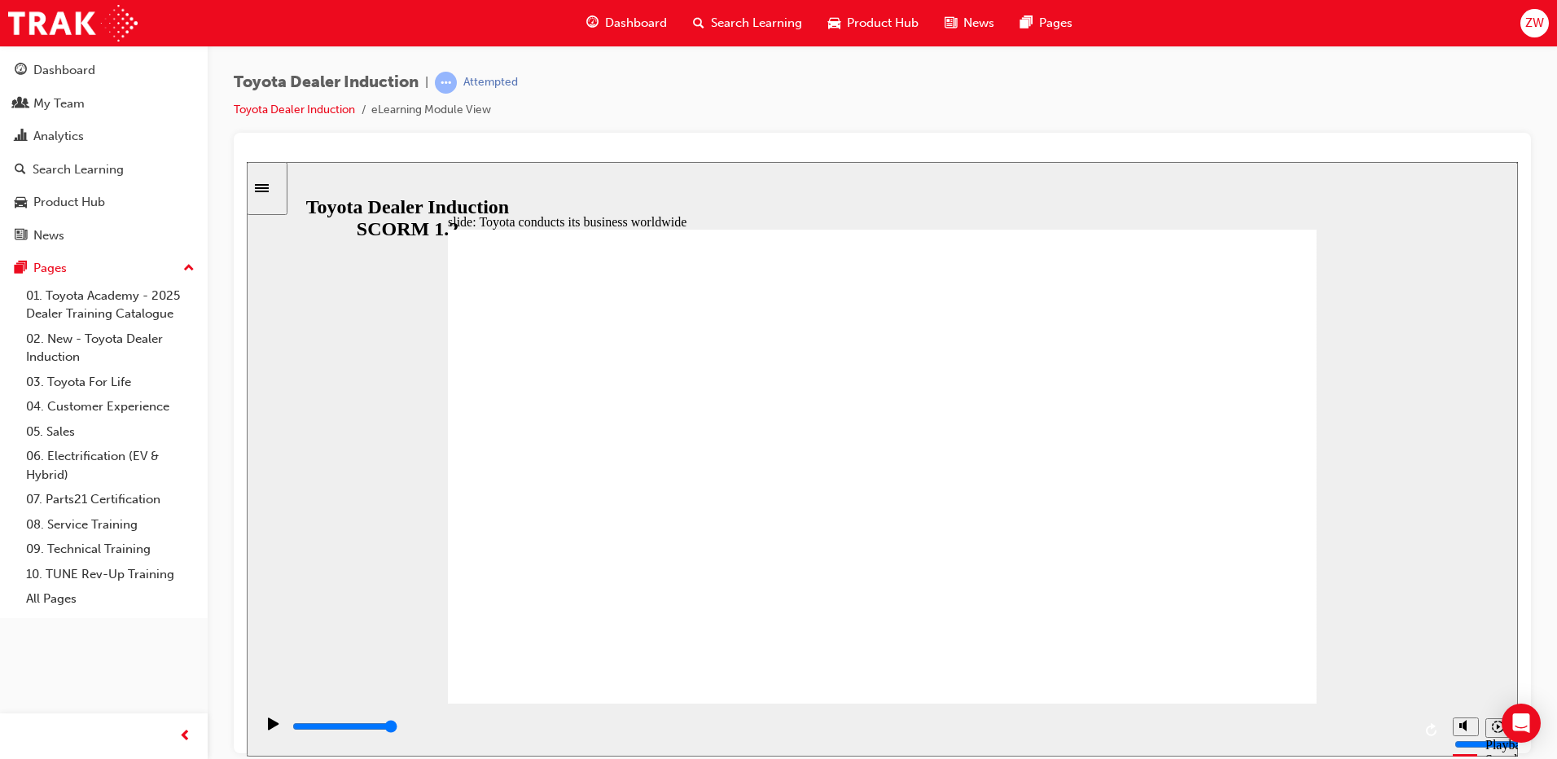
drag, startPoint x: 1122, startPoint y: 371, endPoint x: 1144, endPoint y: 441, distance: 74.2
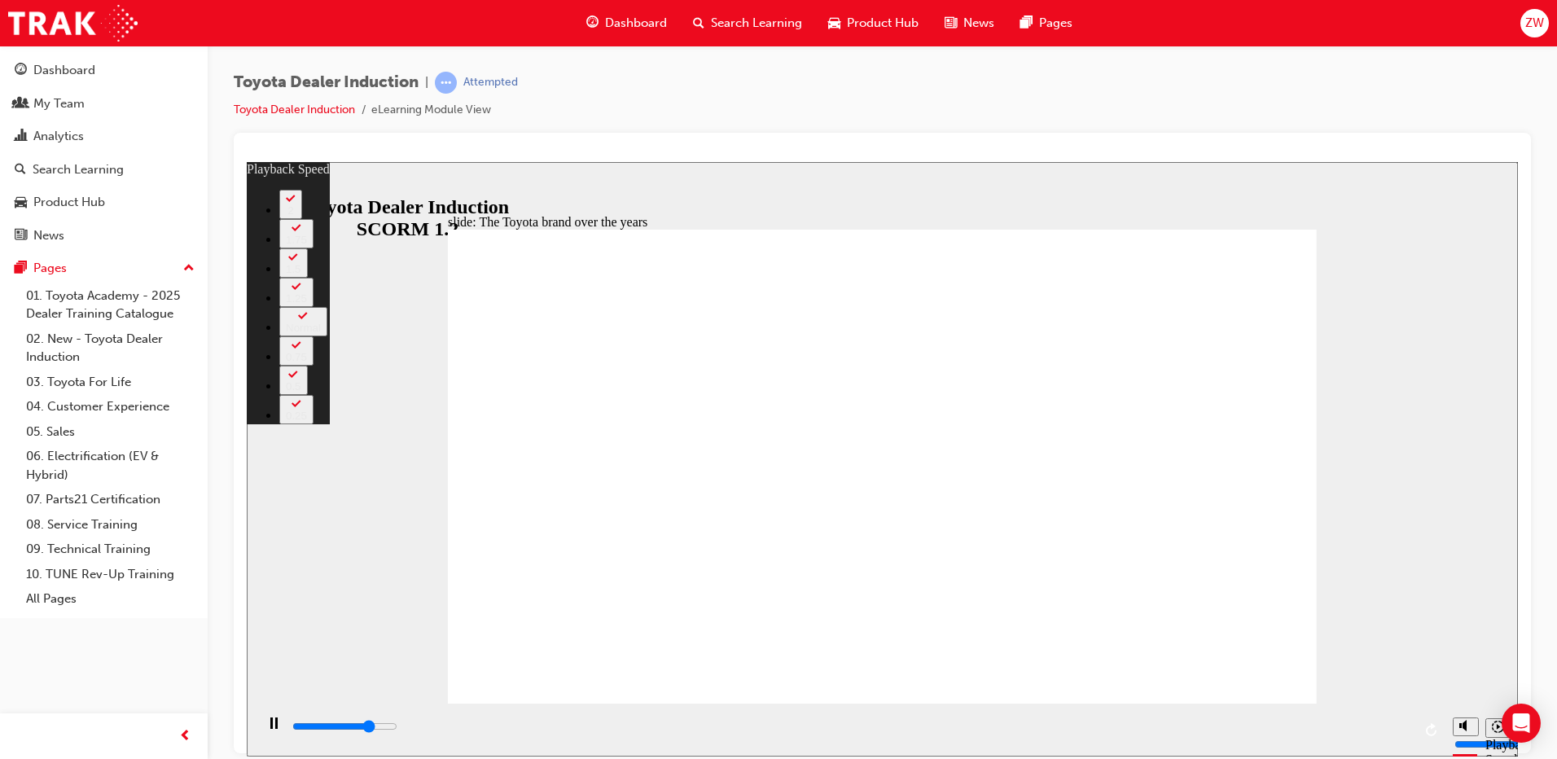
type input "6400"
type input "0"
type input "6700"
type input "1"
type input "6900"
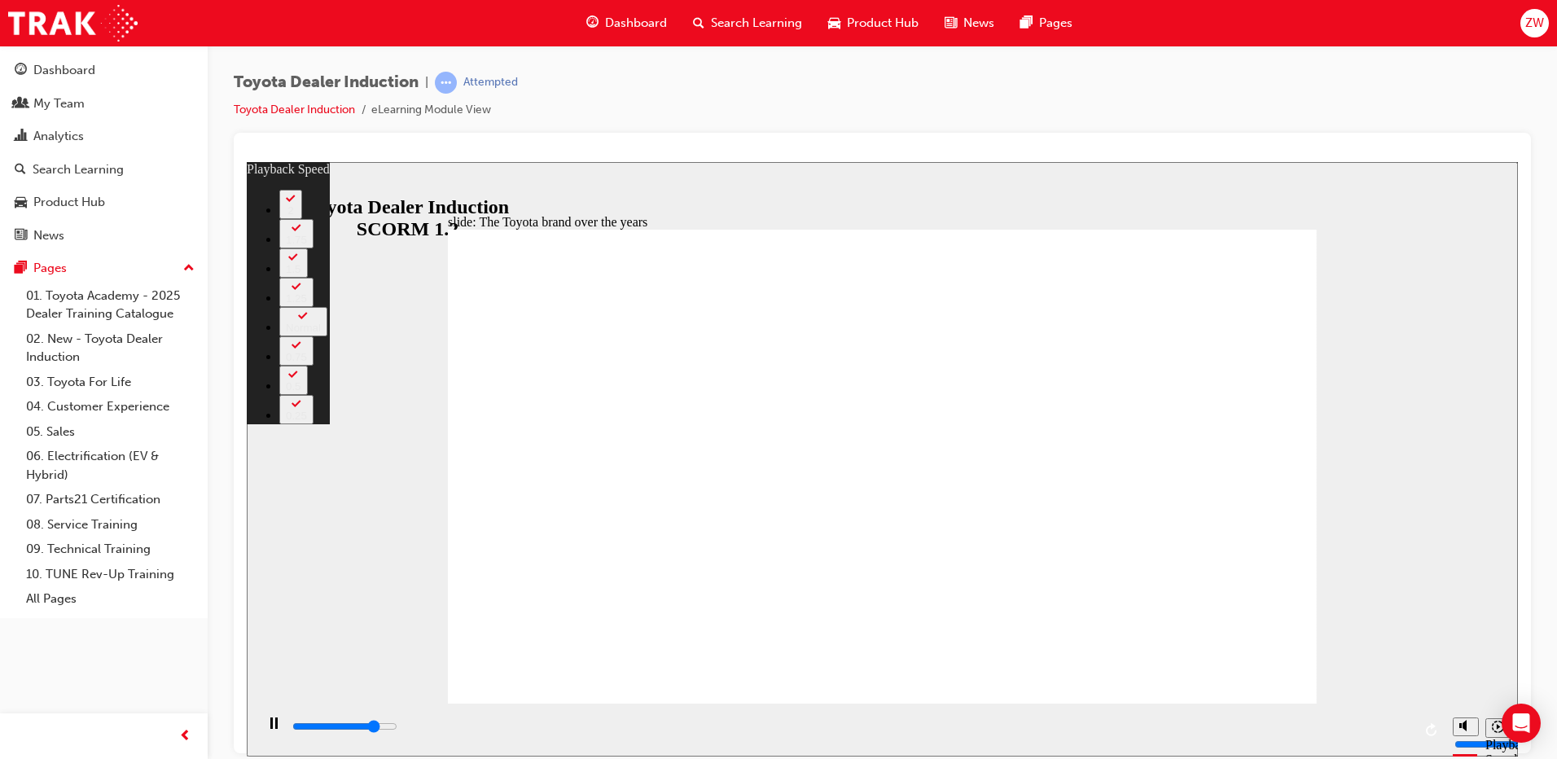
type input "1"
type input "7200"
type input "1"
type input "7500"
type input "1"
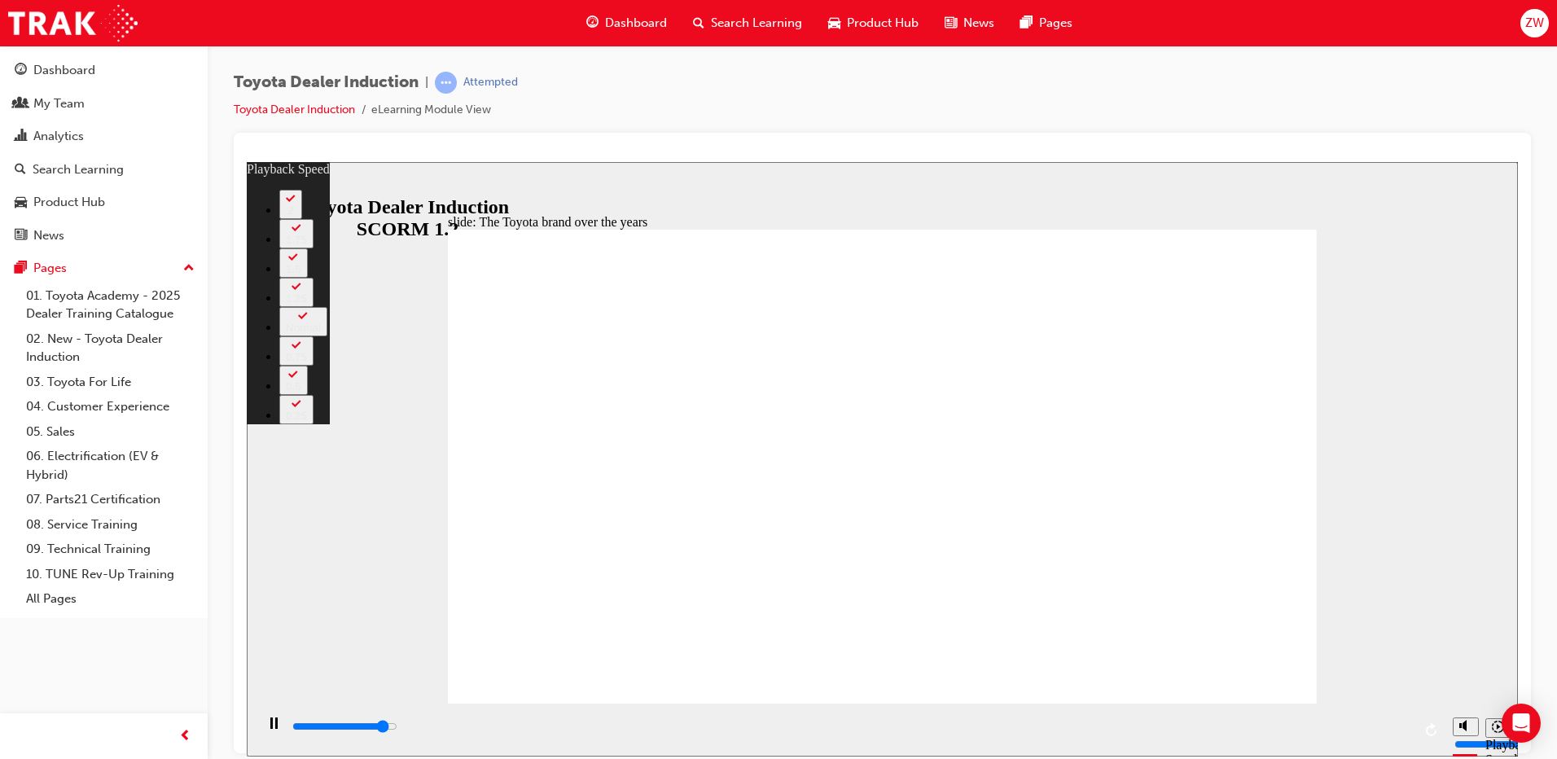
type input "7700"
type input "2"
type input "8000"
type input "2"
type input "8200"
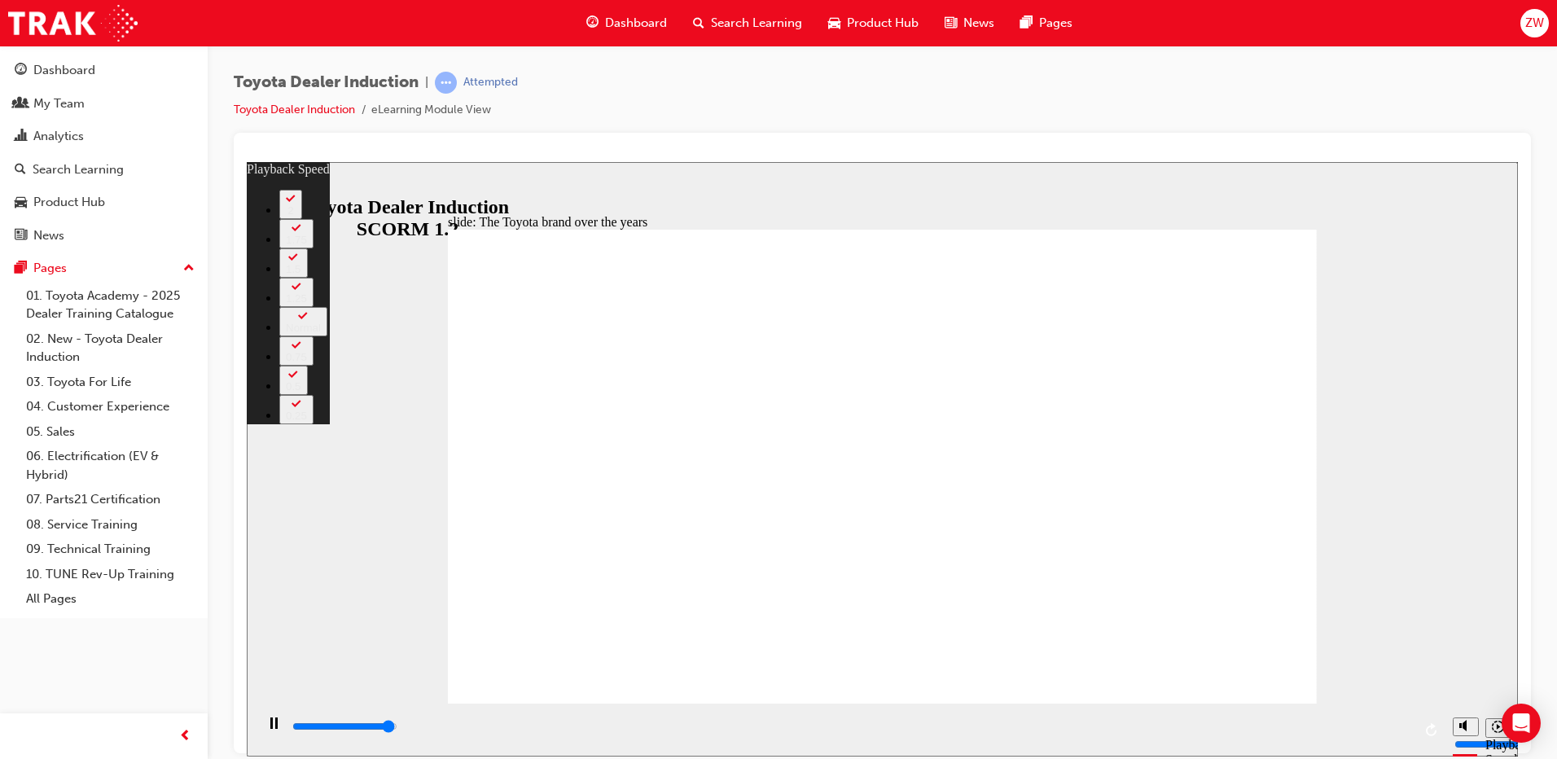
type input "2"
type input "8400"
drag, startPoint x: 1322, startPoint y: 132, endPoint x: 1073, endPoint y: 5, distance: 279.0
click at [1324, 133] on div at bounding box center [882, 443] width 1297 height 621
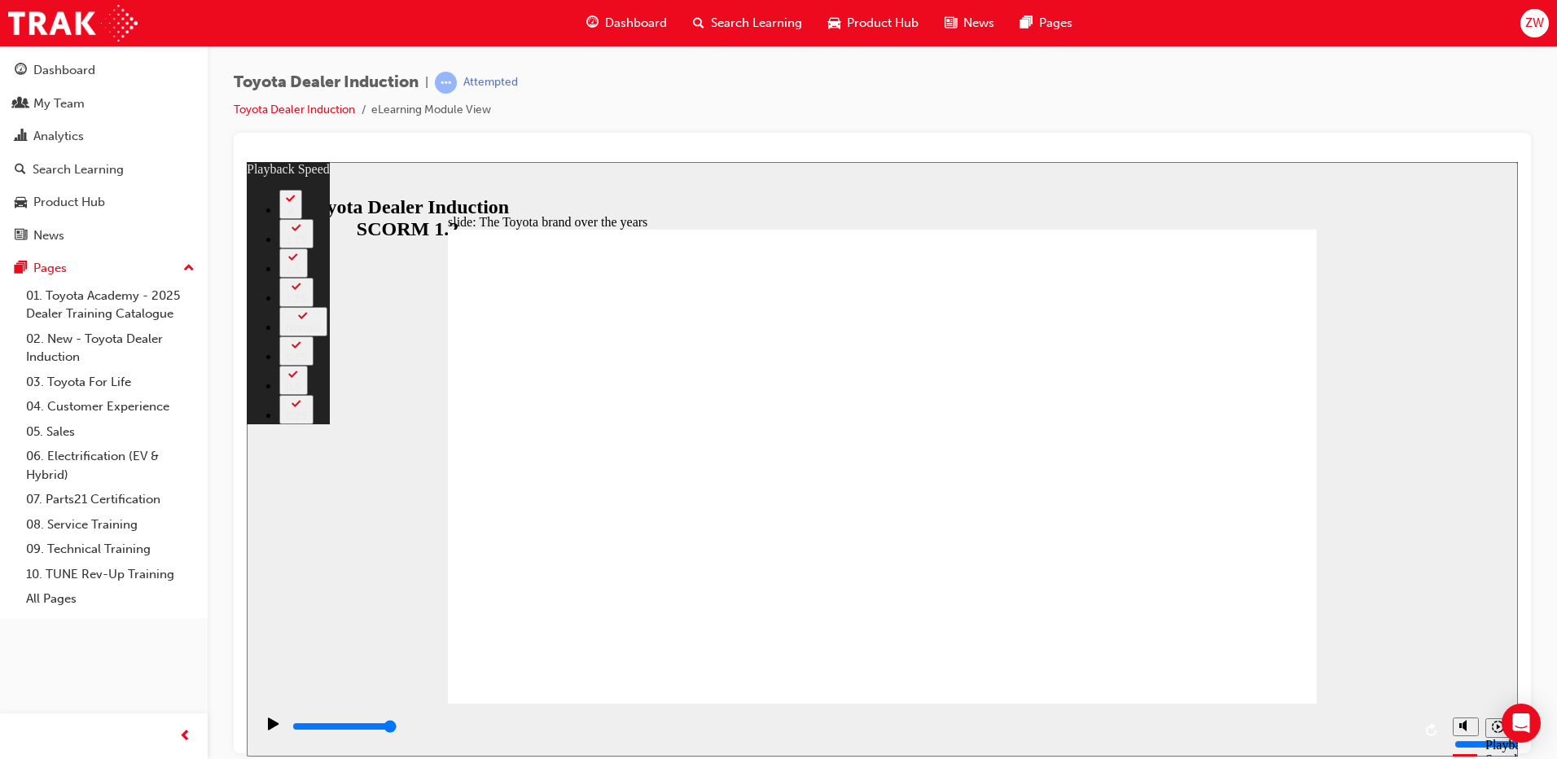
type input "165"
drag, startPoint x: 1210, startPoint y: 674, endPoint x: 1235, endPoint y: 660, distance: 28.8
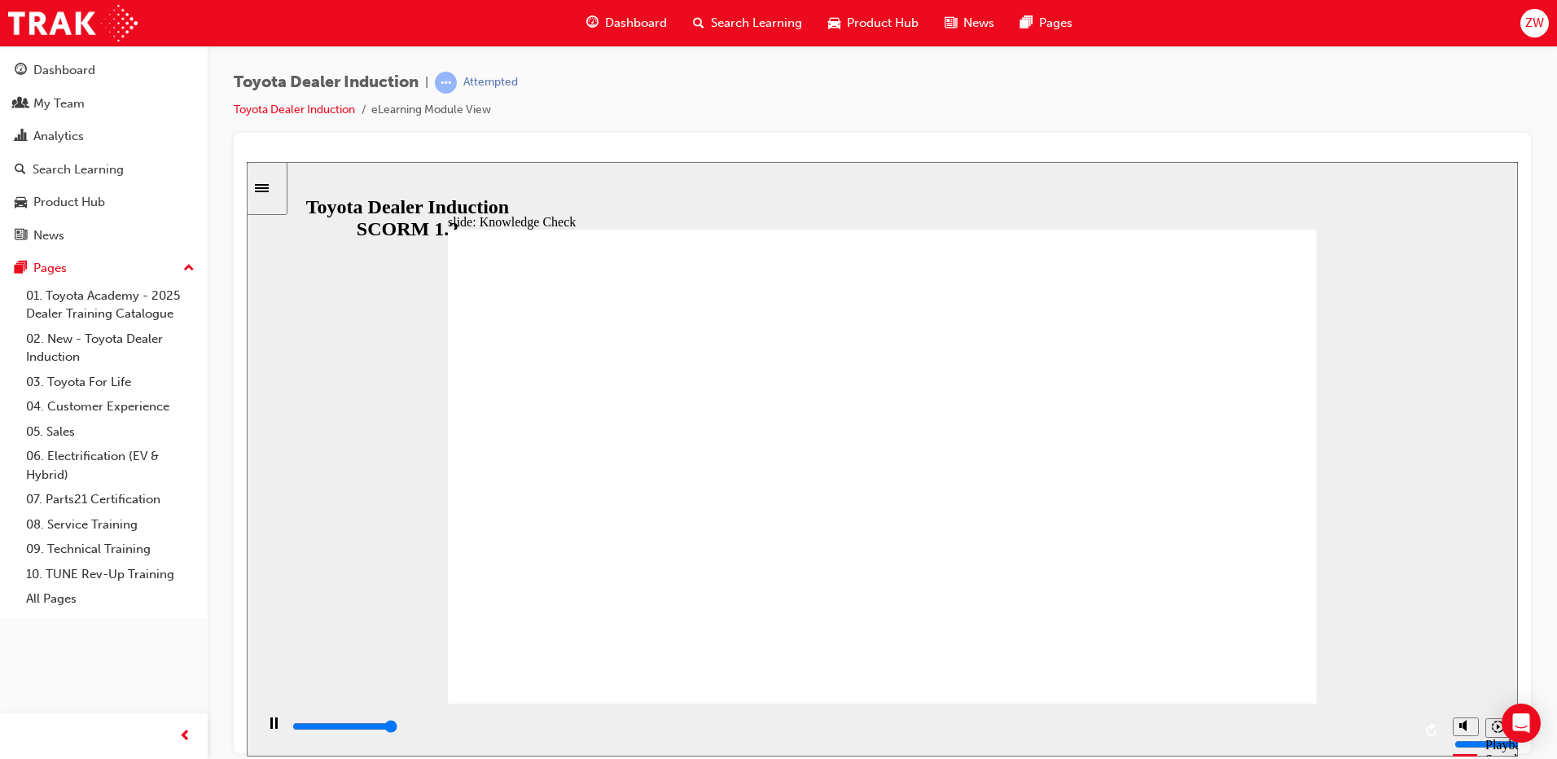
type input "5000"
radio input "false"
radio input "true"
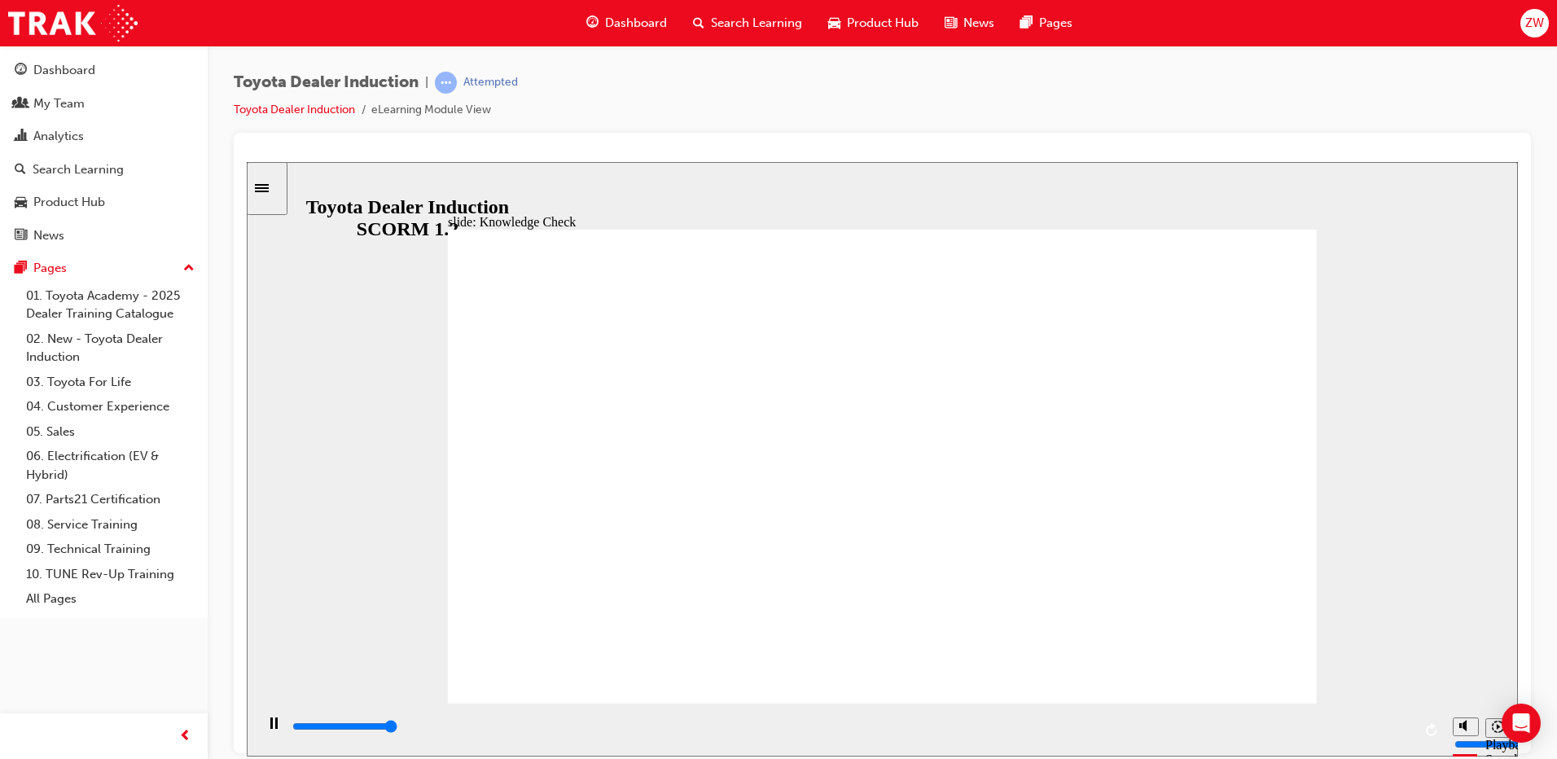
type input "5000"
radio input "true"
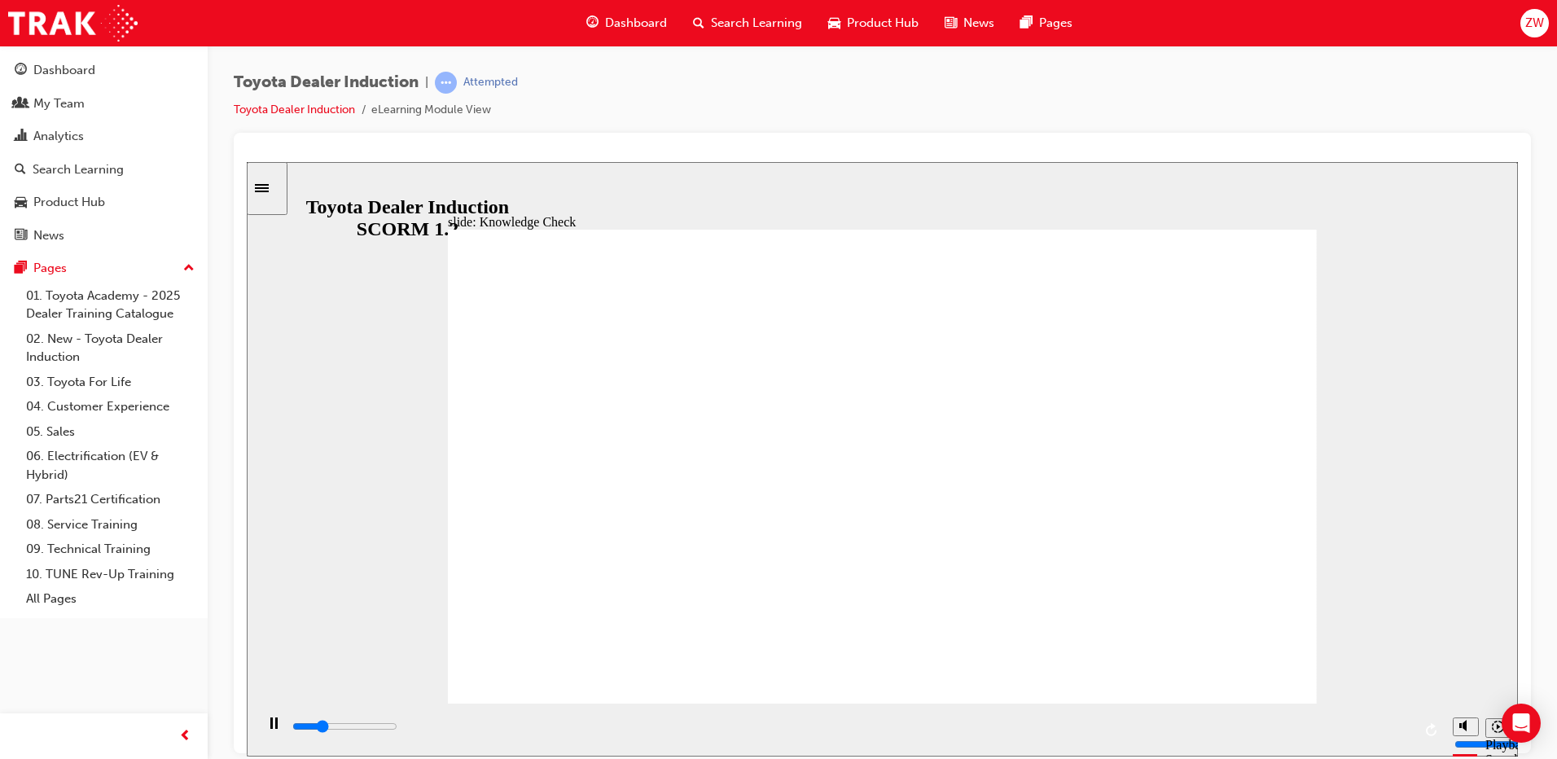
type input "1400"
radio input "true"
type input "6000"
